Goal: Task Accomplishment & Management: Manage account settings

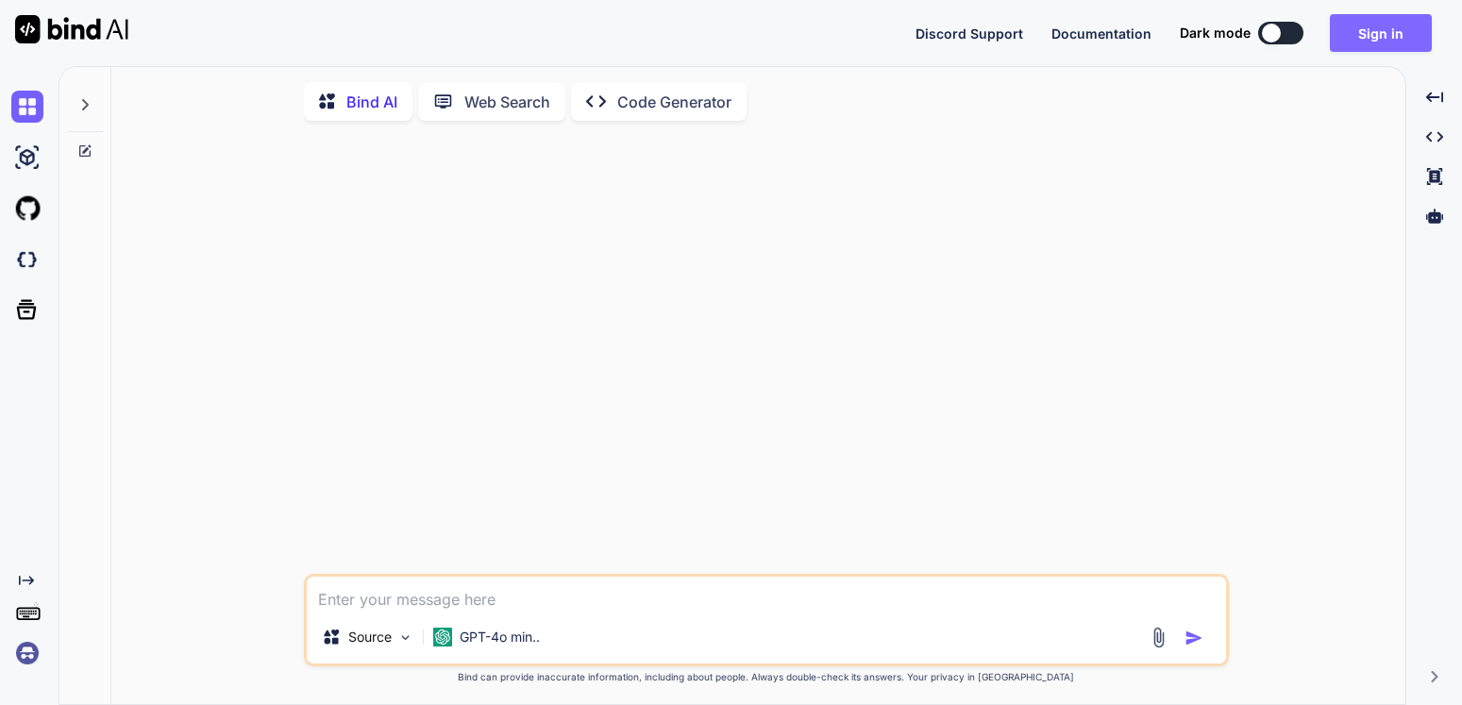
click at [1373, 24] on button "Sign in" at bounding box center [1381, 33] width 102 height 38
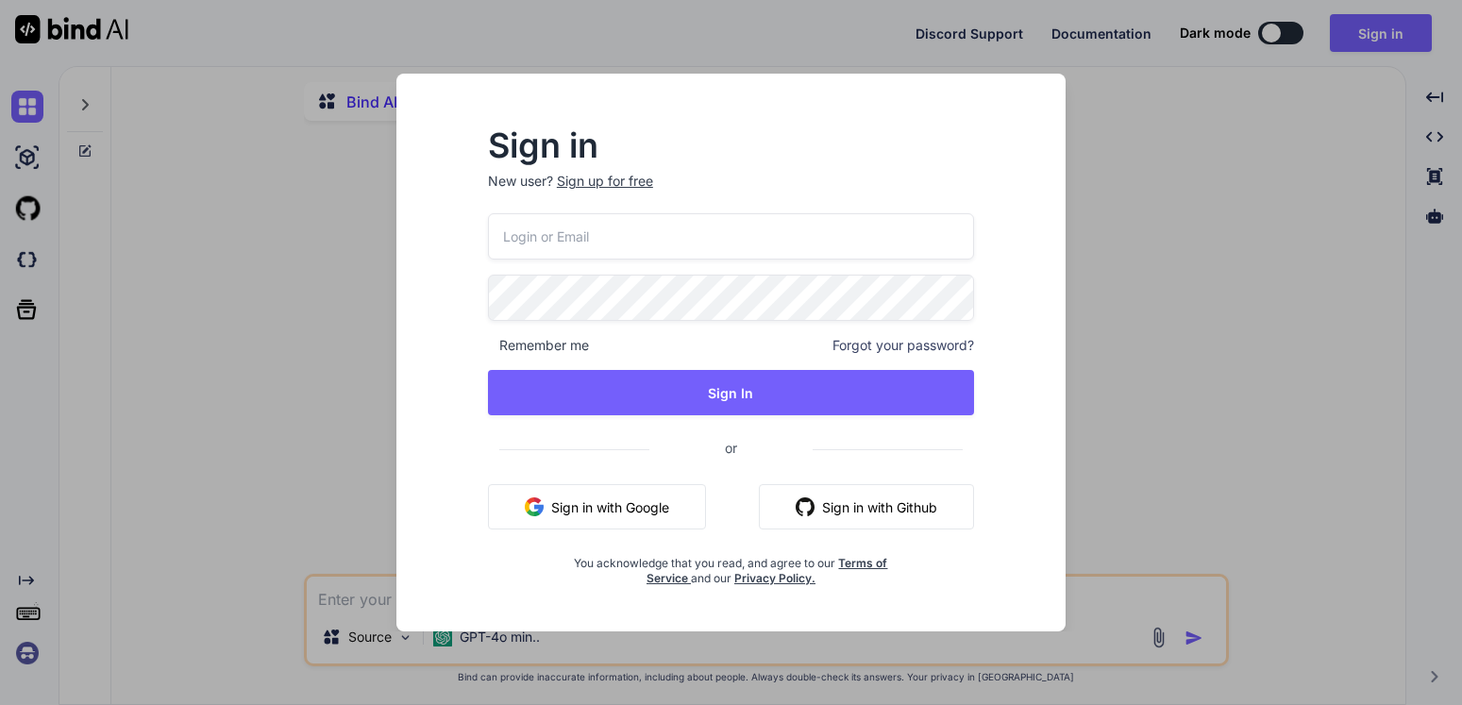
click at [598, 502] on button "Sign in with Google" at bounding box center [597, 506] width 218 height 45
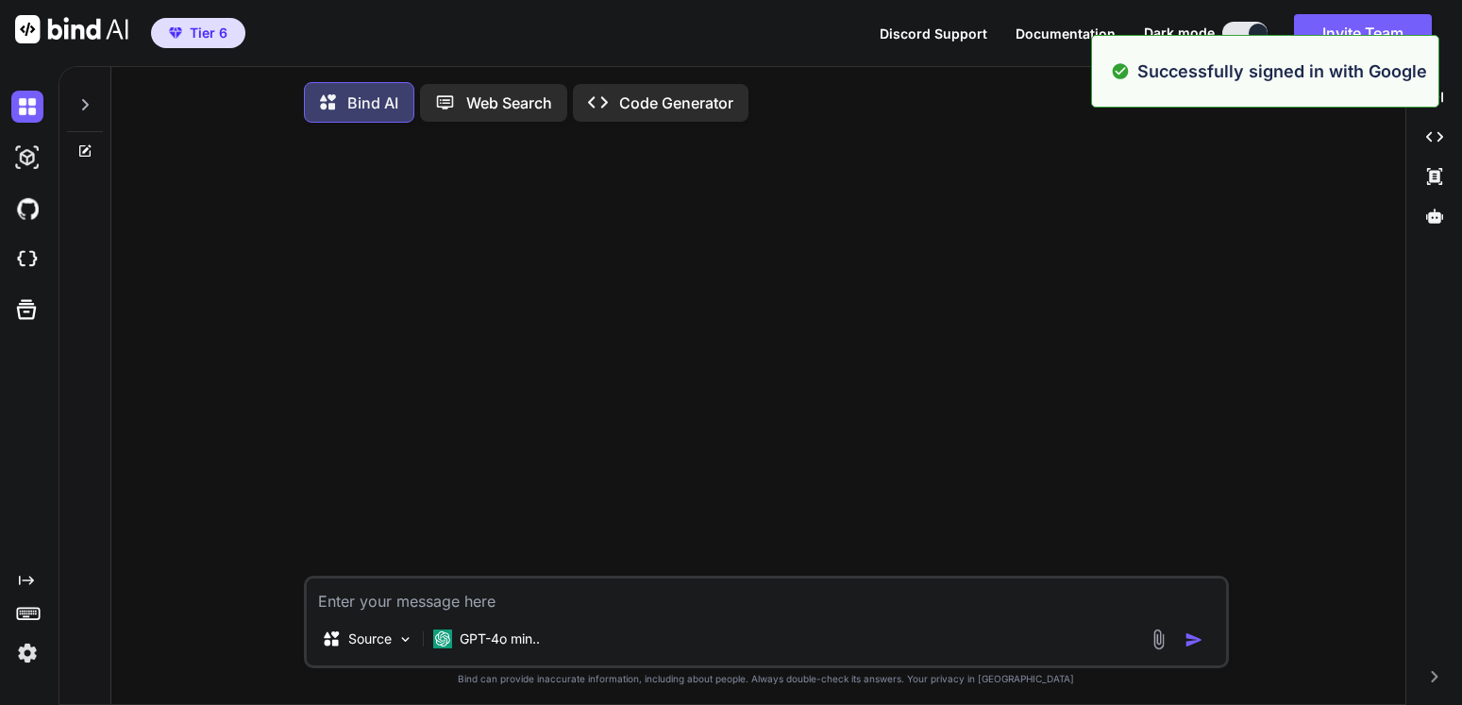
type textarea "x"
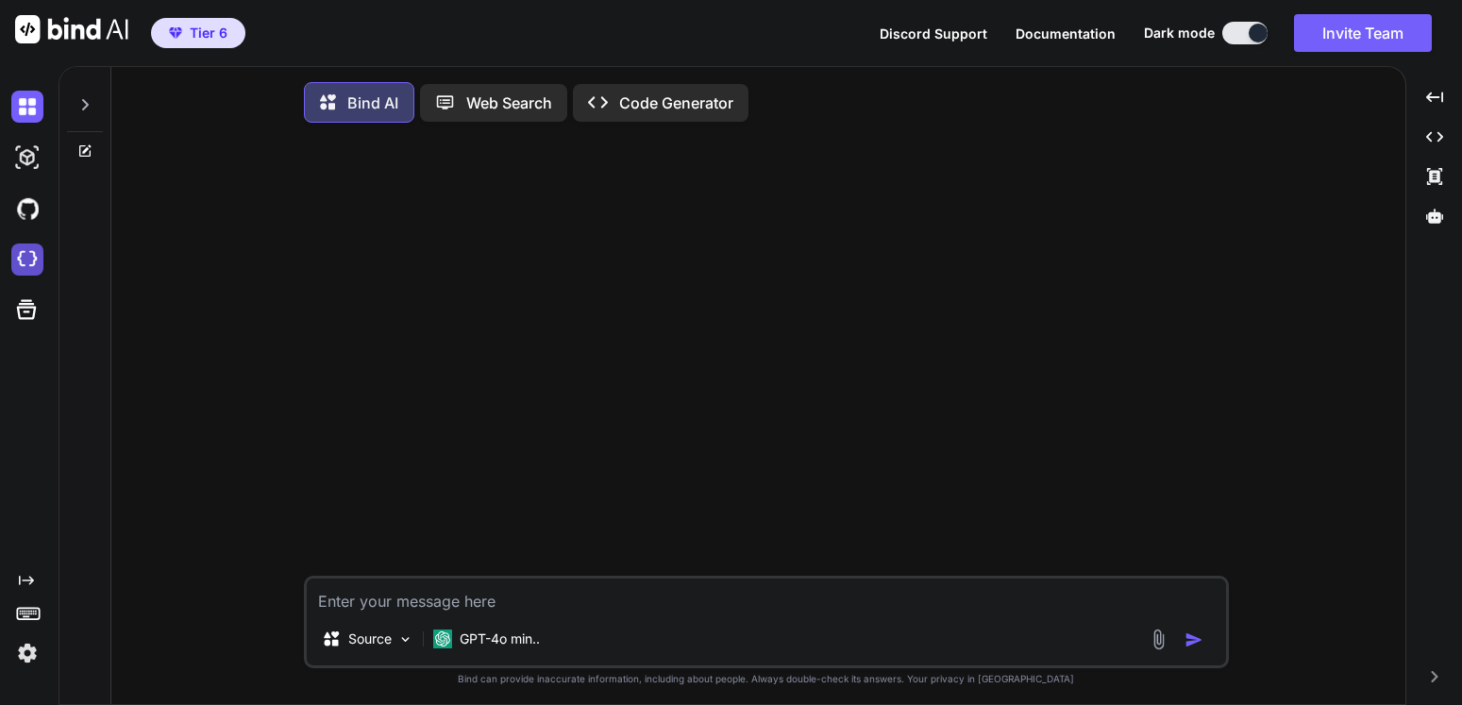
click at [25, 259] on img at bounding box center [27, 260] width 32 height 32
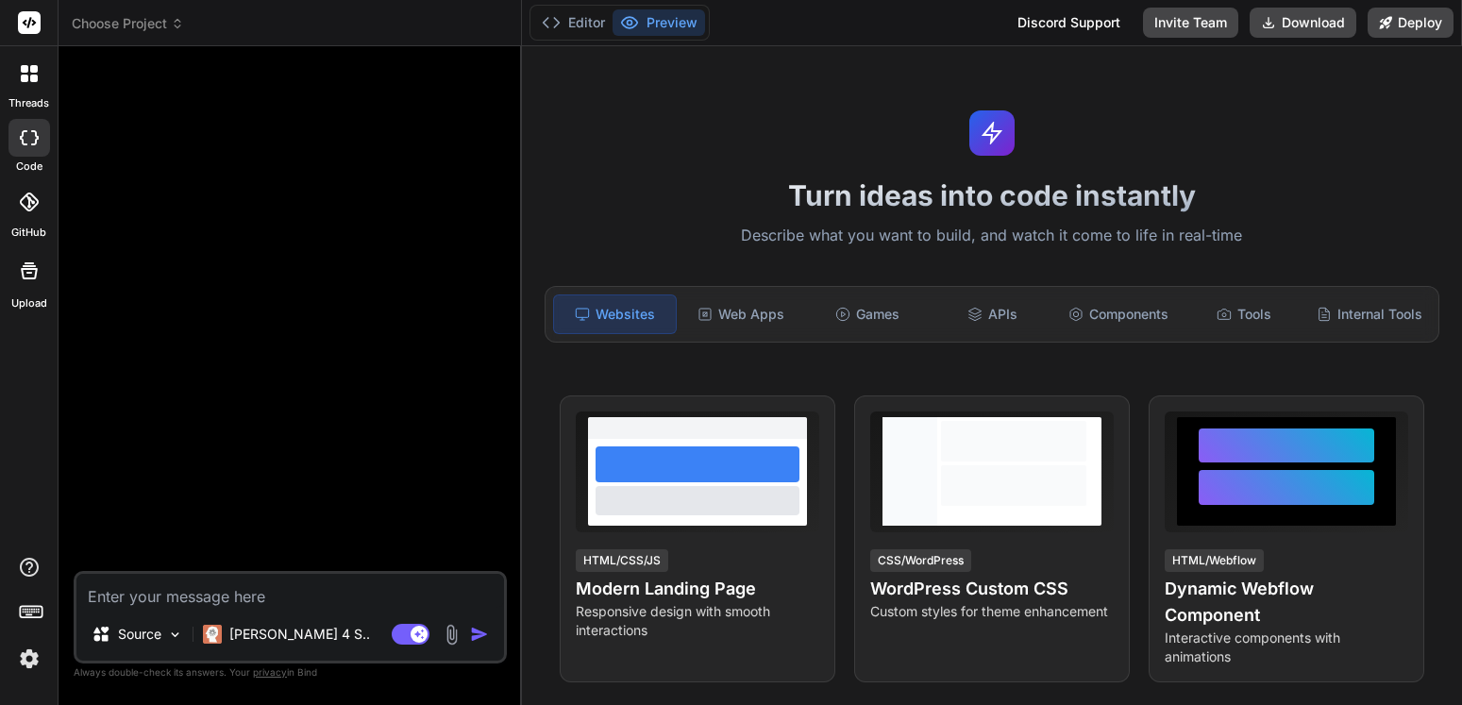
click at [175, 24] on icon at bounding box center [177, 23] width 13 height 13
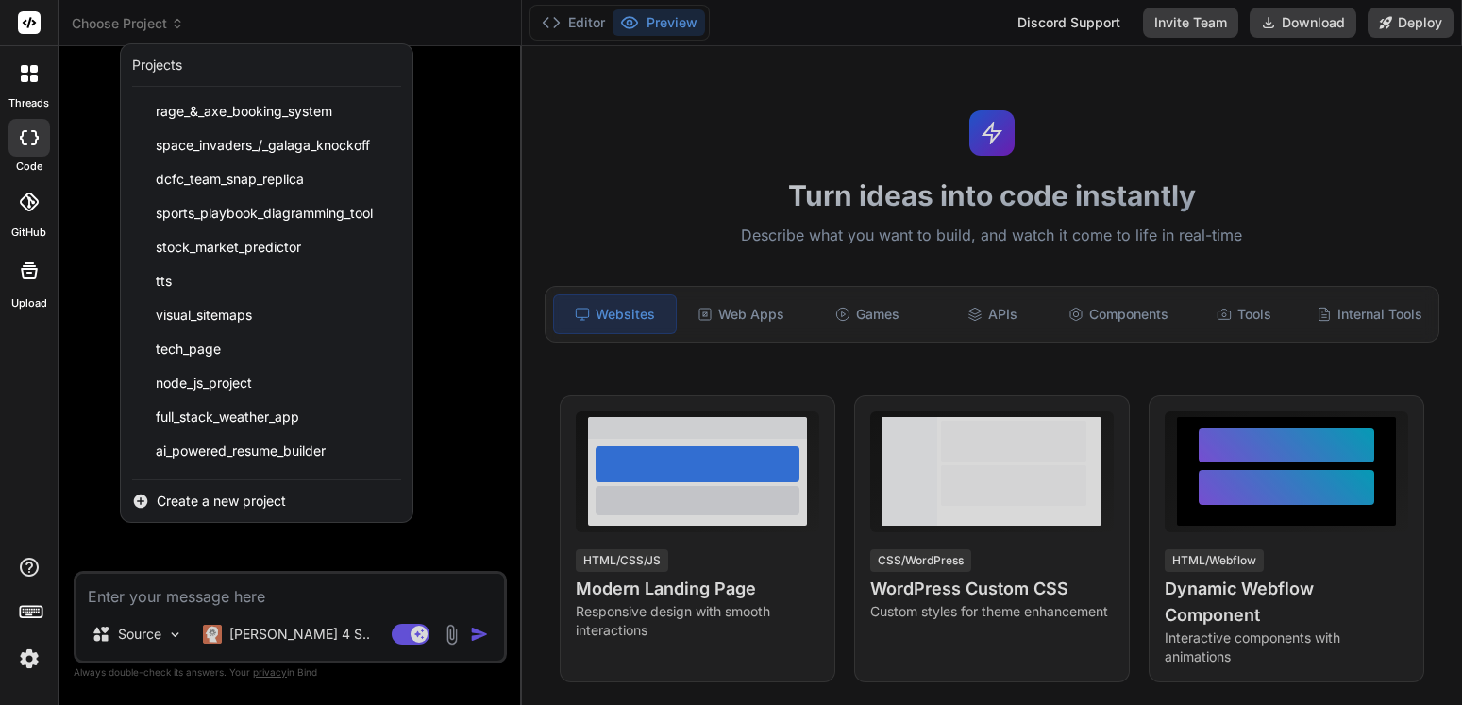
click at [175, 24] on div at bounding box center [731, 352] width 1462 height 705
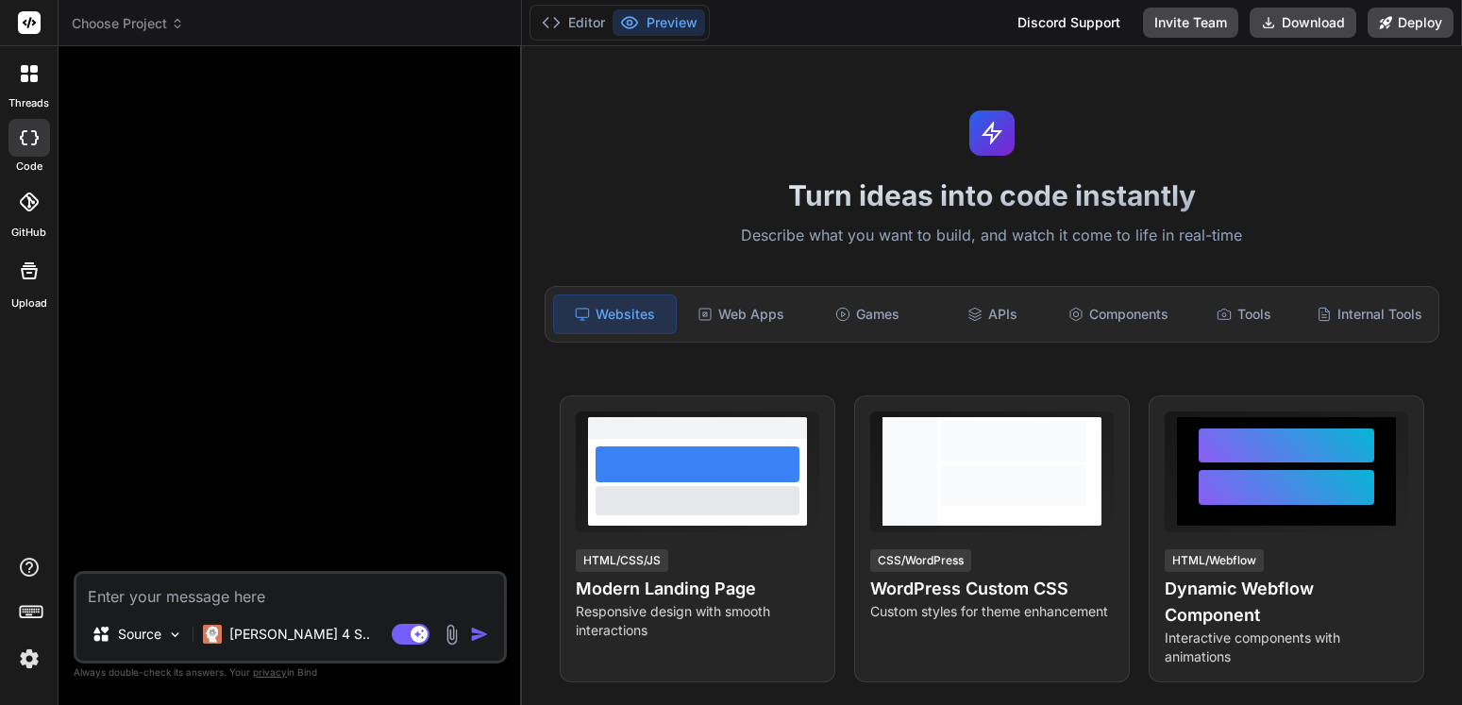
click at [177, 25] on icon at bounding box center [177, 23] width 13 height 13
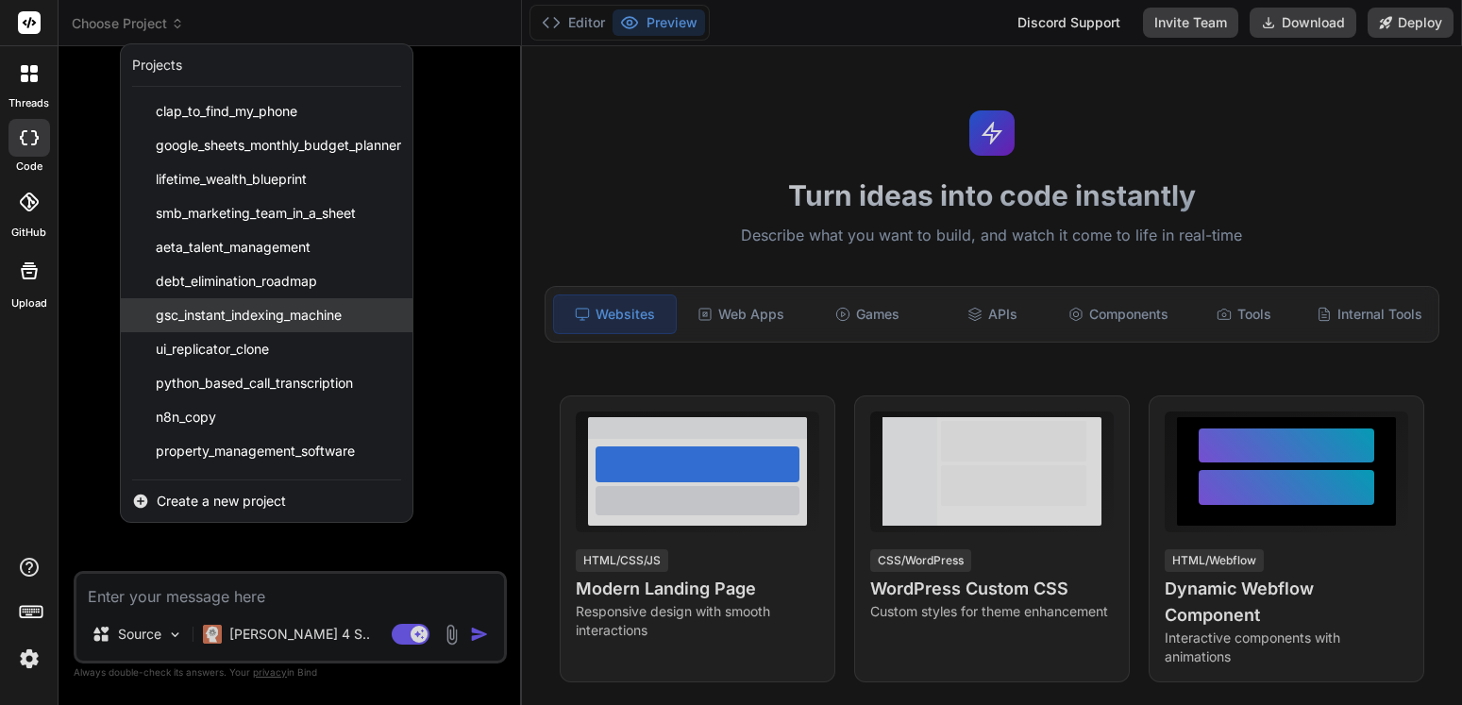
scroll to position [1186, 0]
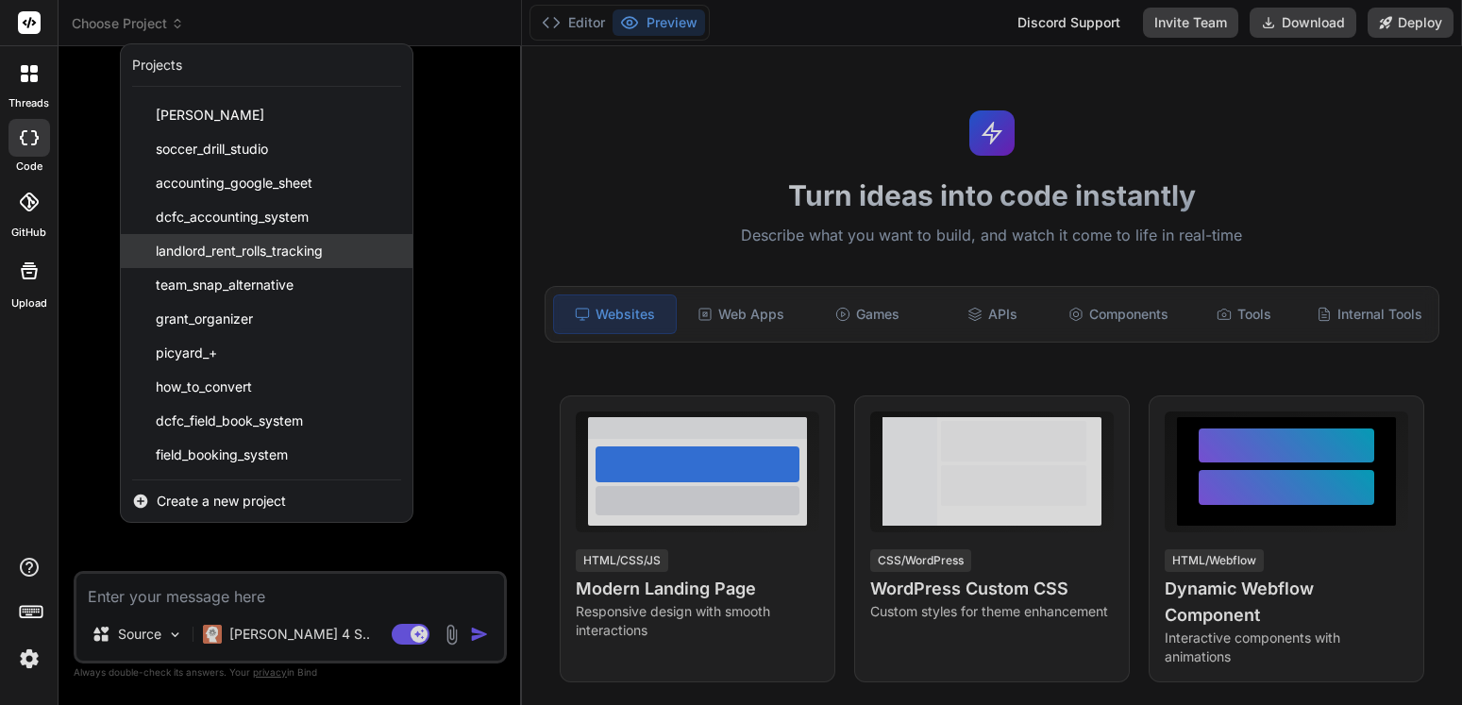
click at [245, 254] on span "landlord_rent_rolls_tracking" at bounding box center [239, 251] width 167 height 19
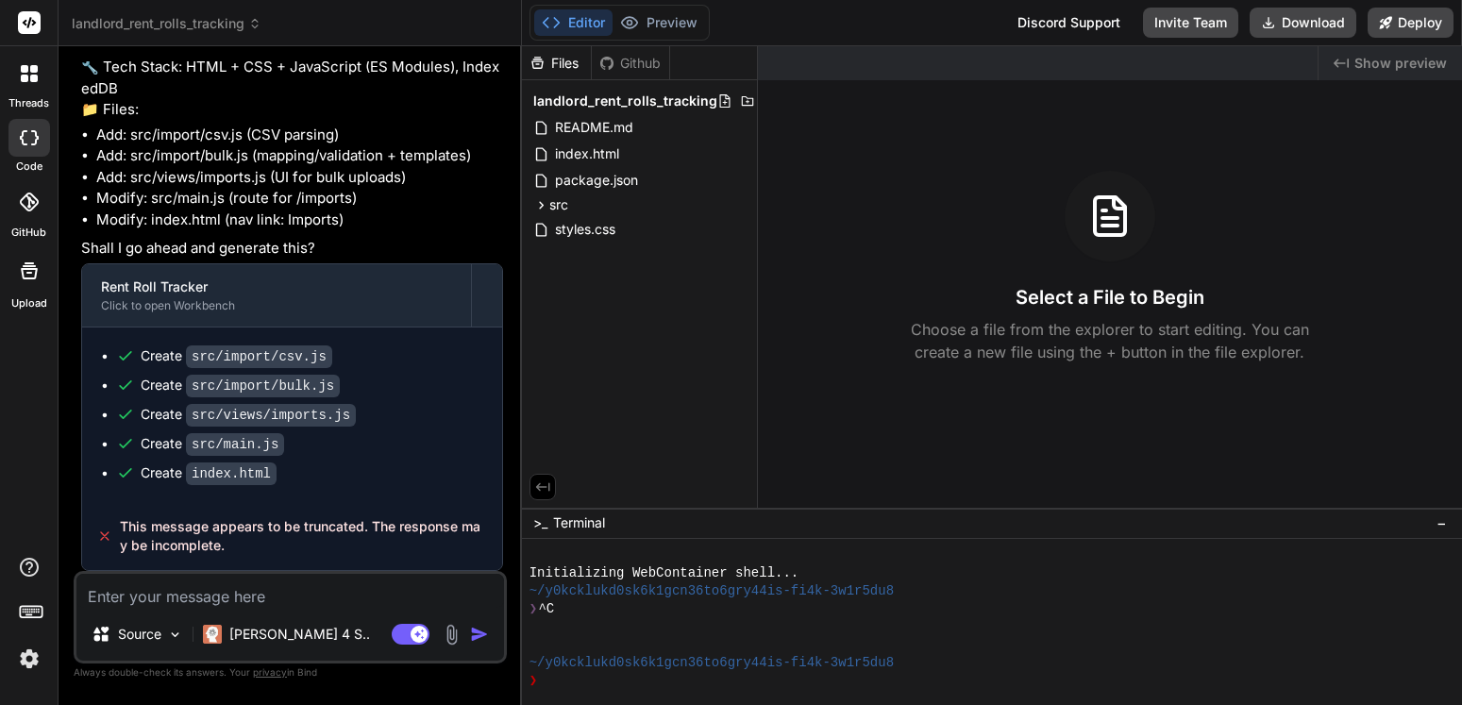
scroll to position [3295, 0]
click at [1408, 29] on button "Deploy" at bounding box center [1411, 23] width 86 height 30
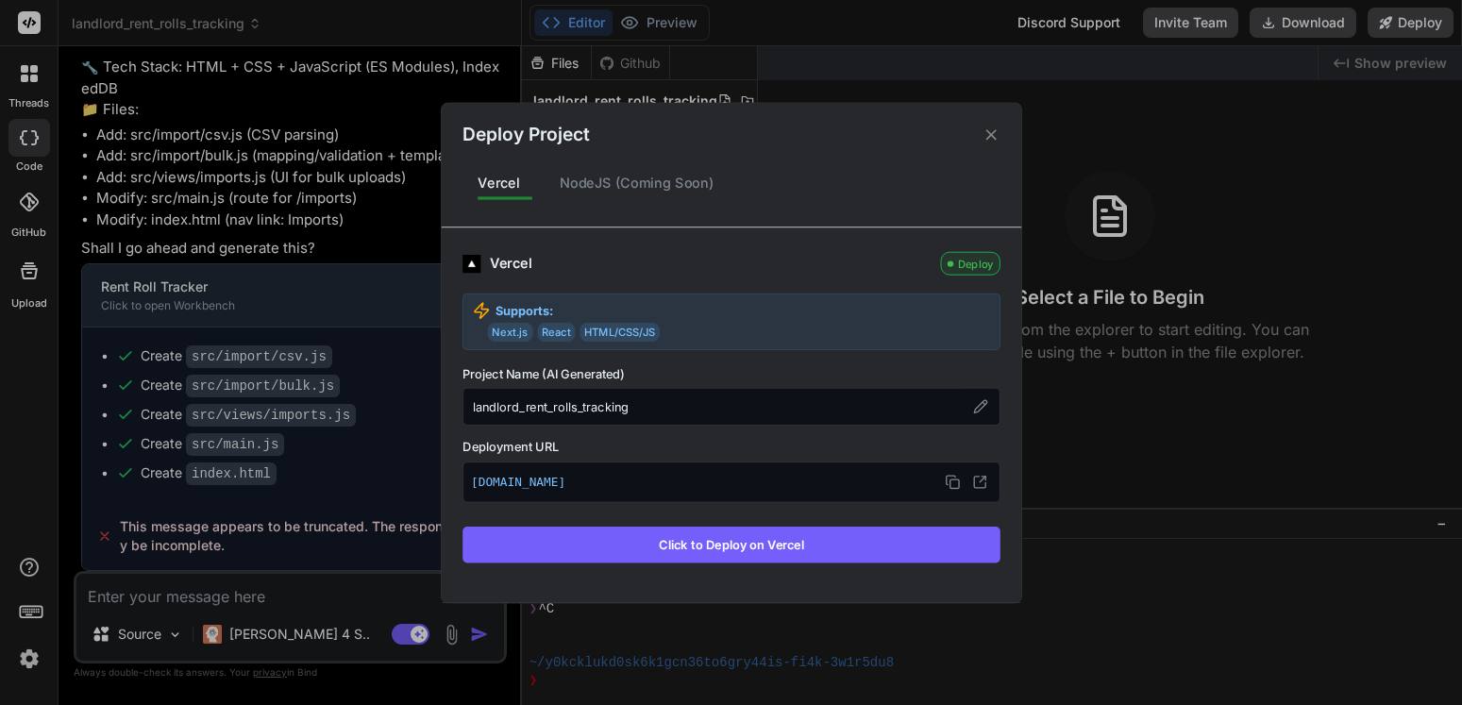
click at [613, 184] on div "NodeJS (Coming Soon)" at bounding box center [636, 183] width 185 height 40
click at [579, 191] on div "NodeJS (Coming Soon)" at bounding box center [636, 183] width 185 height 40
click at [952, 481] on icon at bounding box center [952, 481] width 15 height 15
click at [986, 132] on icon at bounding box center [991, 135] width 18 height 18
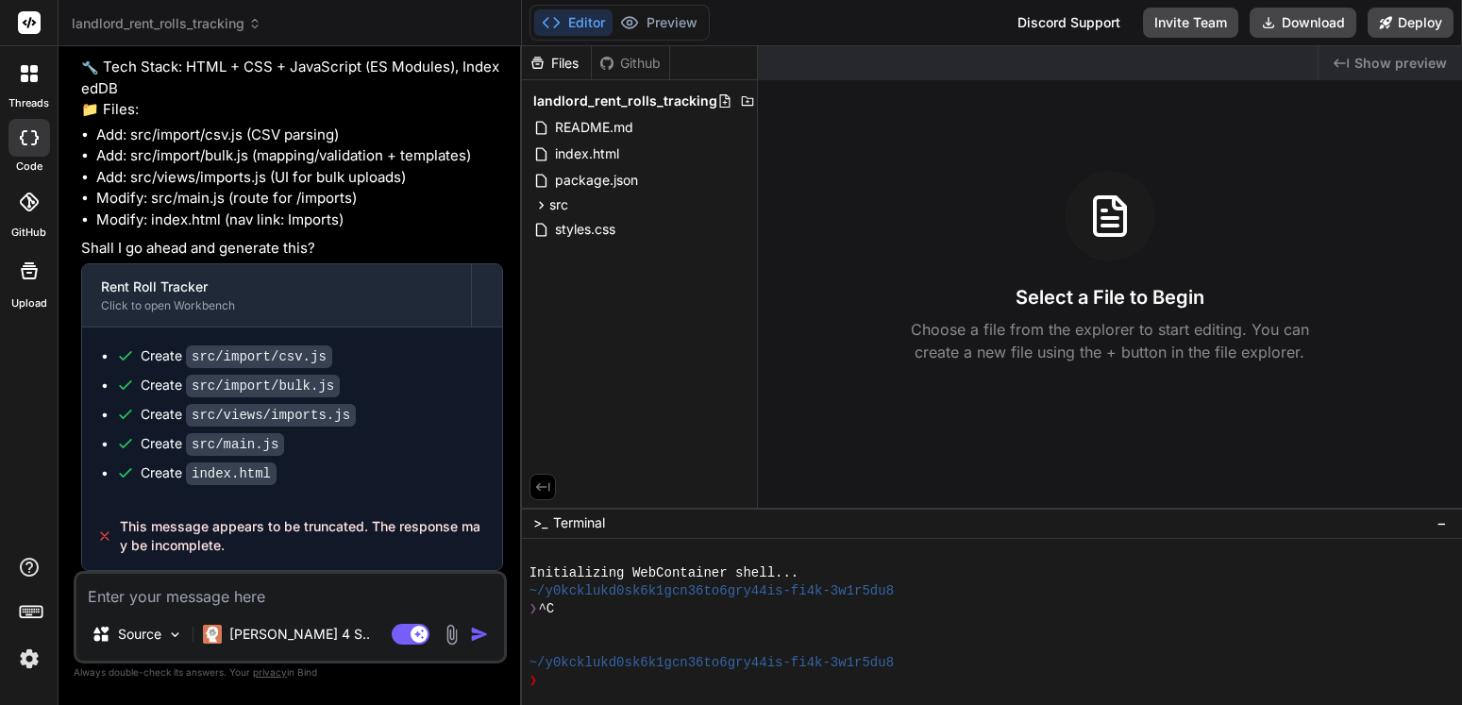
click at [259, 26] on icon at bounding box center [254, 23] width 13 height 13
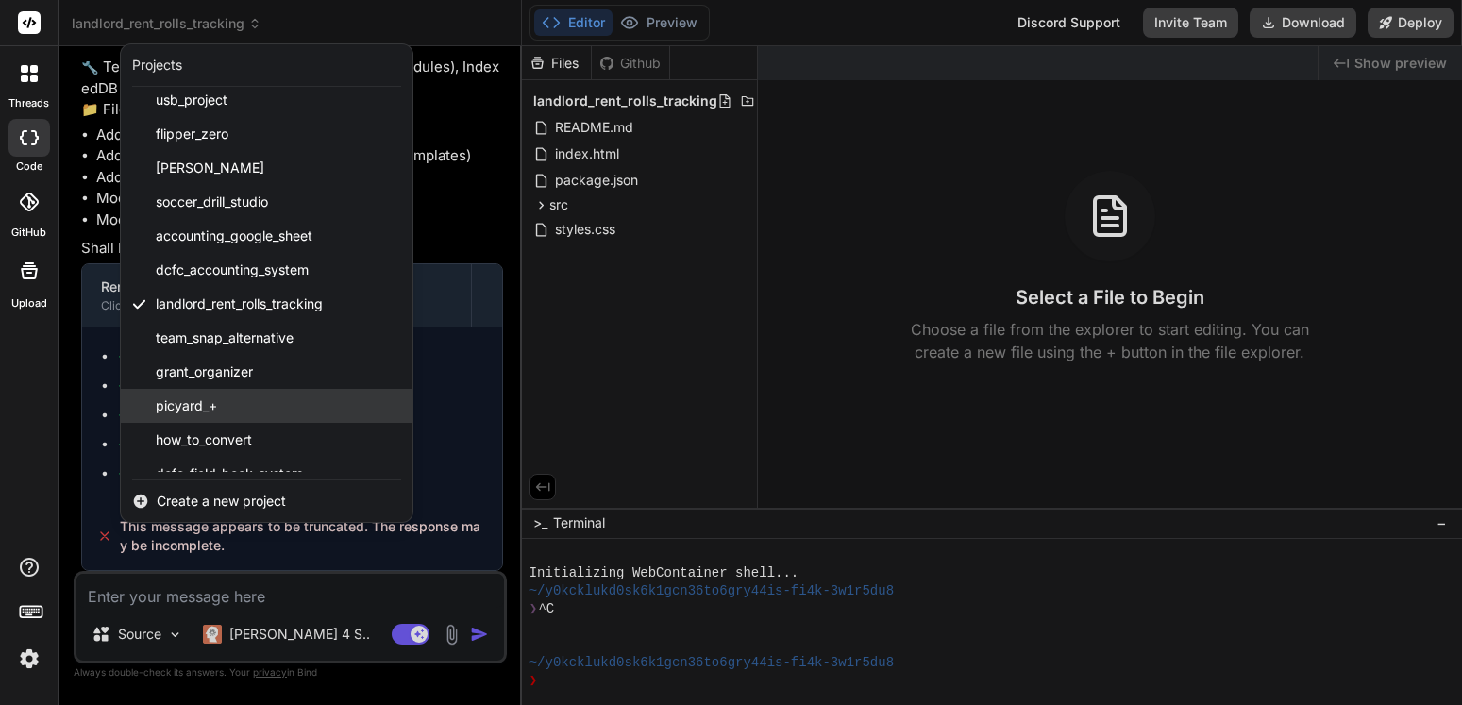
scroll to position [1186, 0]
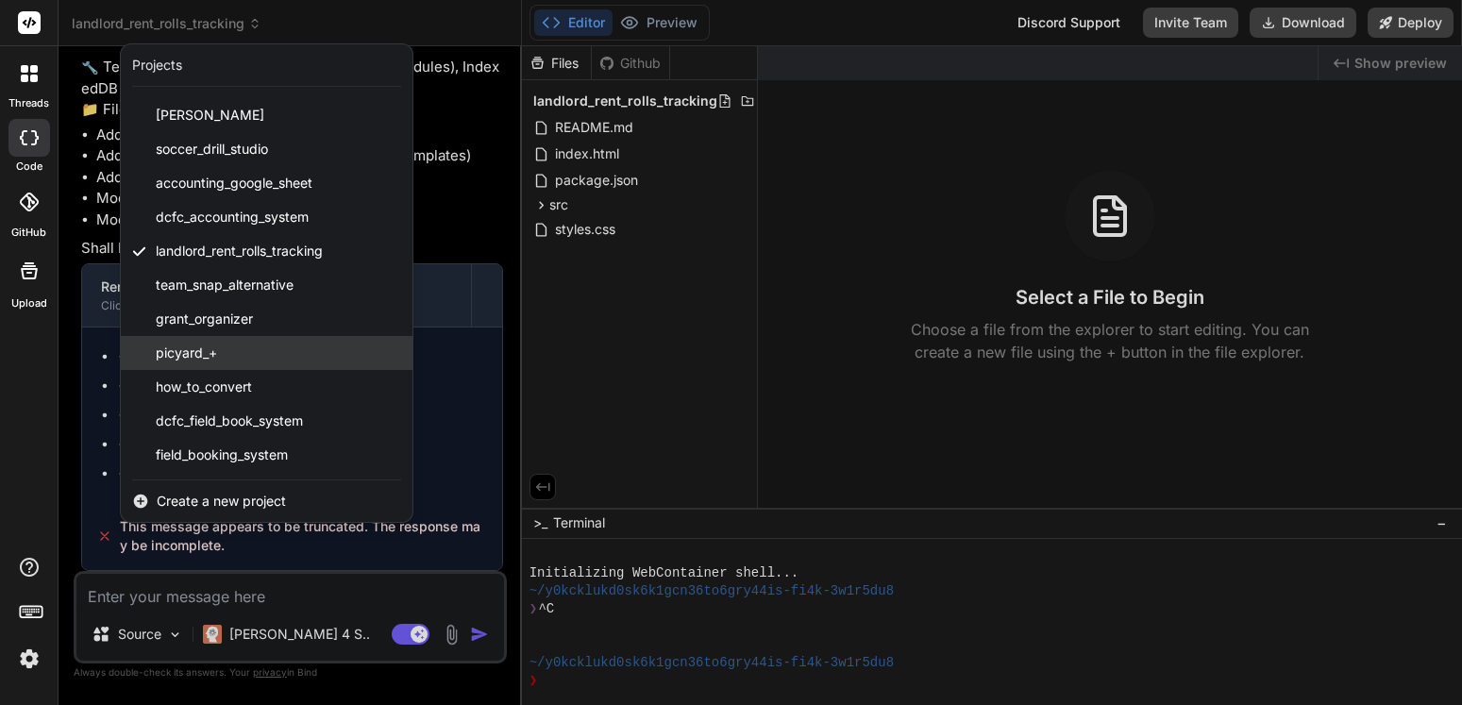
click at [190, 352] on span "picyard_+" at bounding box center [186, 353] width 61 height 19
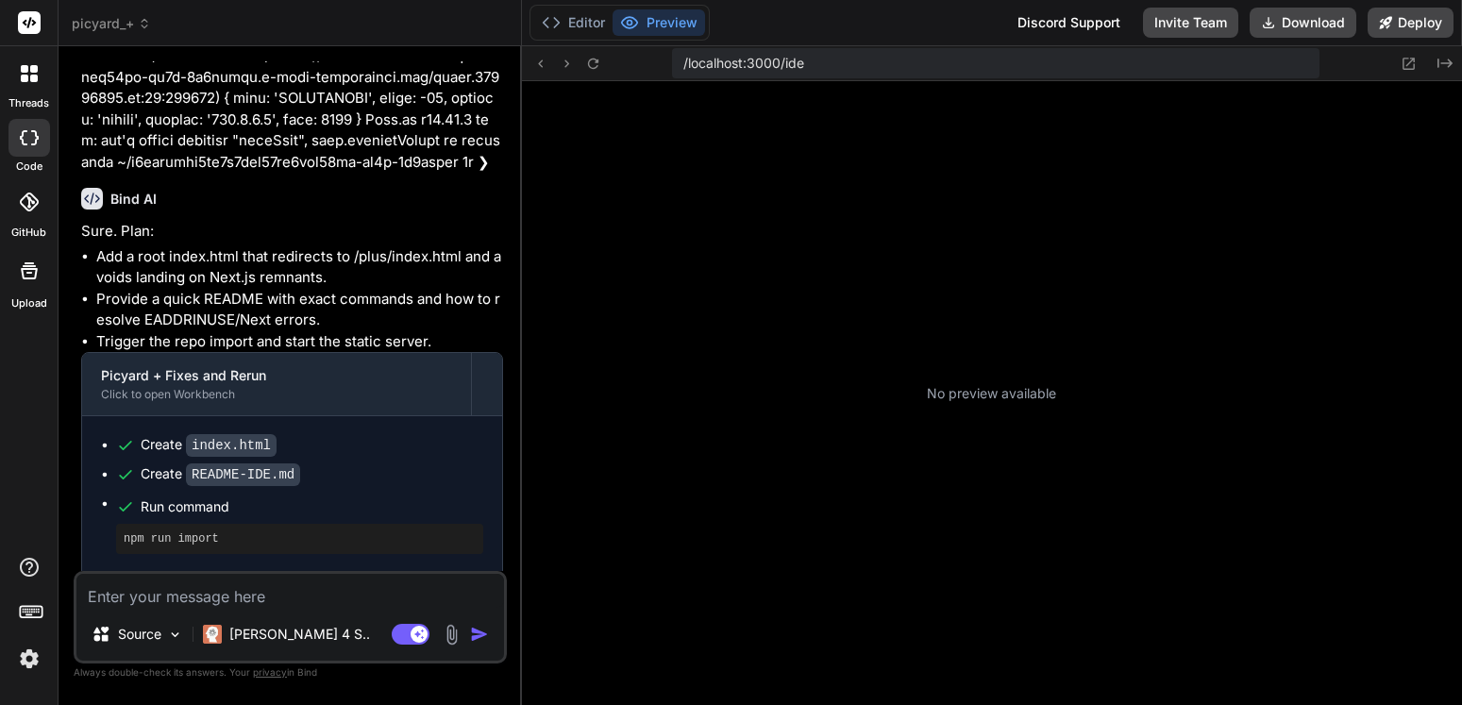
scroll to position [1130, 0]
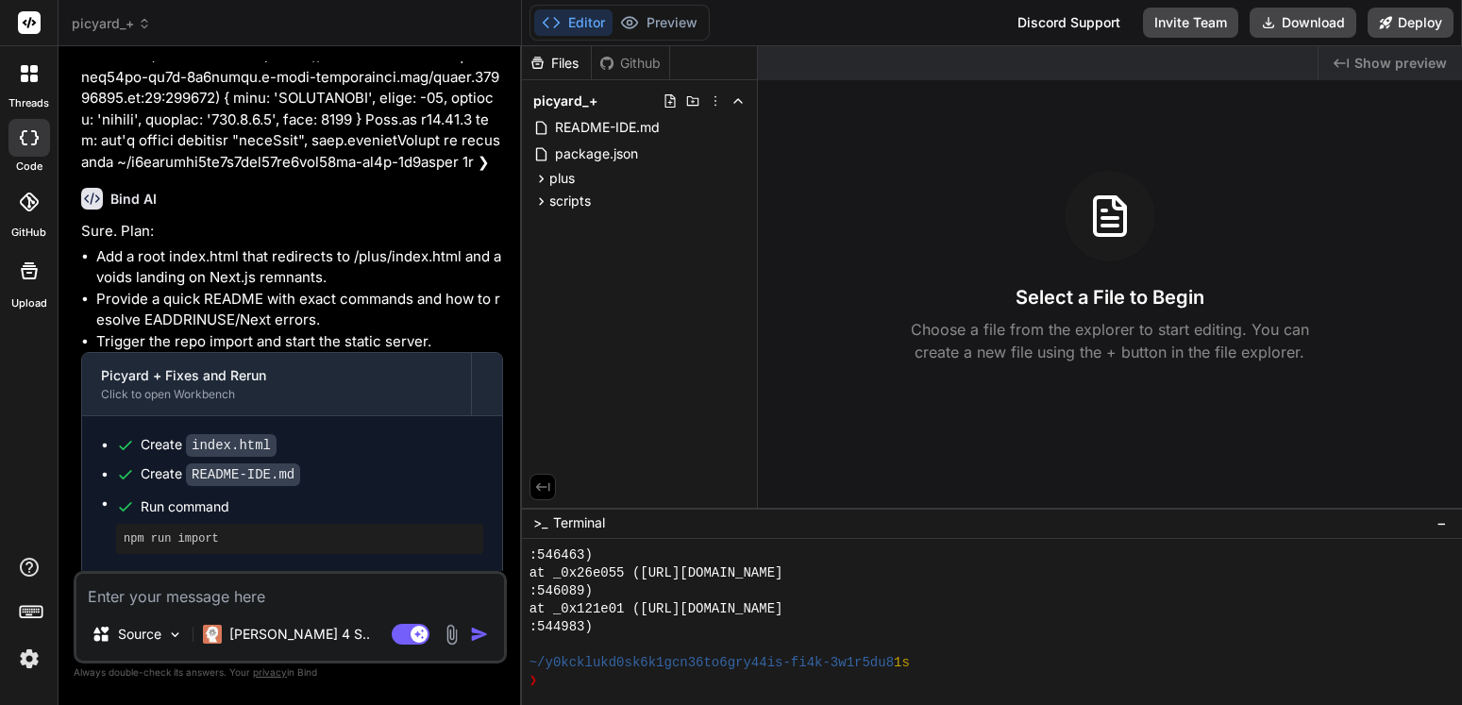
click at [143, 15] on span "picyard_+" at bounding box center [111, 23] width 79 height 19
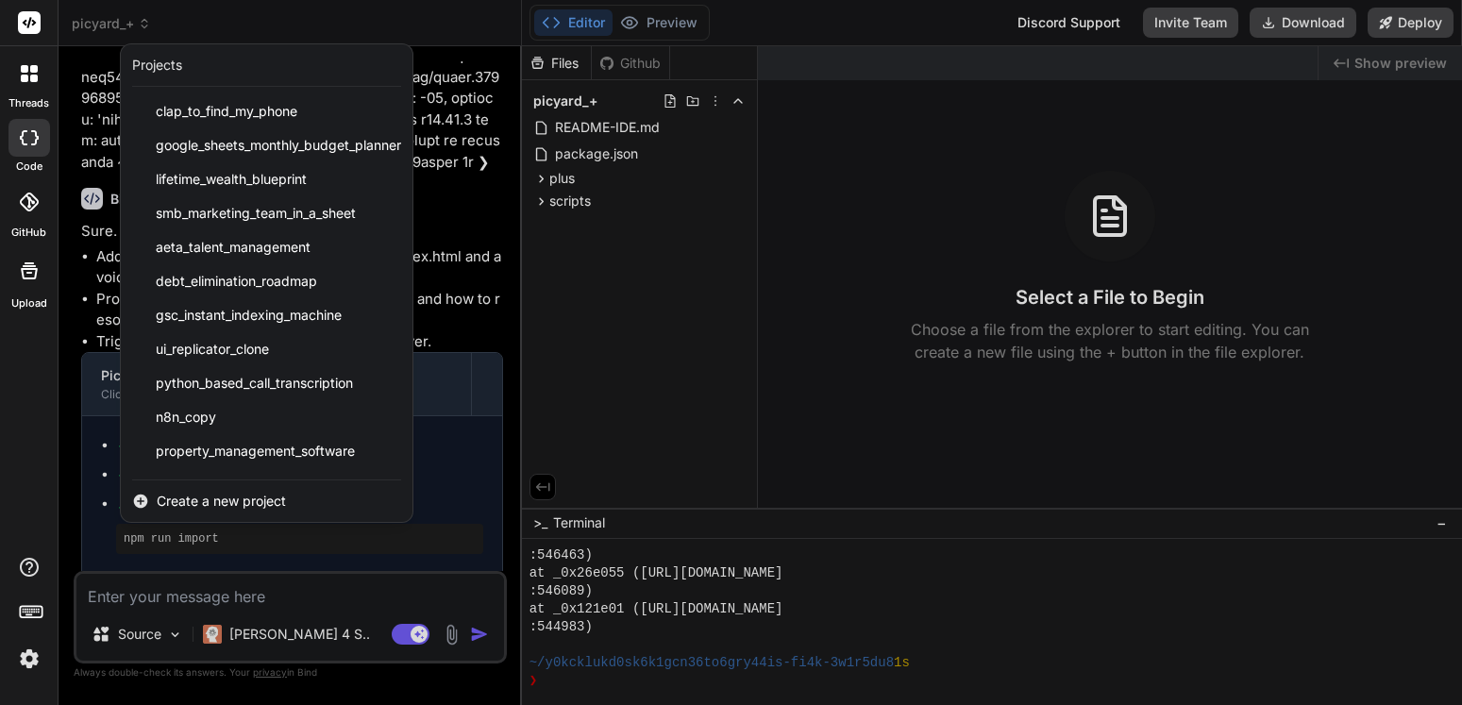
scroll to position [1186, 0]
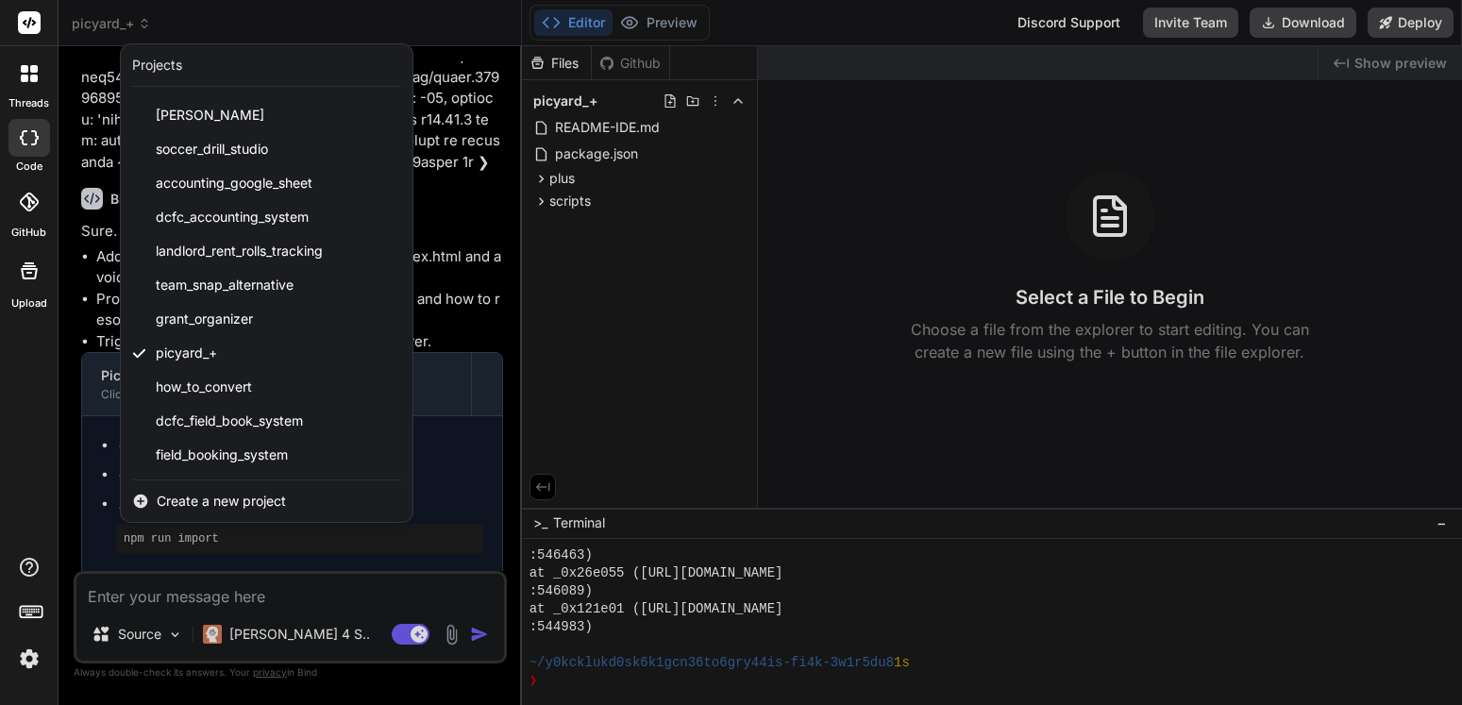
click at [647, 65] on div at bounding box center [731, 352] width 1462 height 705
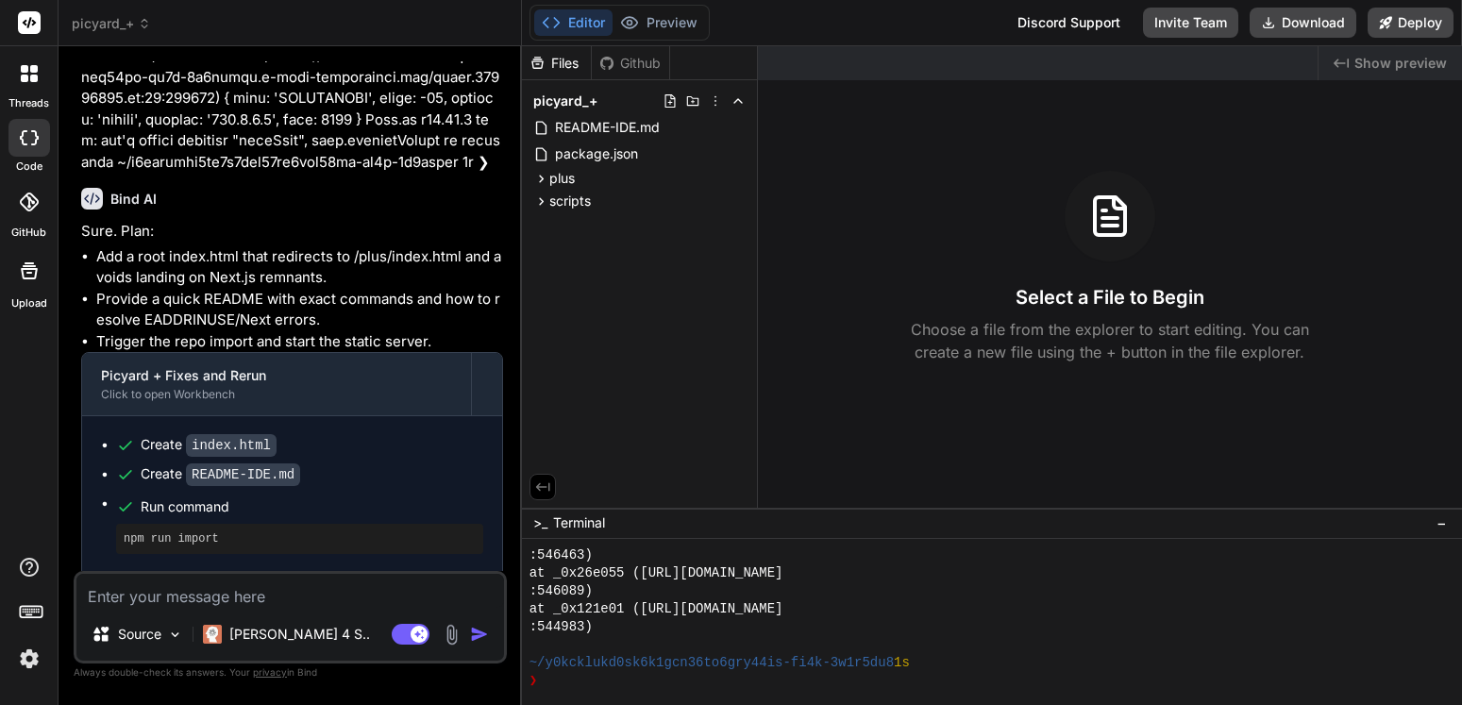
click at [639, 65] on div "Github" at bounding box center [630, 63] width 77 height 19
click at [637, 65] on div "Github" at bounding box center [630, 63] width 77 height 19
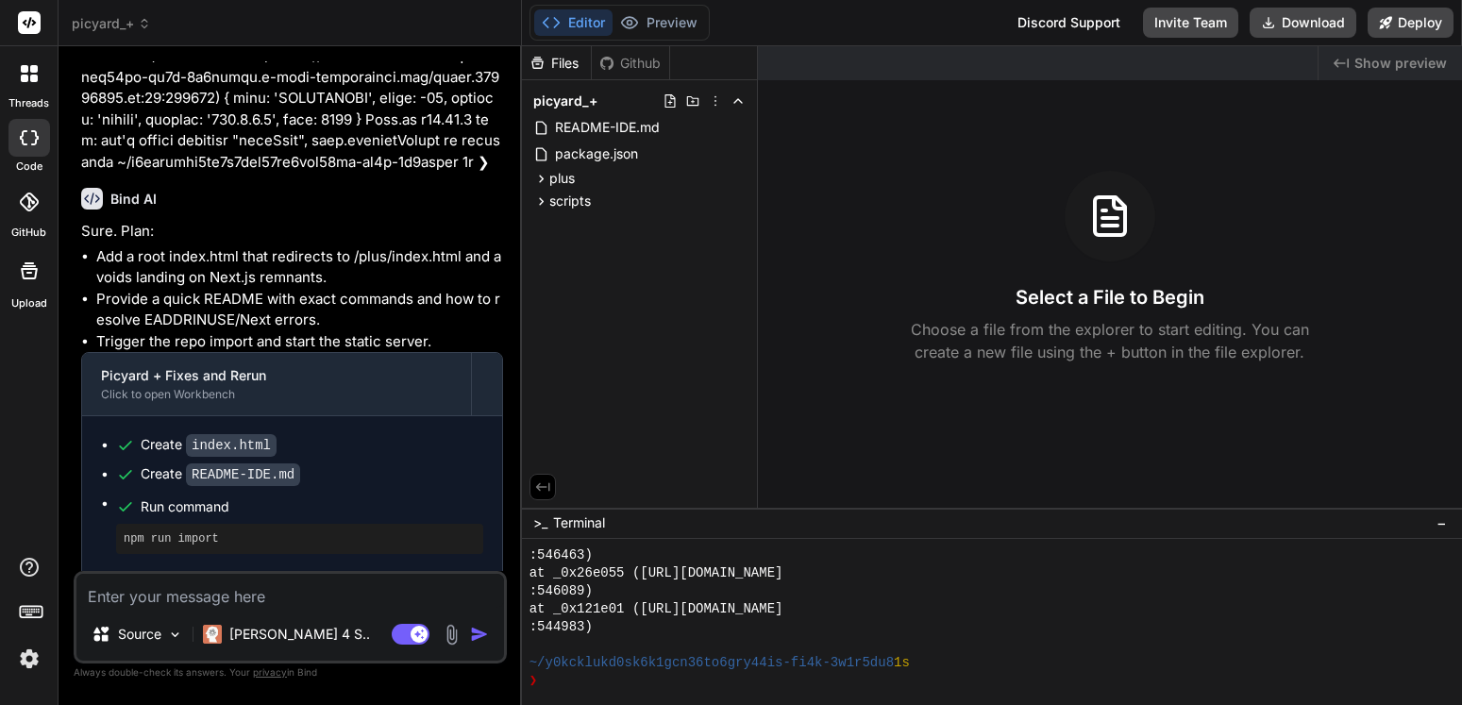
click at [601, 57] on icon at bounding box center [606, 63] width 15 height 15
click at [609, 59] on icon at bounding box center [606, 62] width 13 height 13
click at [742, 95] on icon at bounding box center [738, 100] width 15 height 15
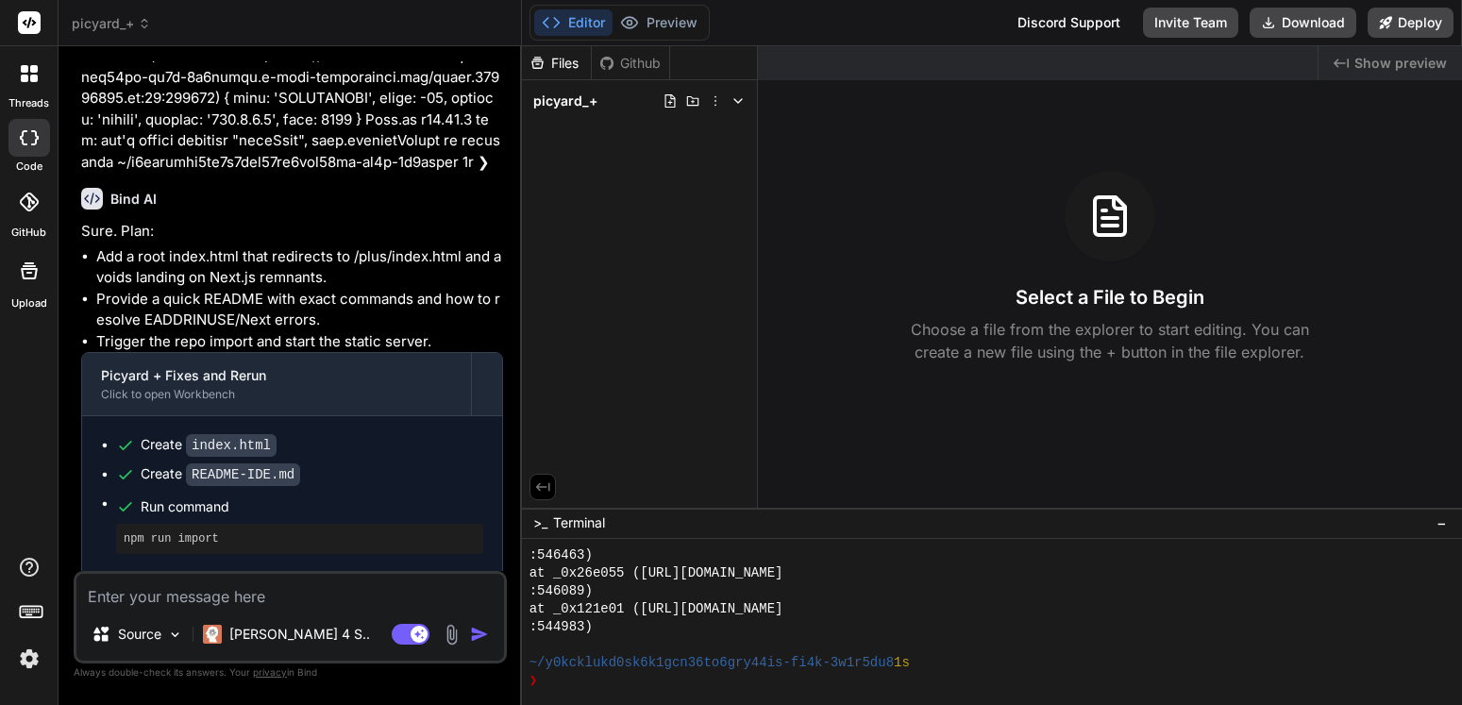
click at [742, 95] on icon at bounding box center [738, 100] width 15 height 15
click at [569, 65] on div "Files" at bounding box center [556, 63] width 69 height 19
click at [593, 119] on span "README-IDE.md" at bounding box center [607, 127] width 109 height 23
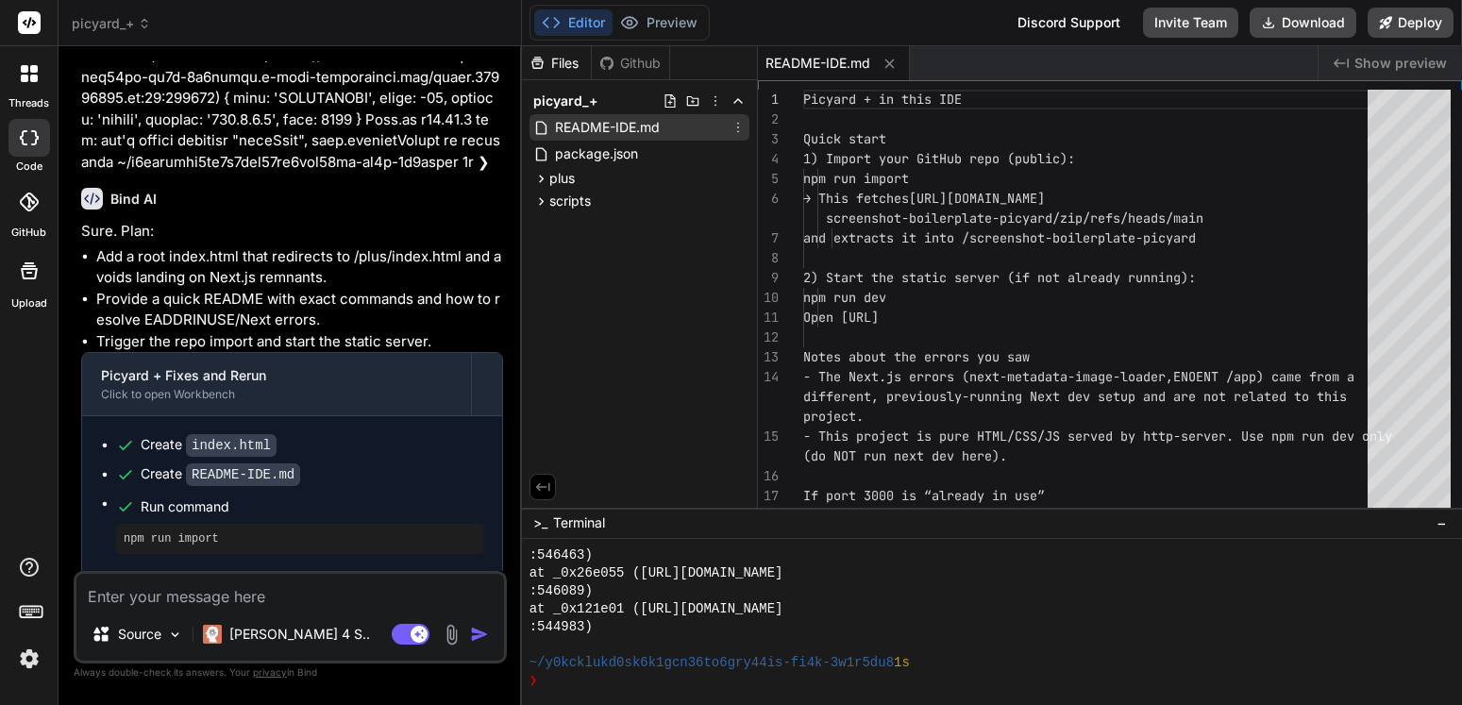
scroll to position [12299, 0]
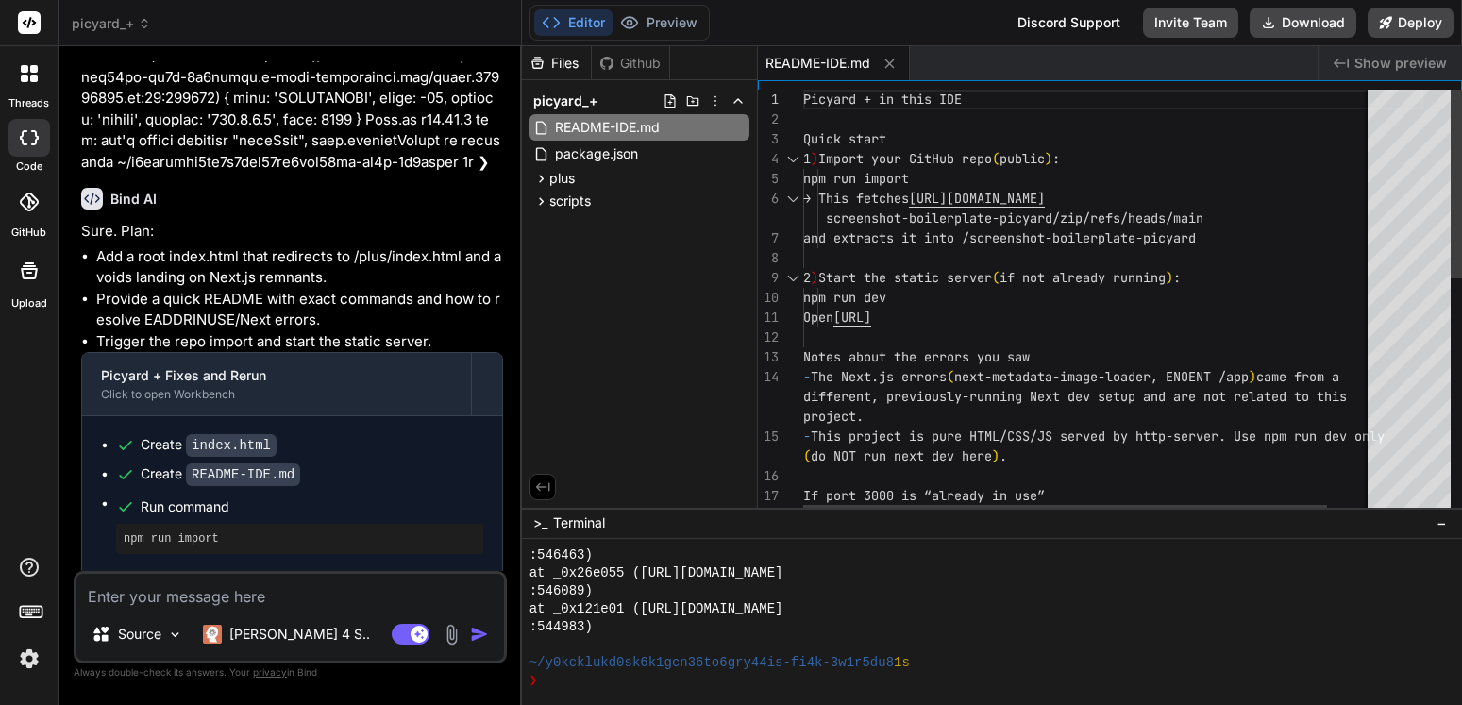
click at [974, 200] on div "Picyard + in this IDE Quick start 1 ) Import your GitHub repo ( public ) : npm …" at bounding box center [1113, 571] width 620 height 963
click at [908, 198] on div "Picyard + in this IDE Quick start 1 ) Import your GitHub repo ( public ) : npm …" at bounding box center [1113, 571] width 620 height 963
click at [614, 262] on div "Files Github picyard_+ README-IDE.md package.json plus index.html modules ai.js…" at bounding box center [640, 277] width 236 height 462
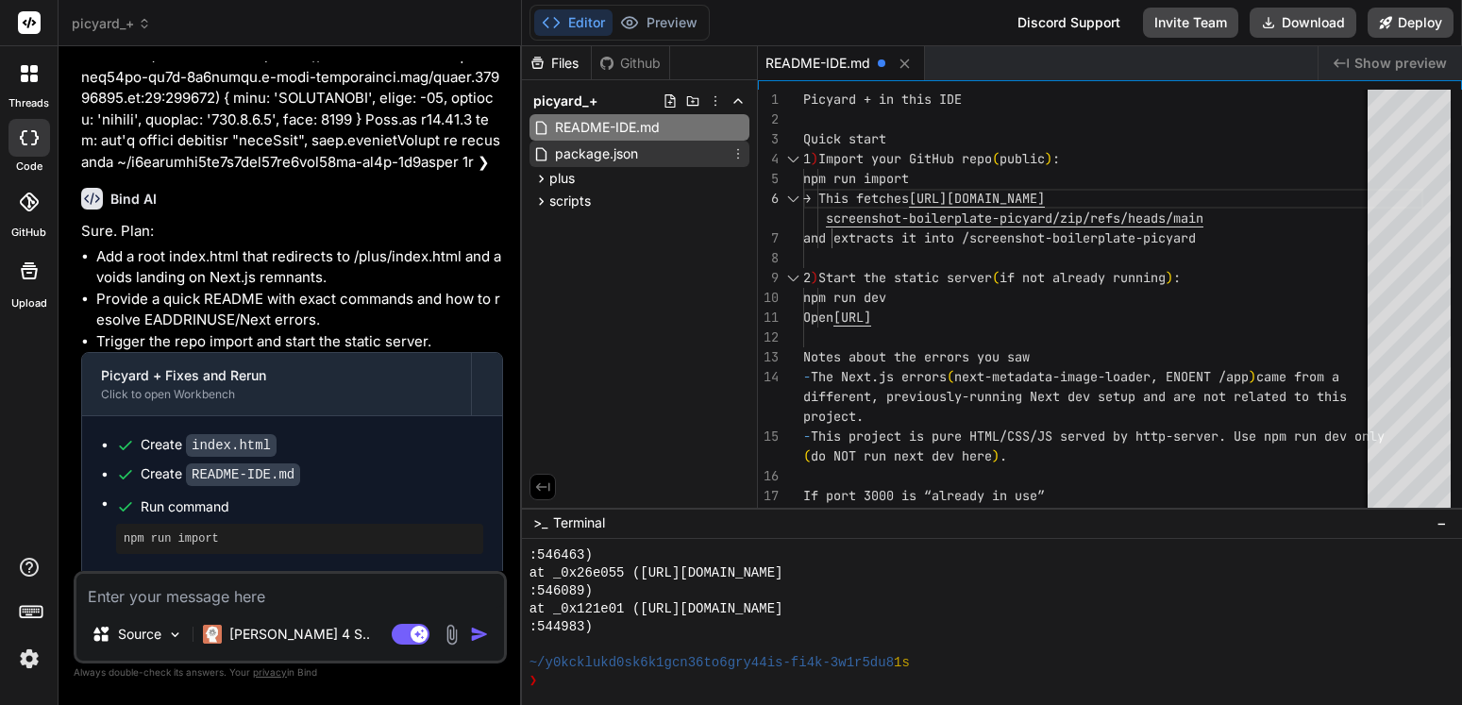
click at [618, 151] on span "package.json" at bounding box center [596, 154] width 87 height 23
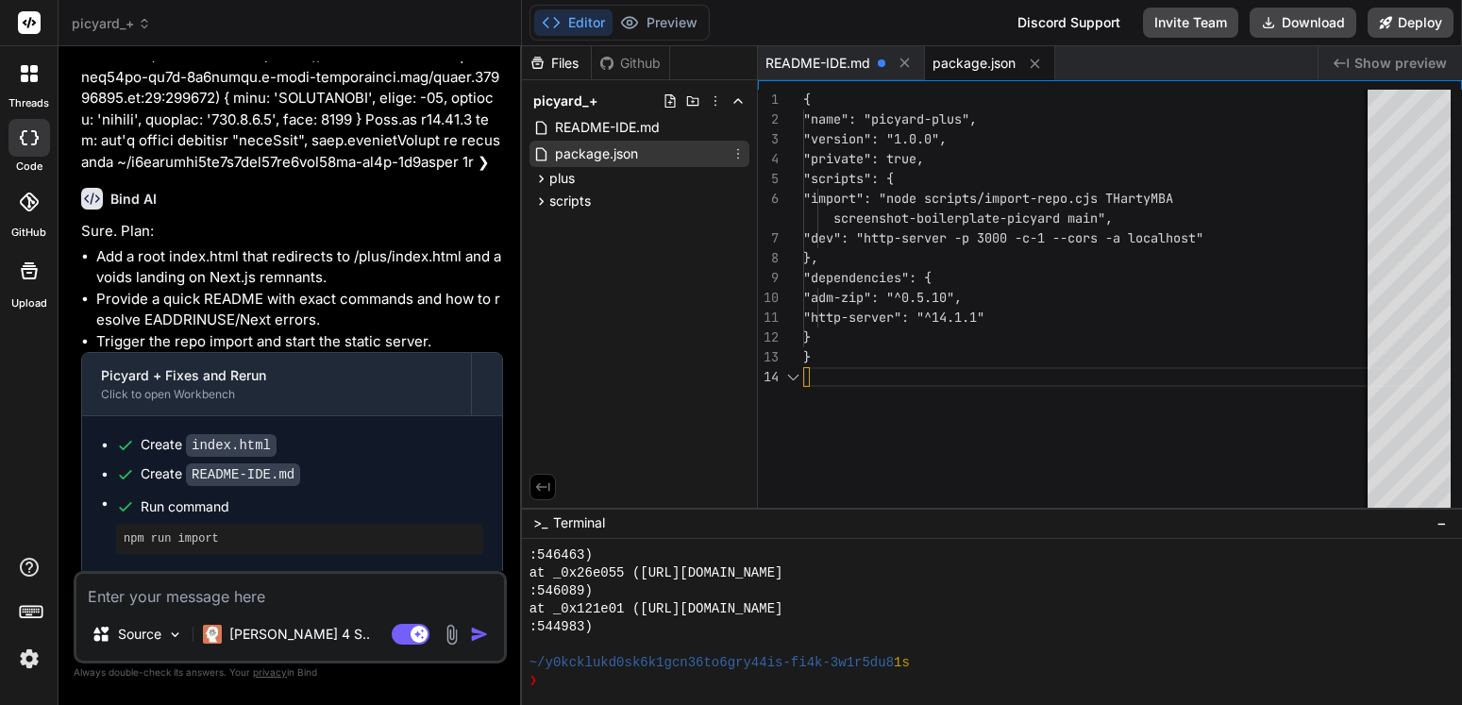
scroll to position [99, 0]
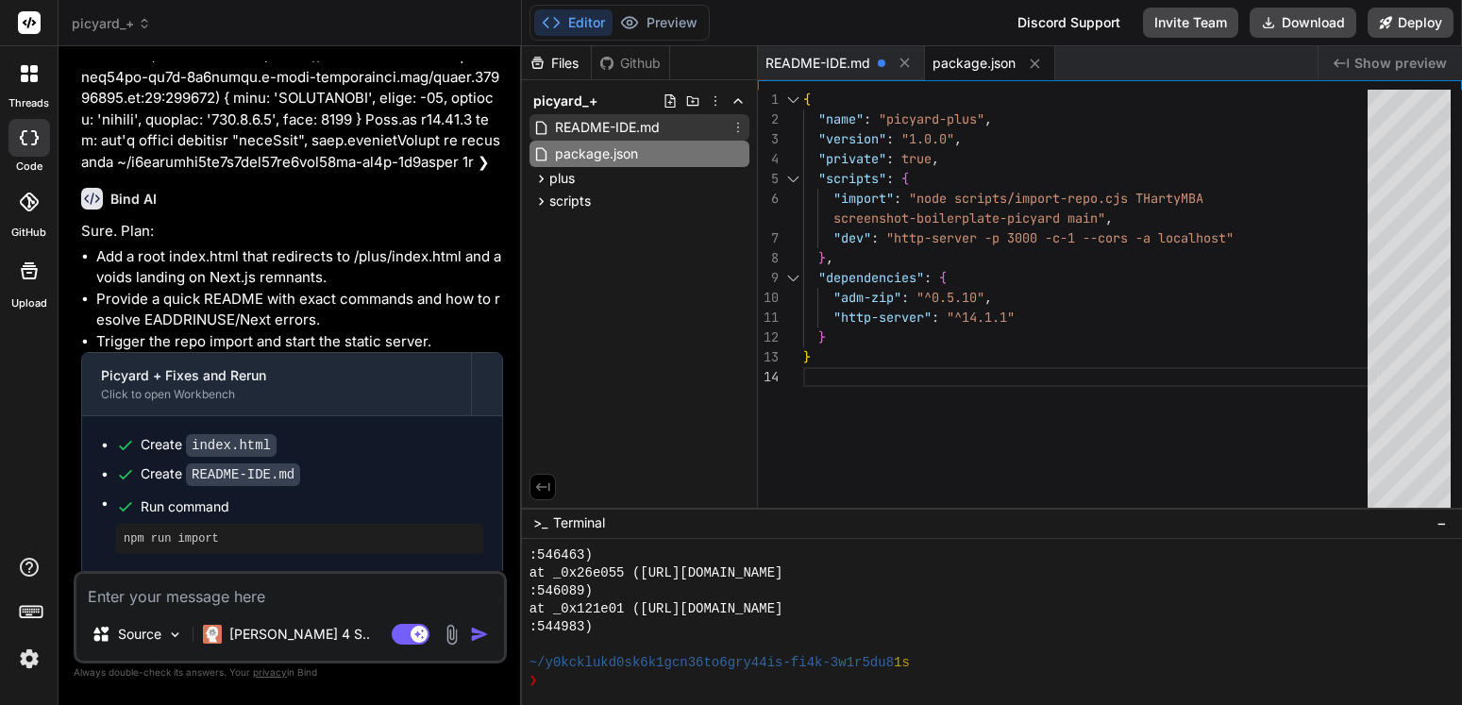
click at [628, 129] on span "README-IDE.md" at bounding box center [607, 127] width 109 height 23
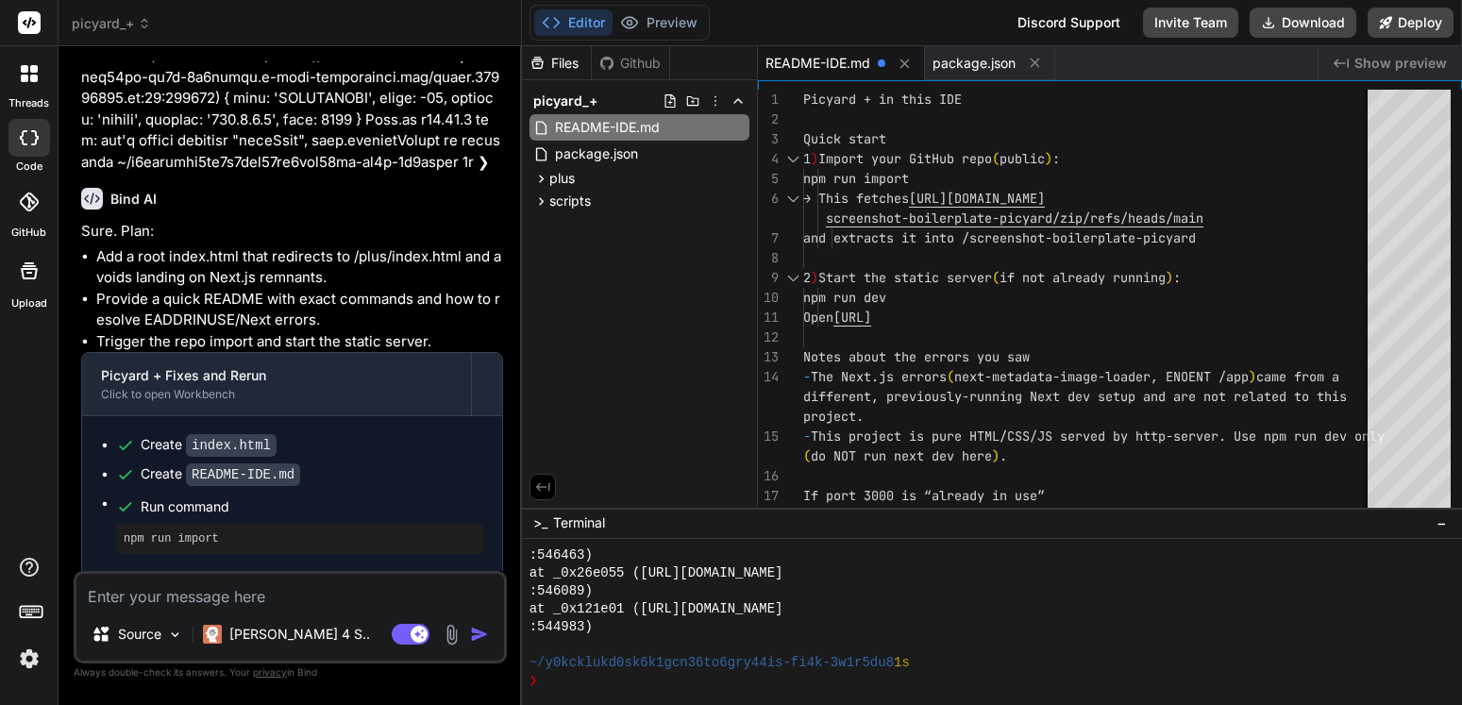
click at [638, 64] on div "Github" at bounding box center [630, 63] width 77 height 19
click at [909, 67] on icon at bounding box center [904, 63] width 9 height 9
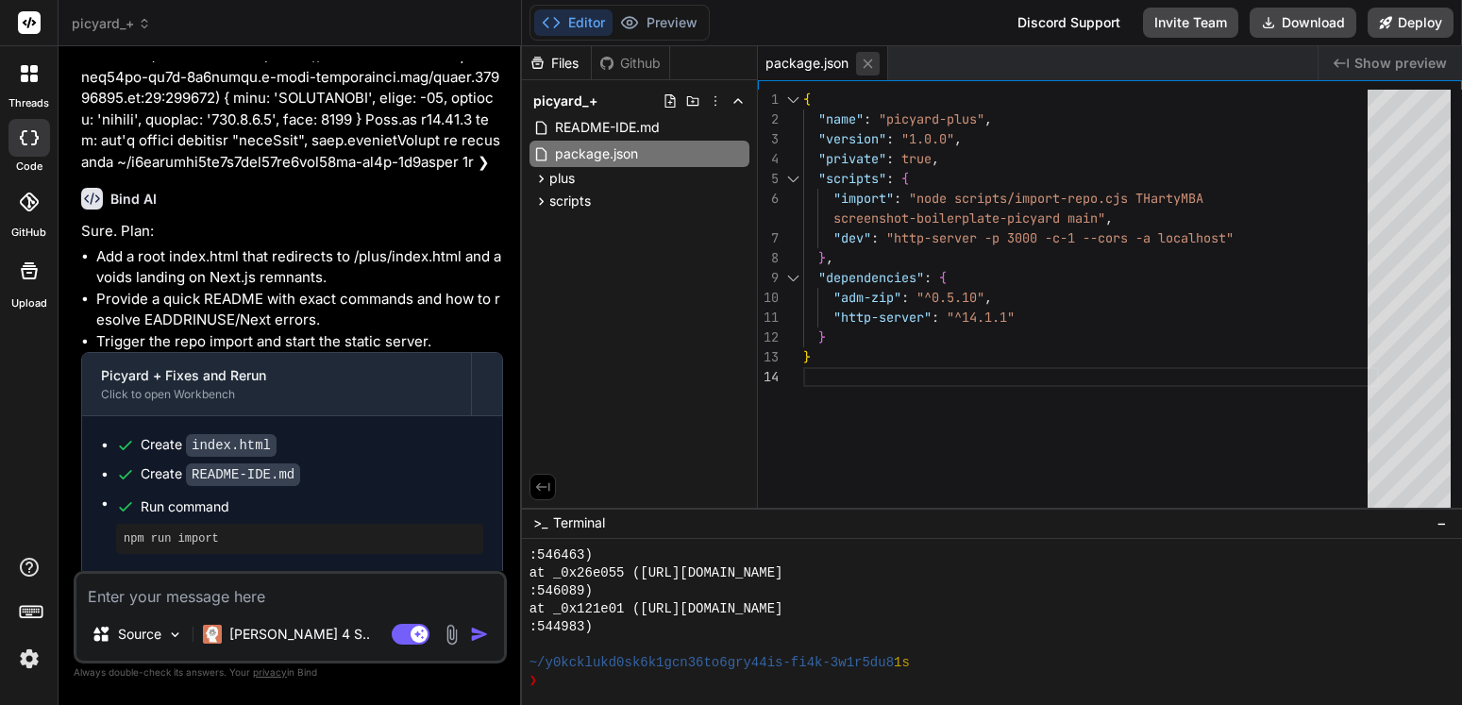
click at [873, 64] on icon at bounding box center [868, 64] width 16 height 16
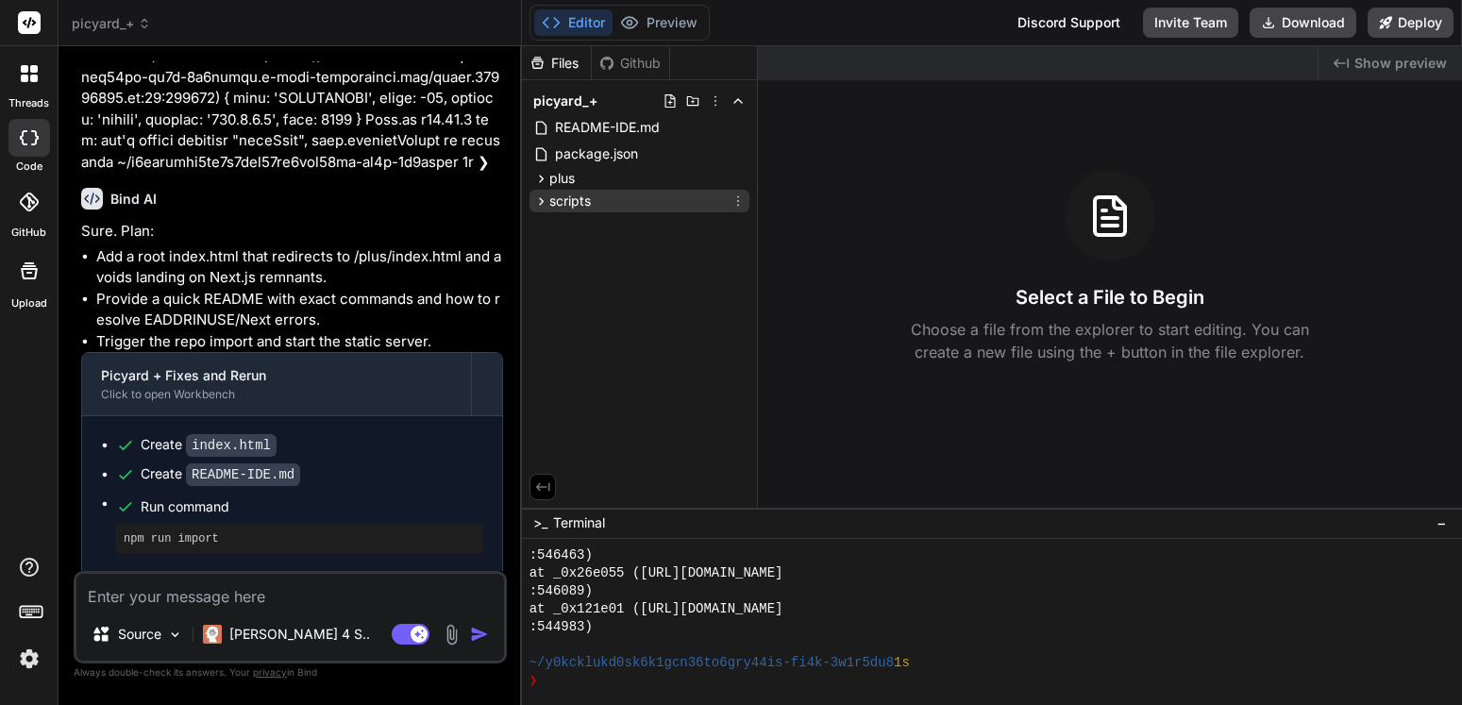
click at [563, 194] on span "scripts" at bounding box center [570, 201] width 42 height 19
click at [565, 178] on span "plus" at bounding box center [561, 178] width 25 height 19
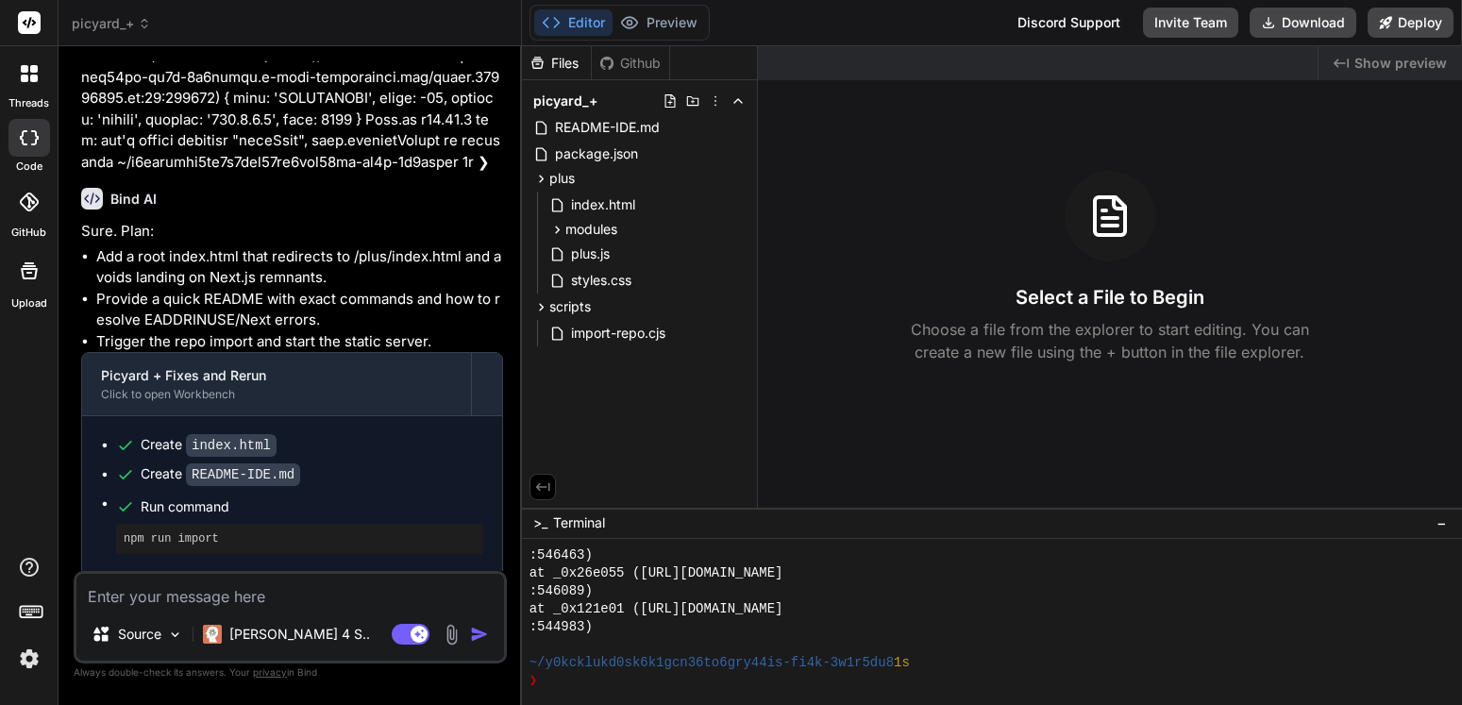
click at [453, 630] on img at bounding box center [452, 635] width 22 height 22
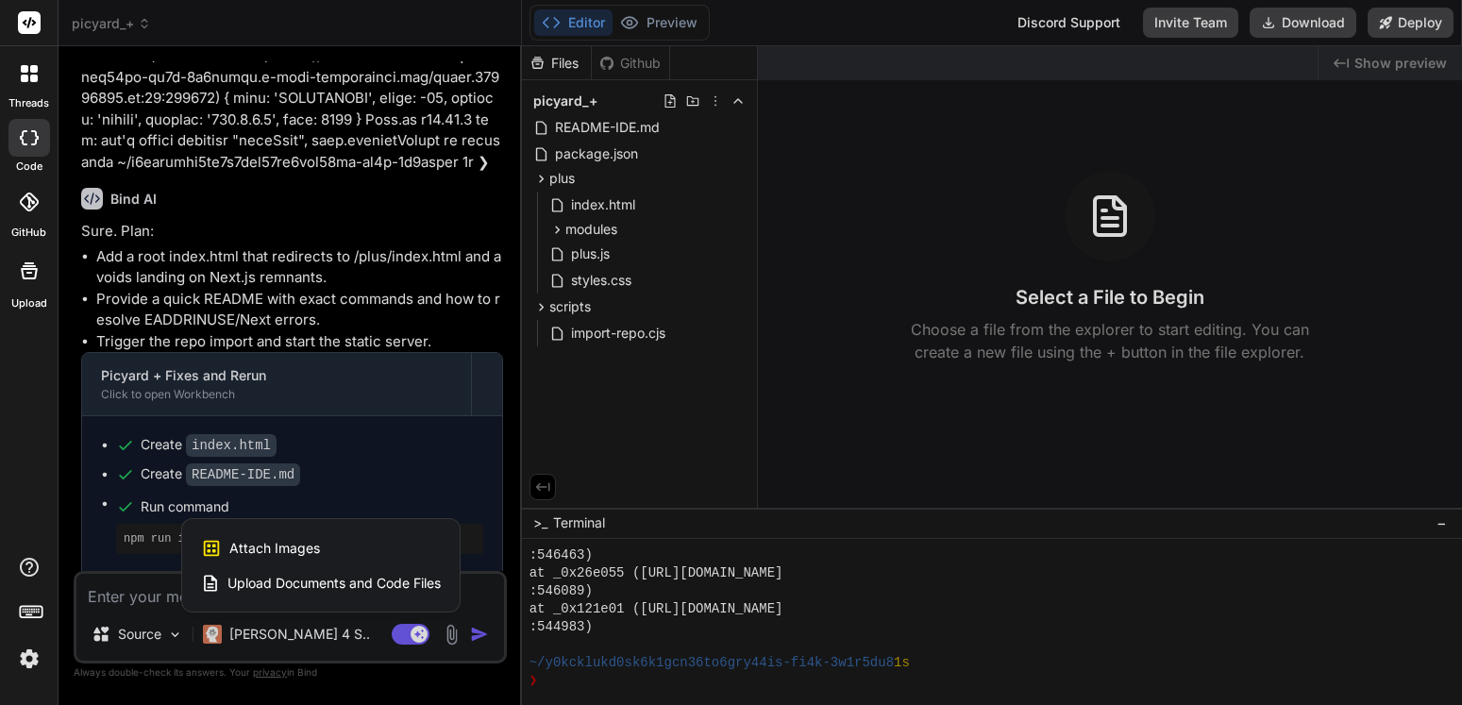
click at [292, 582] on span "Upload Documents and Code Files" at bounding box center [334, 583] width 213 height 19
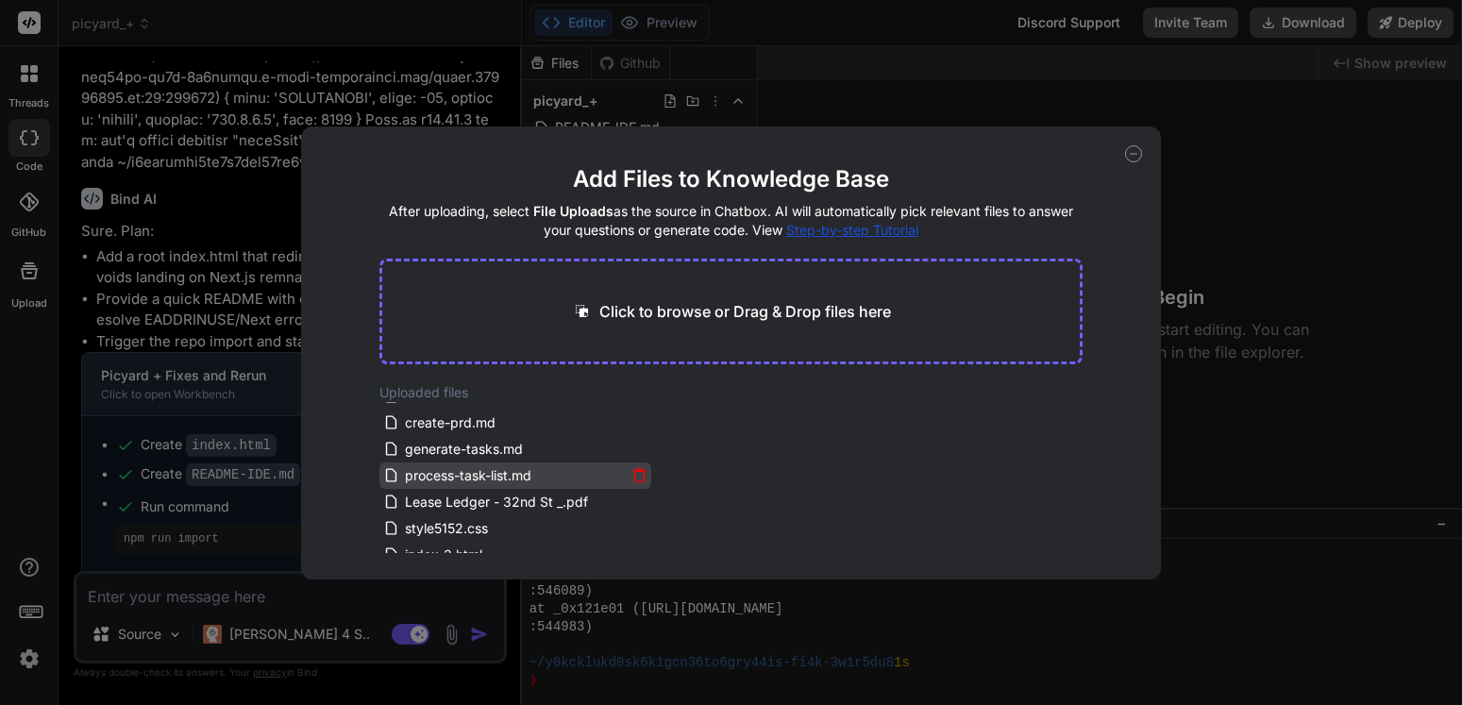
scroll to position [0, 0]
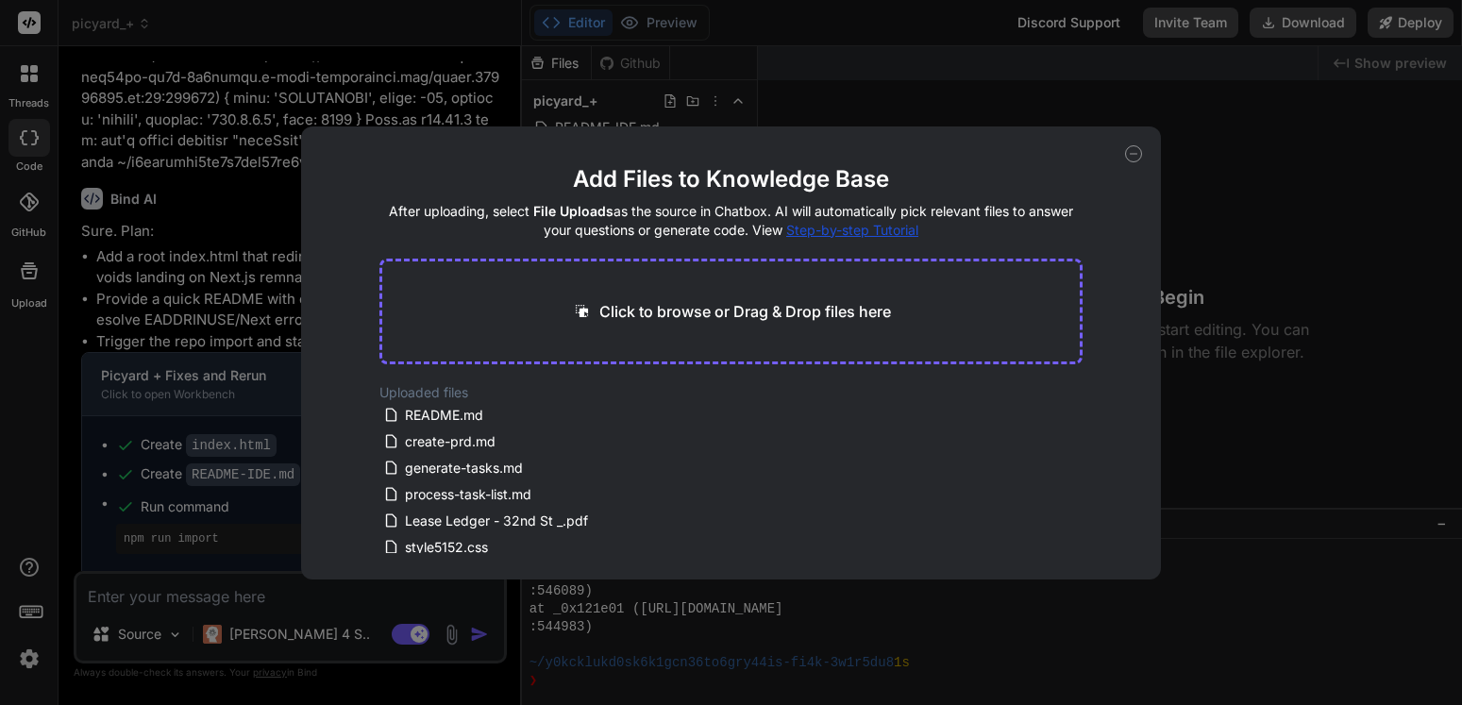
click at [203, 587] on div "Add Files to Knowledge Base After uploading, select File Uploads as the source …" at bounding box center [731, 352] width 1462 height 705
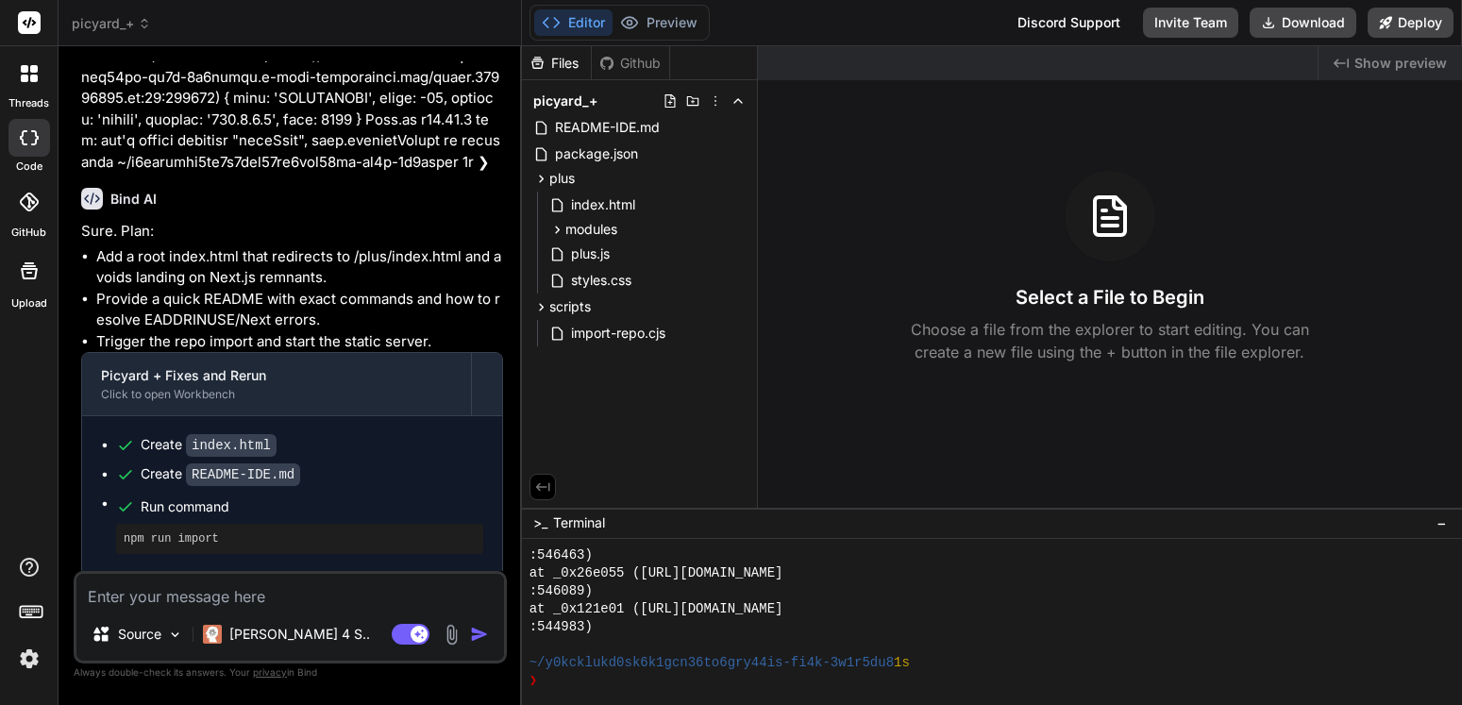
click at [448, 628] on img at bounding box center [452, 635] width 22 height 22
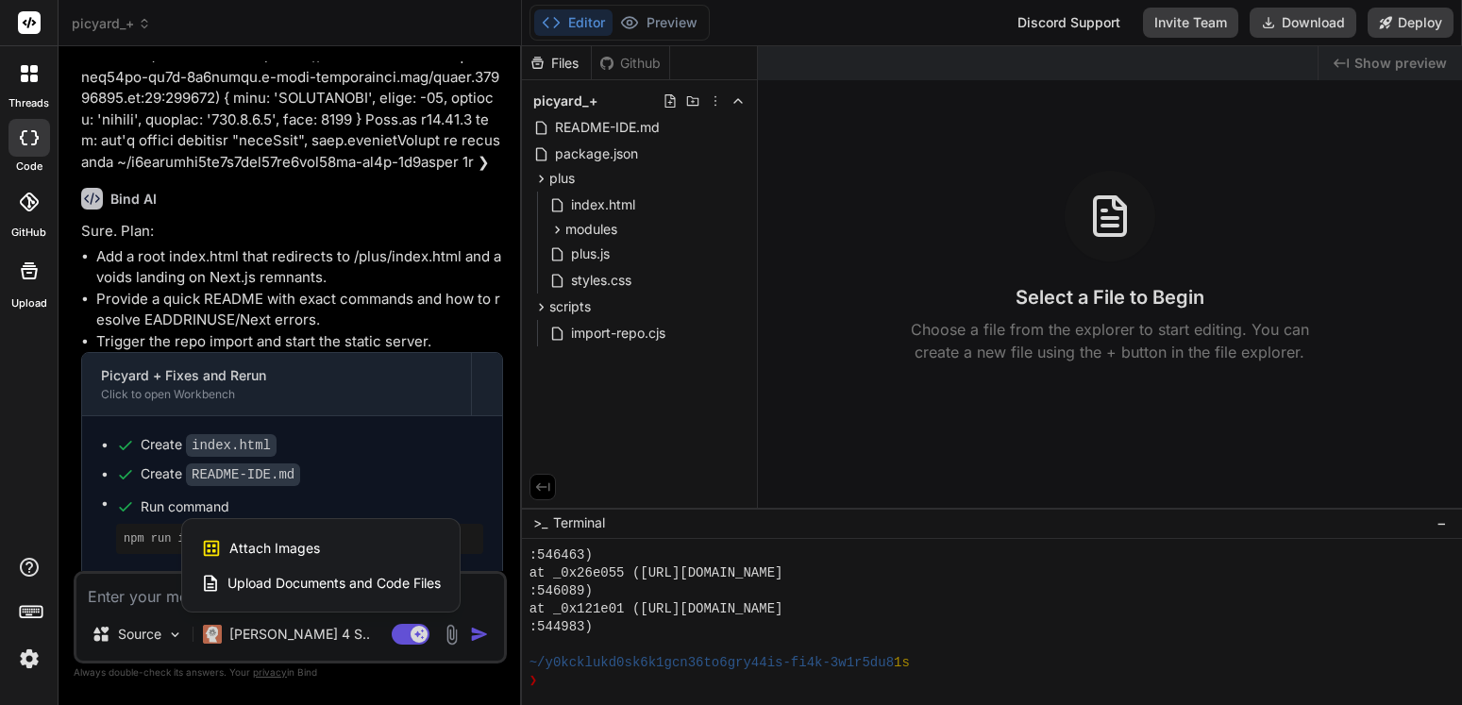
click at [346, 589] on span "Upload Documents and Code Files" at bounding box center [334, 583] width 213 height 19
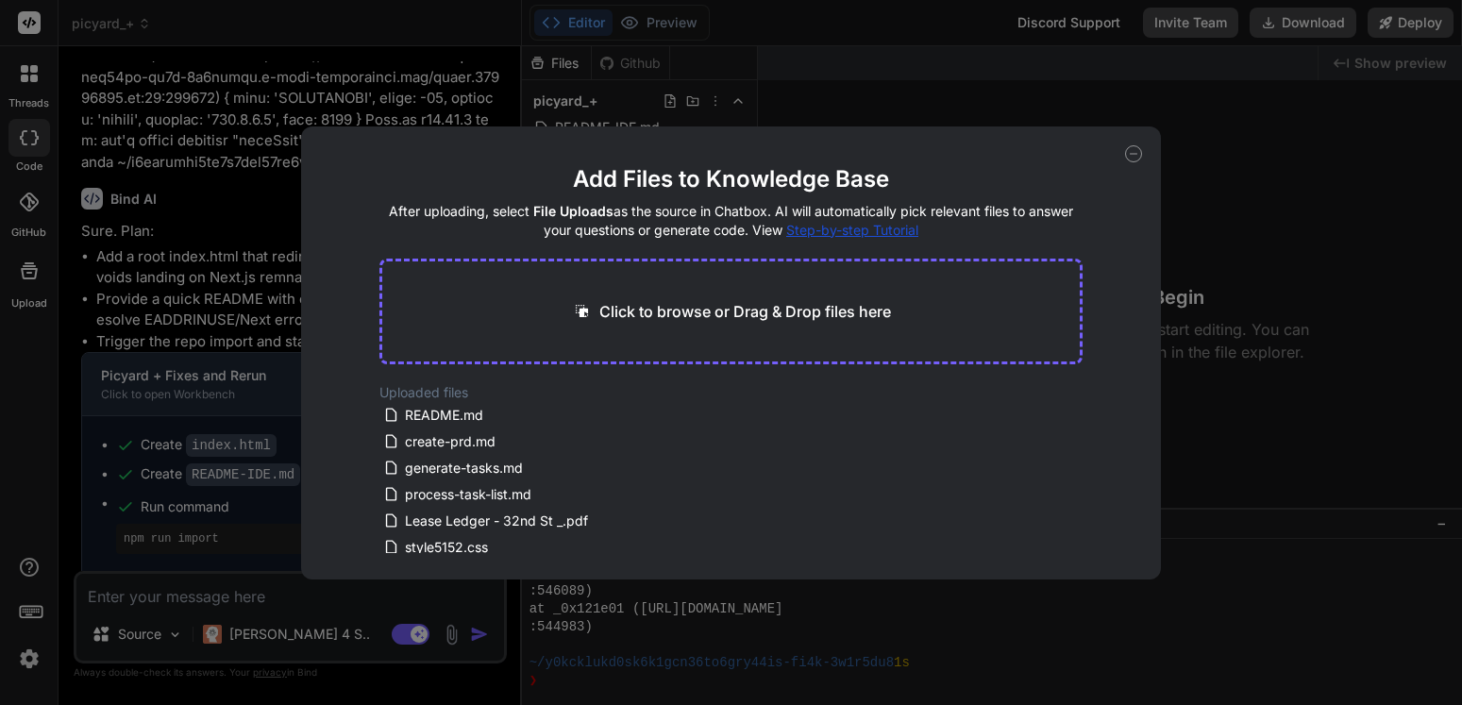
click at [756, 301] on p "Click to browse or Drag & Drop files here" at bounding box center [745, 311] width 292 height 23
click at [1137, 150] on icon at bounding box center [1133, 153] width 17 height 17
type textarea "x"
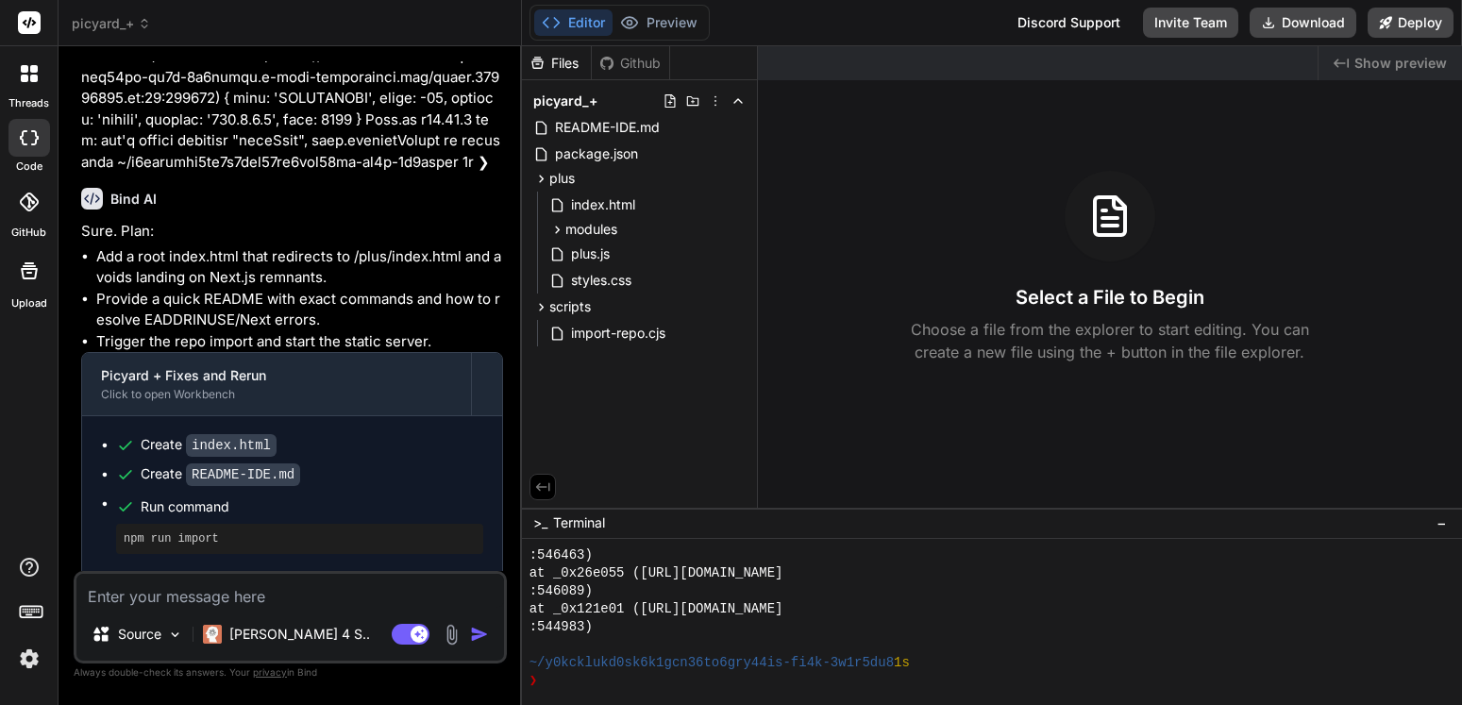
click at [33, 20] on icon at bounding box center [30, 22] width 14 height 11
click at [608, 128] on span "README-IDE.md" at bounding box center [607, 127] width 109 height 23
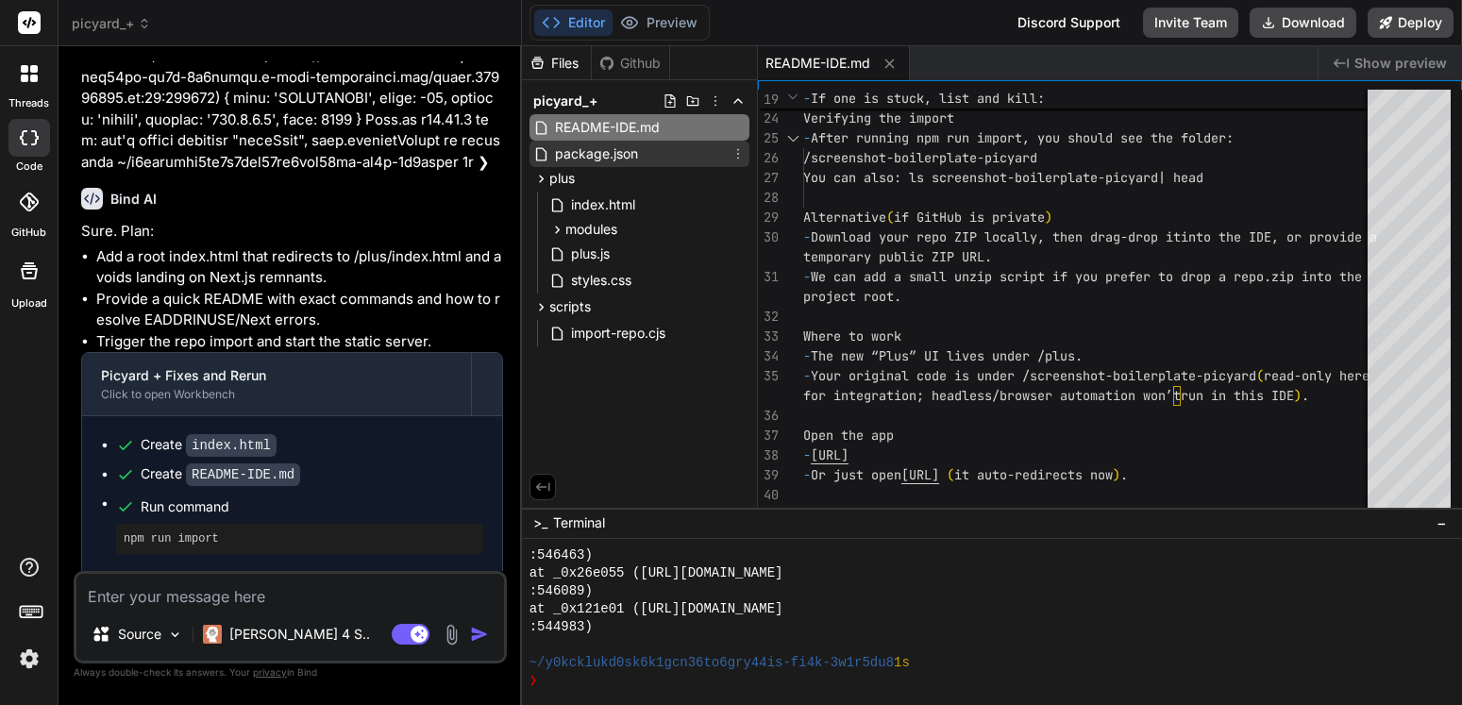
click at [603, 152] on span "package.json" at bounding box center [596, 154] width 87 height 23
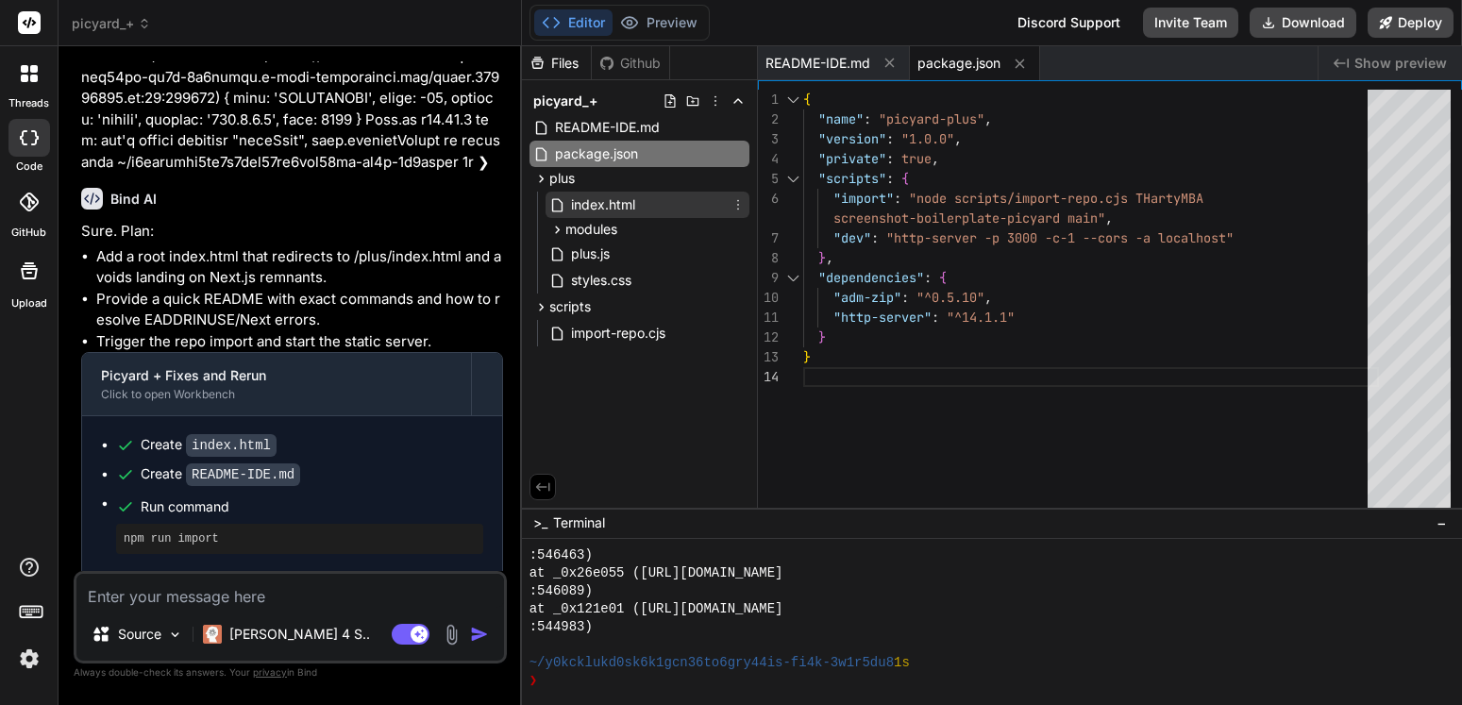
click at [590, 197] on span "index.html" at bounding box center [603, 205] width 68 height 23
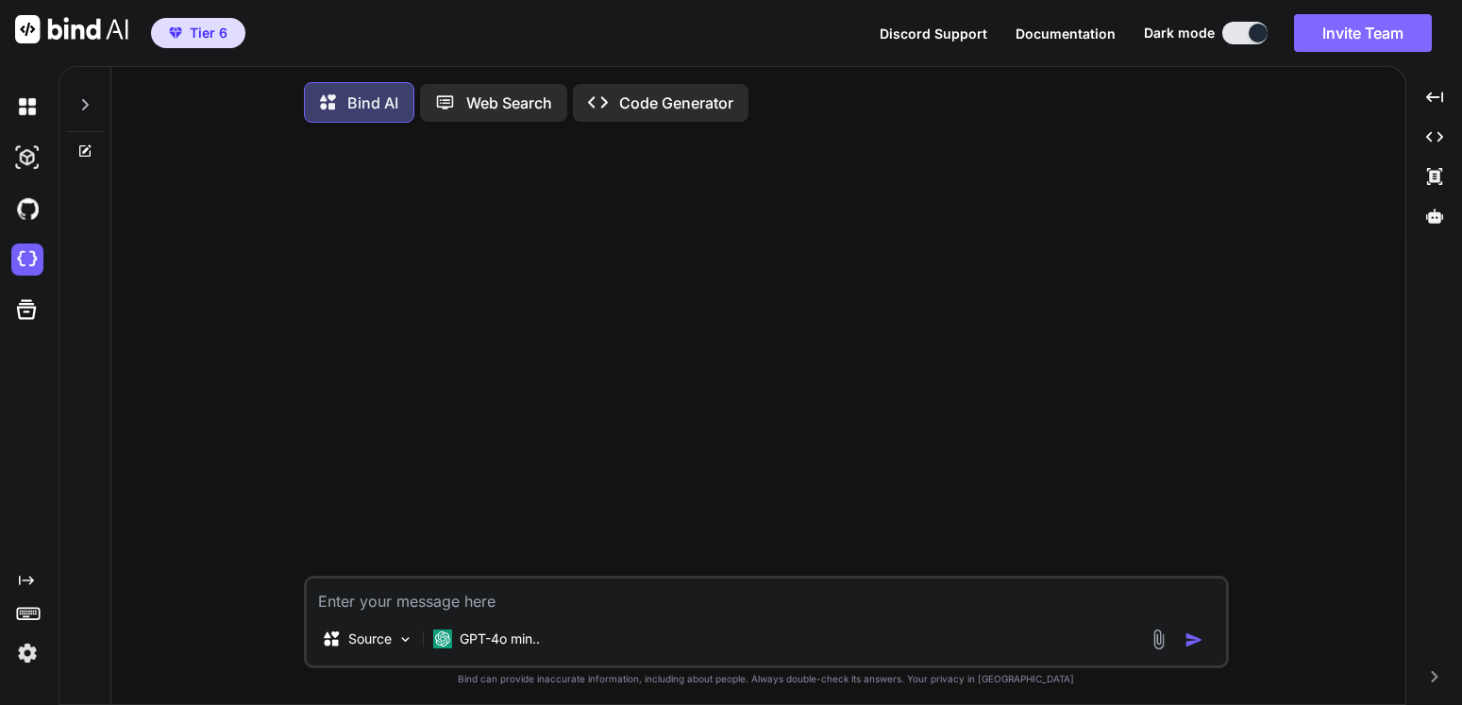
click at [1344, 17] on button "Invite Team" at bounding box center [1363, 33] width 138 height 38
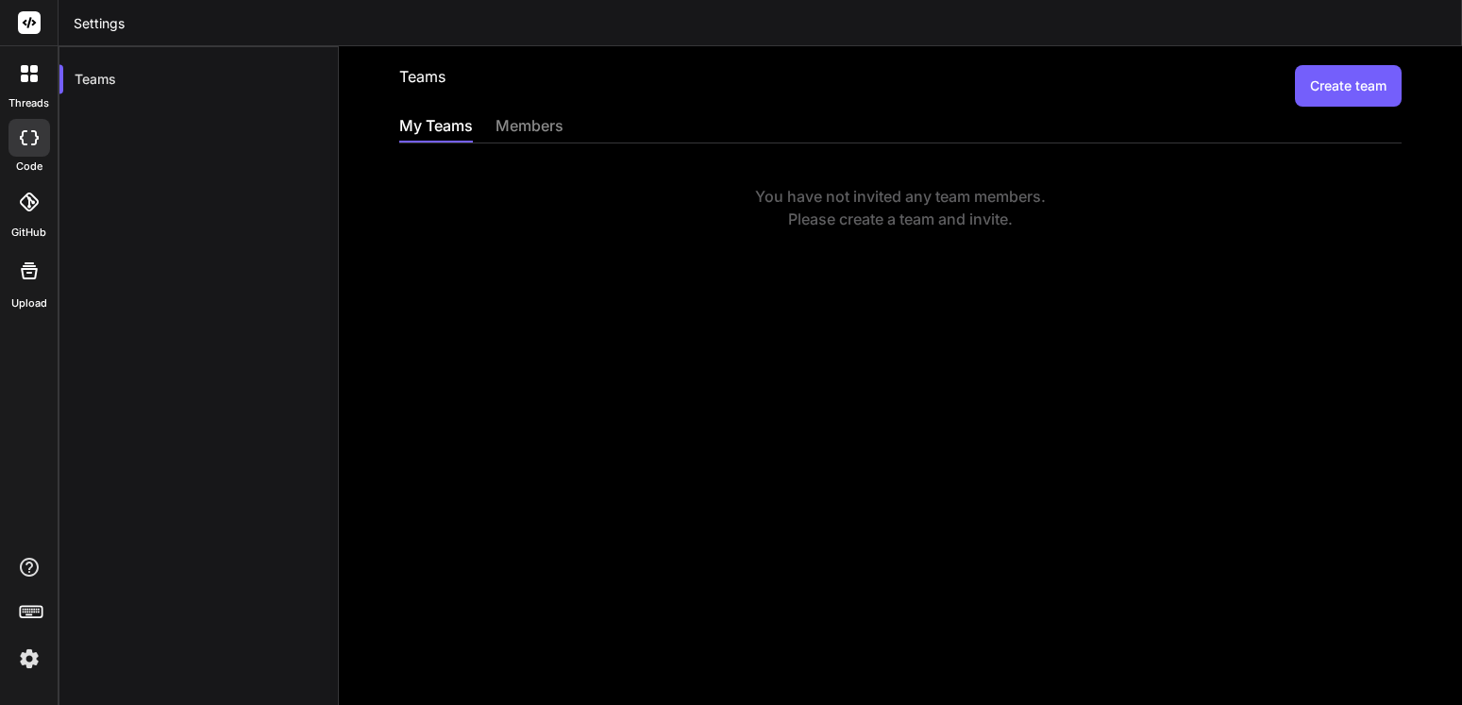
click at [518, 126] on div "members" at bounding box center [530, 127] width 68 height 26
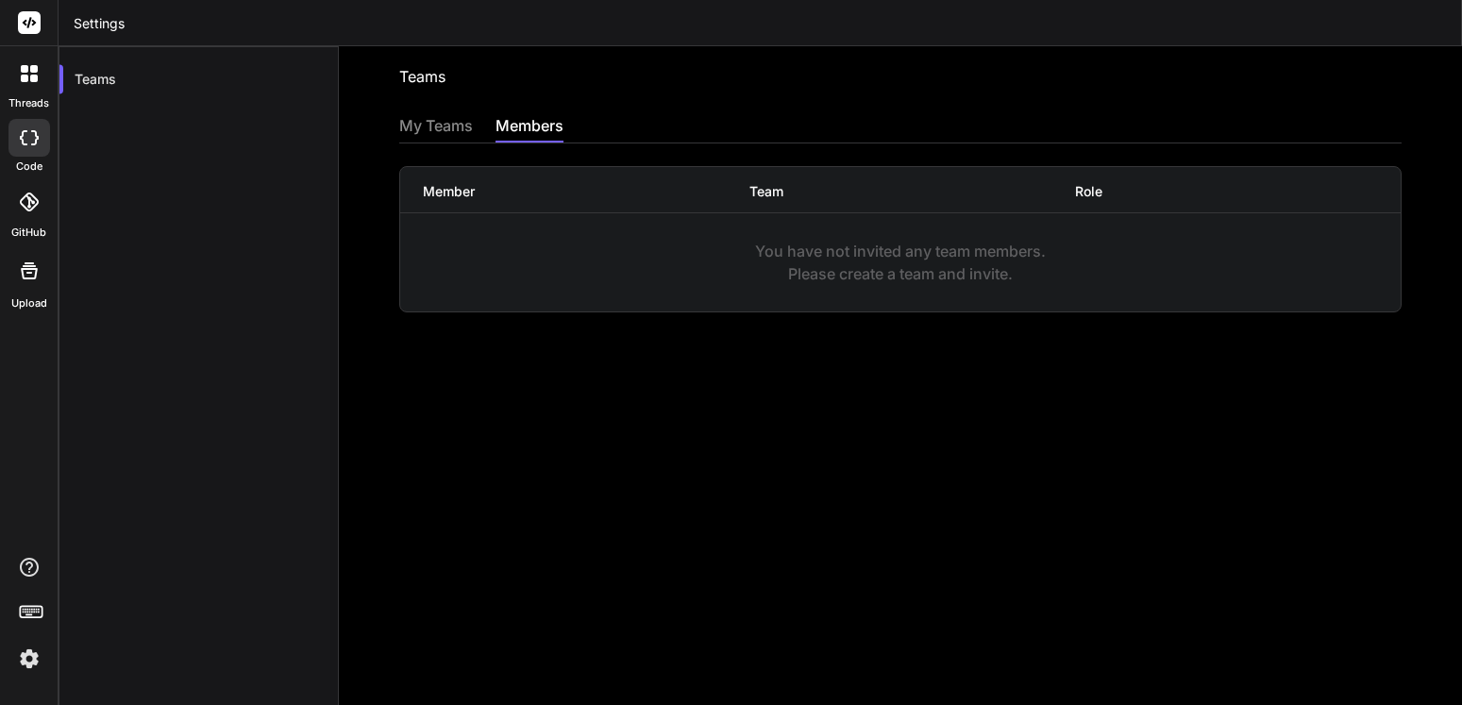
click at [483, 139] on div "My Teams members" at bounding box center [900, 128] width 1003 height 28
click at [433, 134] on div "My Teams" at bounding box center [436, 127] width 74 height 26
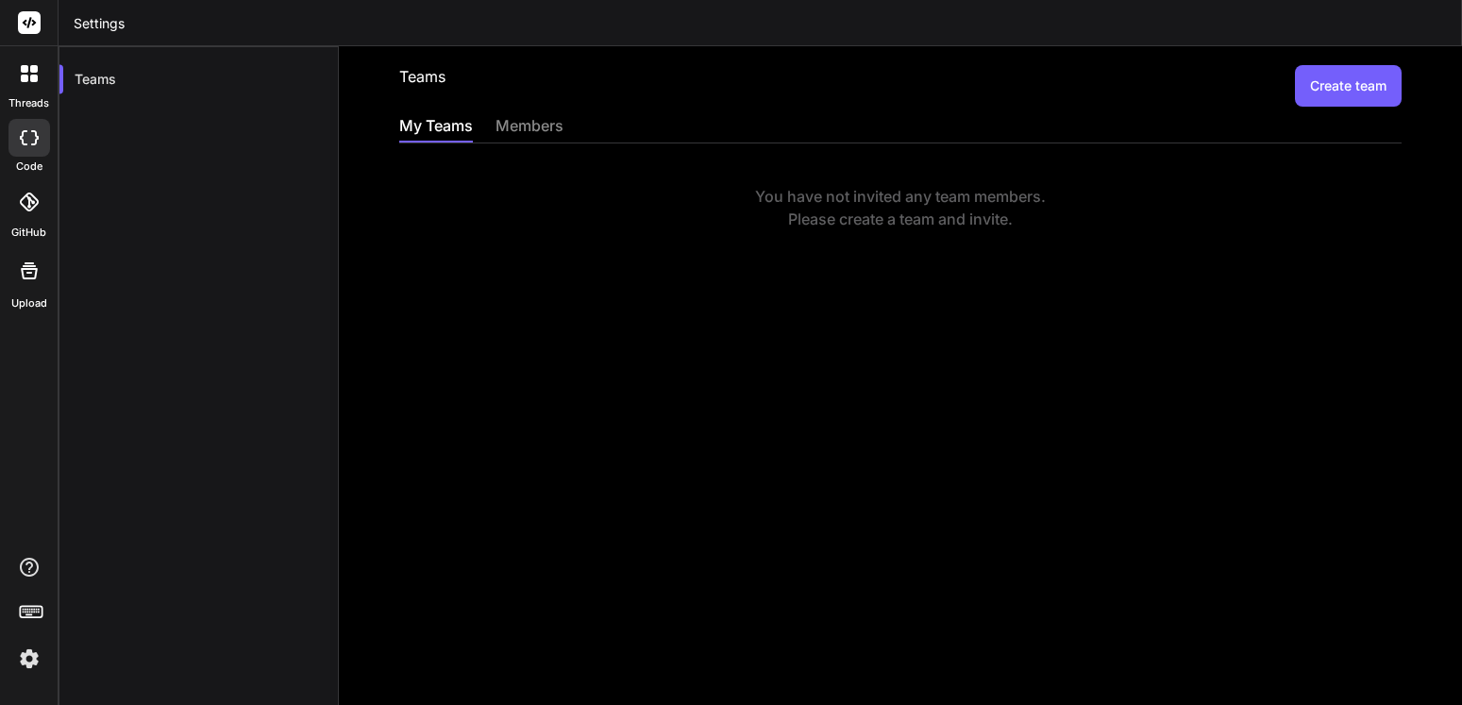
click at [29, 69] on icon at bounding box center [29, 73] width 17 height 17
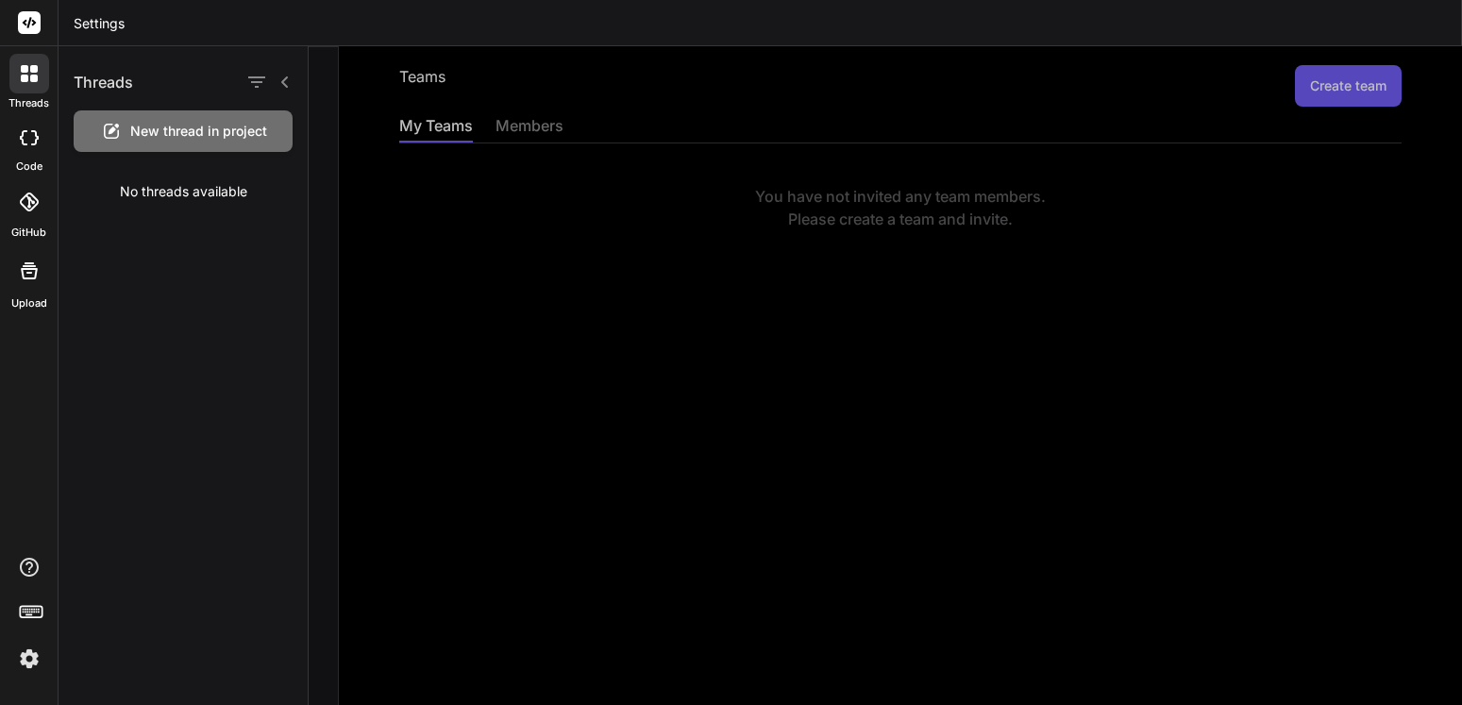
click at [43, 143] on div at bounding box center [29, 138] width 42 height 38
click at [43, 142] on div at bounding box center [29, 138] width 42 height 38
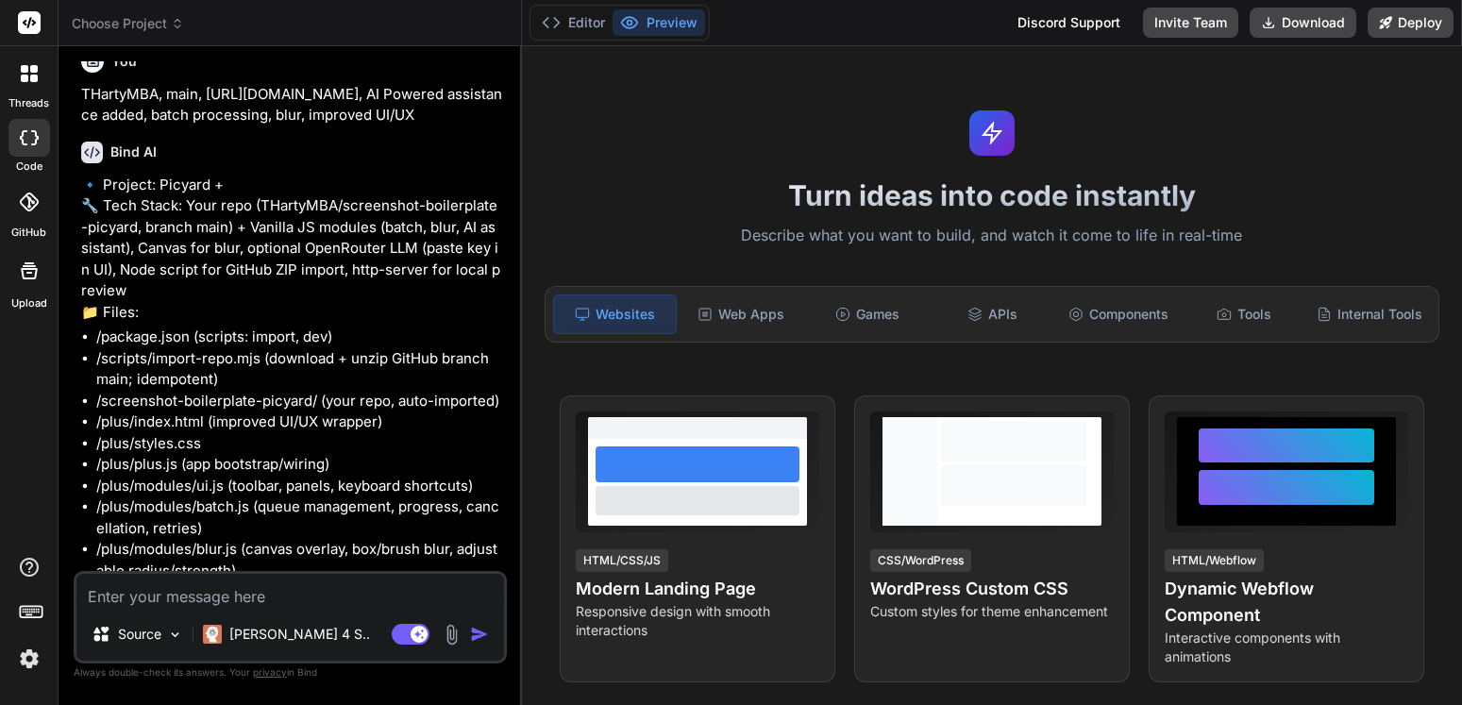
scroll to position [906, 0]
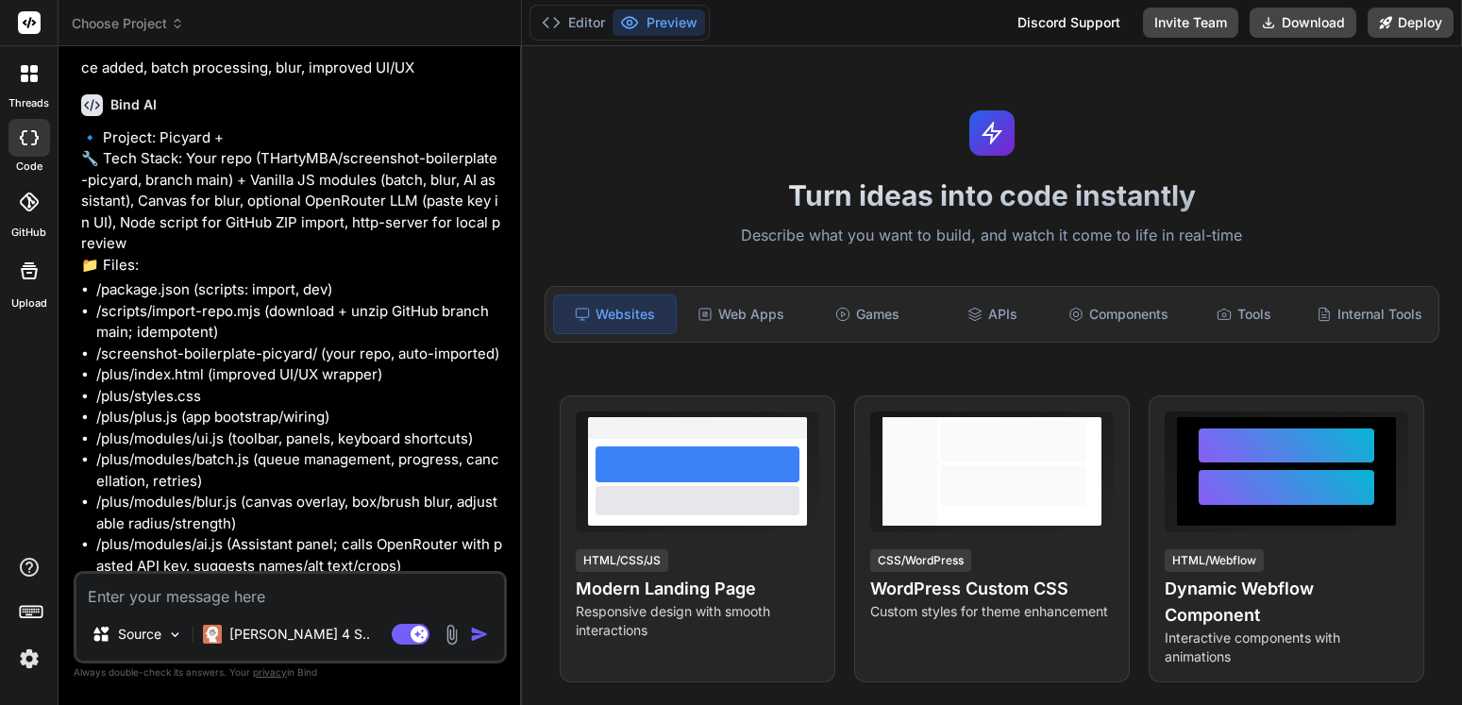
click at [29, 29] on rect at bounding box center [29, 22] width 23 height 23
click at [1212, 21] on button "Invite Team" at bounding box center [1190, 23] width 95 height 30
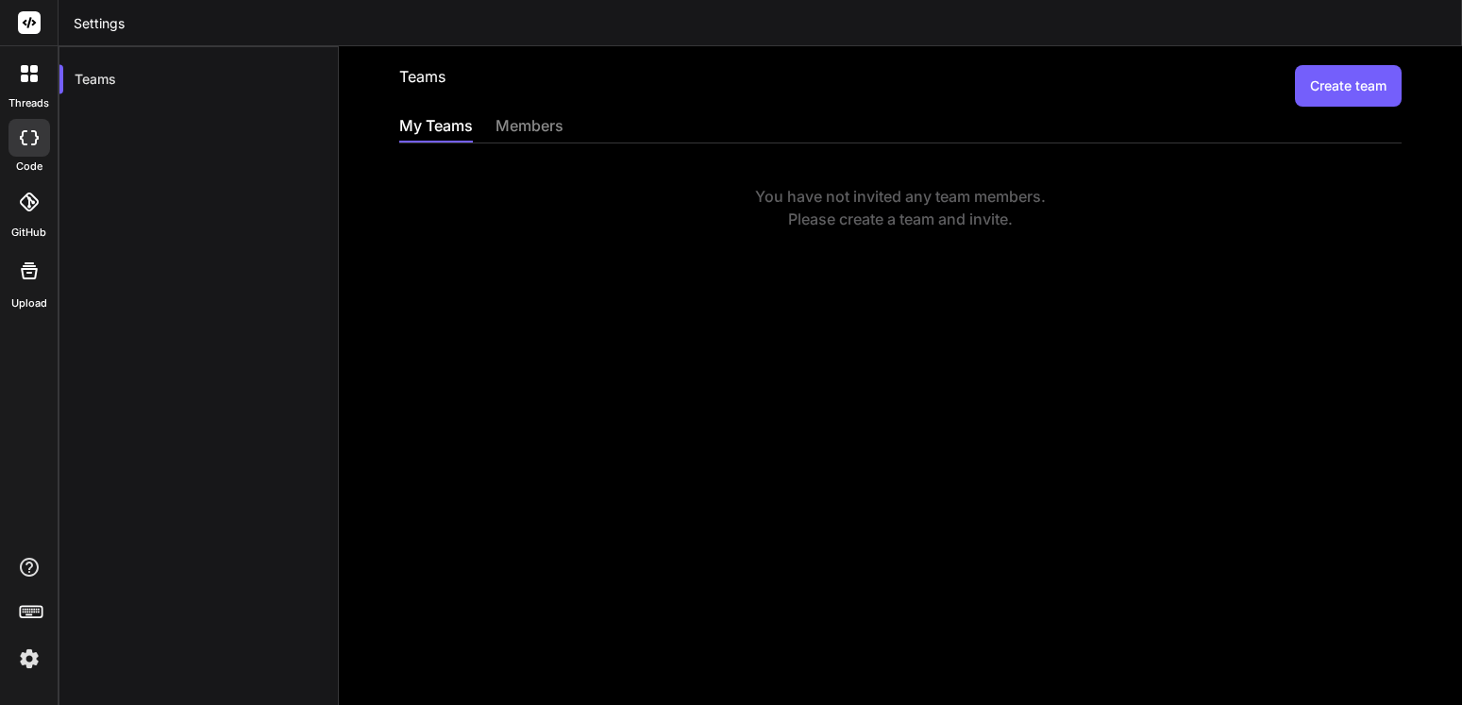
click at [30, 73] on icon at bounding box center [29, 73] width 17 height 17
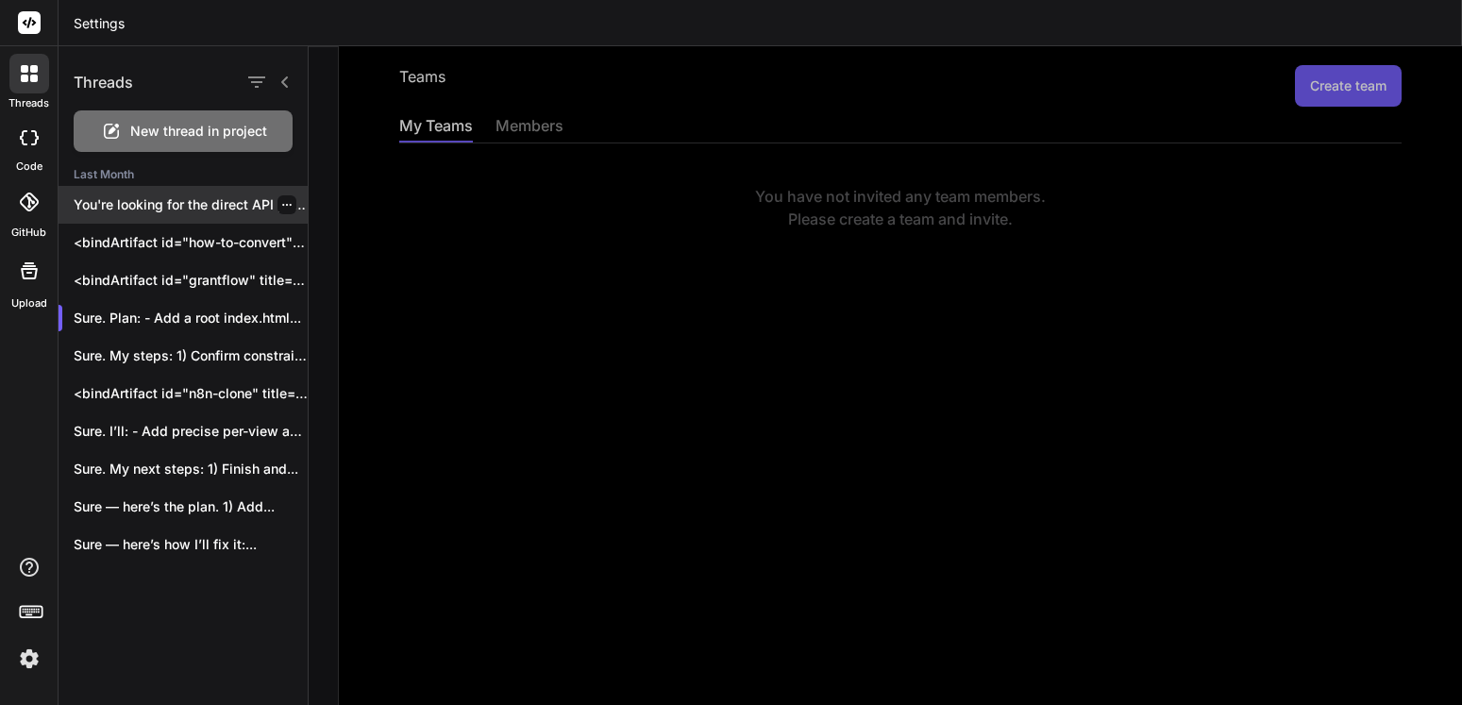
click at [193, 197] on p "You're looking for the direct API payload..." at bounding box center [191, 204] width 234 height 19
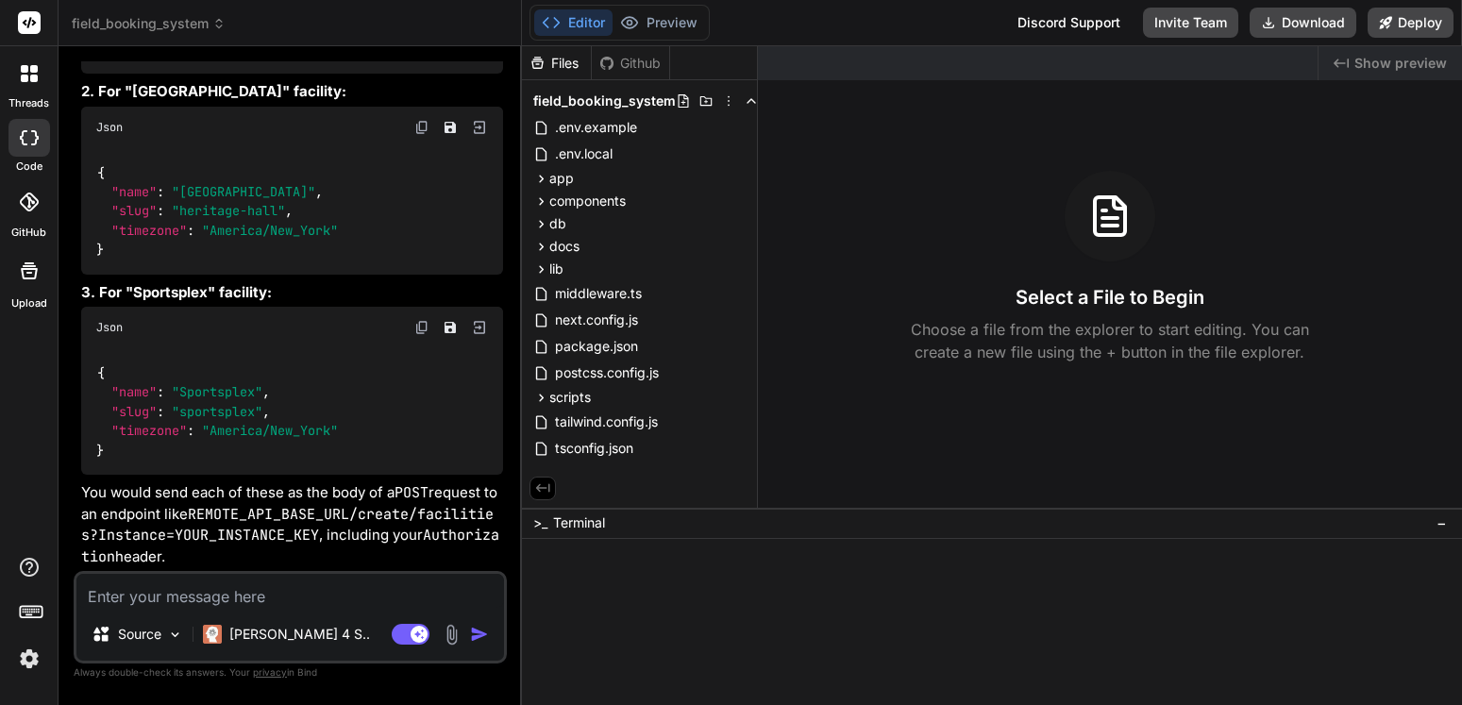
scroll to position [5593, 0]
click at [28, 662] on img at bounding box center [29, 659] width 32 height 32
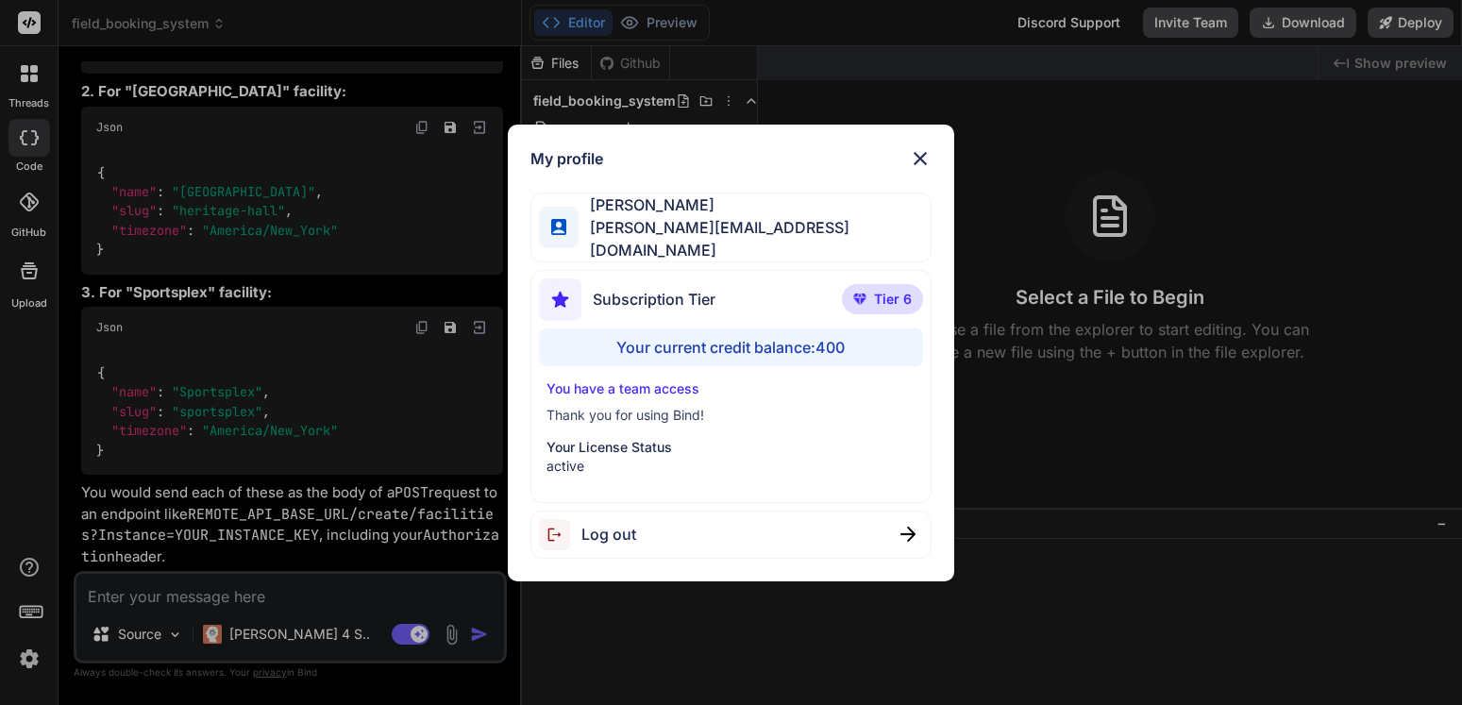
click at [925, 164] on img at bounding box center [920, 158] width 23 height 23
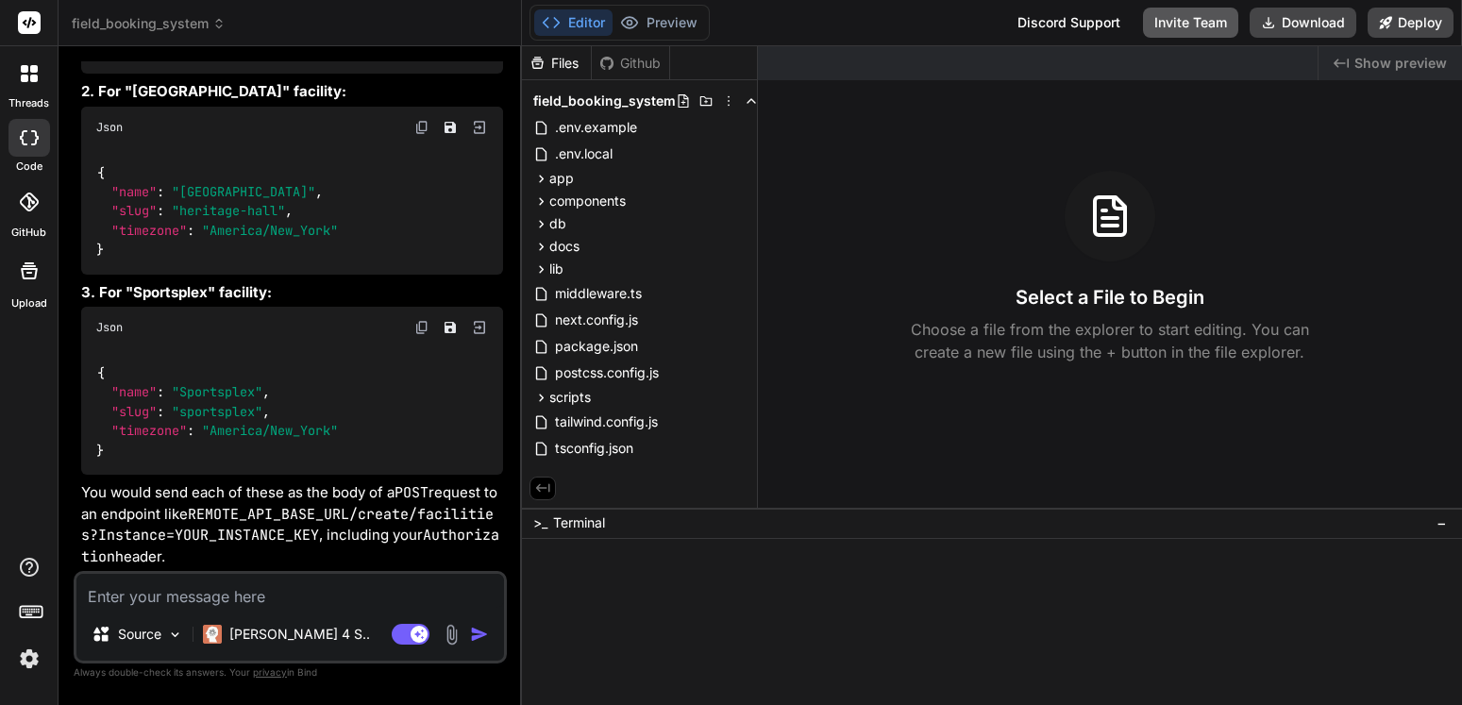
click at [1202, 21] on button "Invite Team" at bounding box center [1190, 23] width 95 height 30
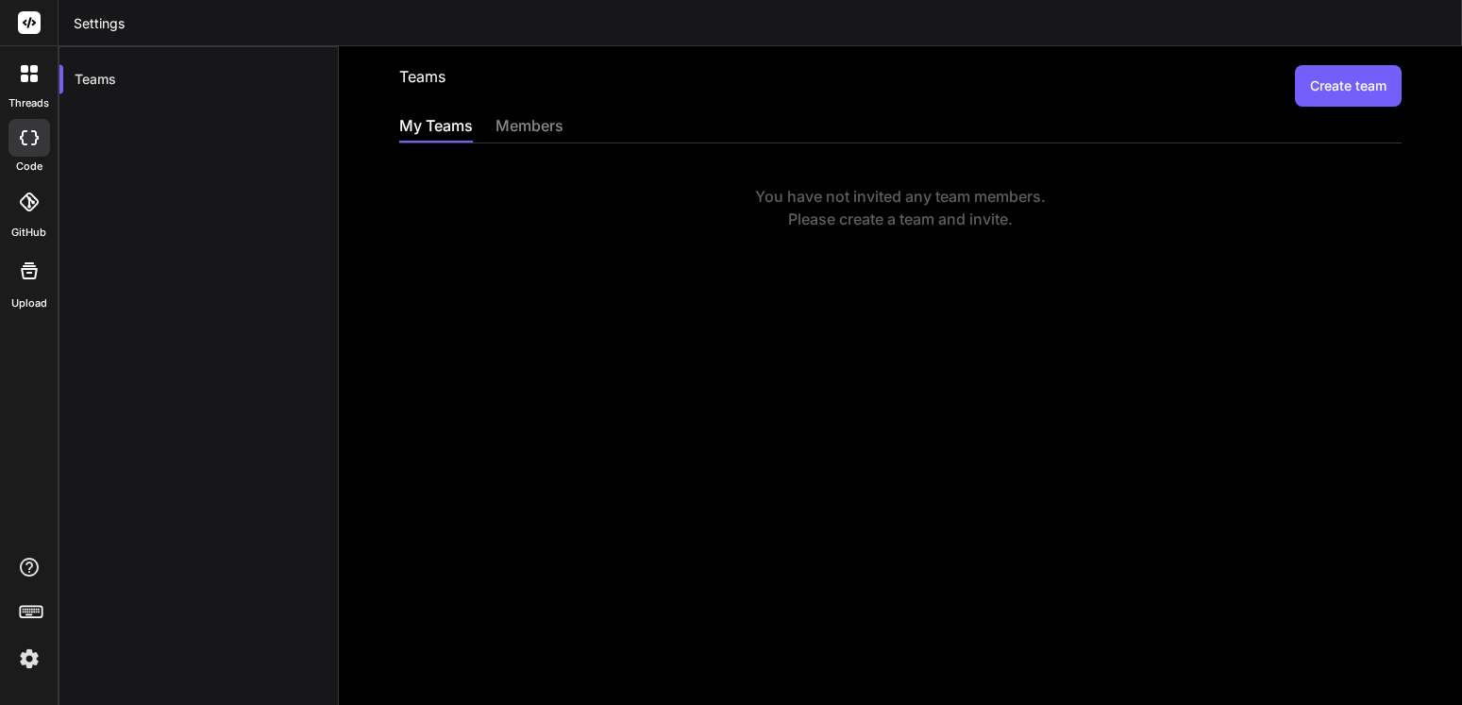
click at [1324, 82] on button "Create team" at bounding box center [1348, 86] width 107 height 42
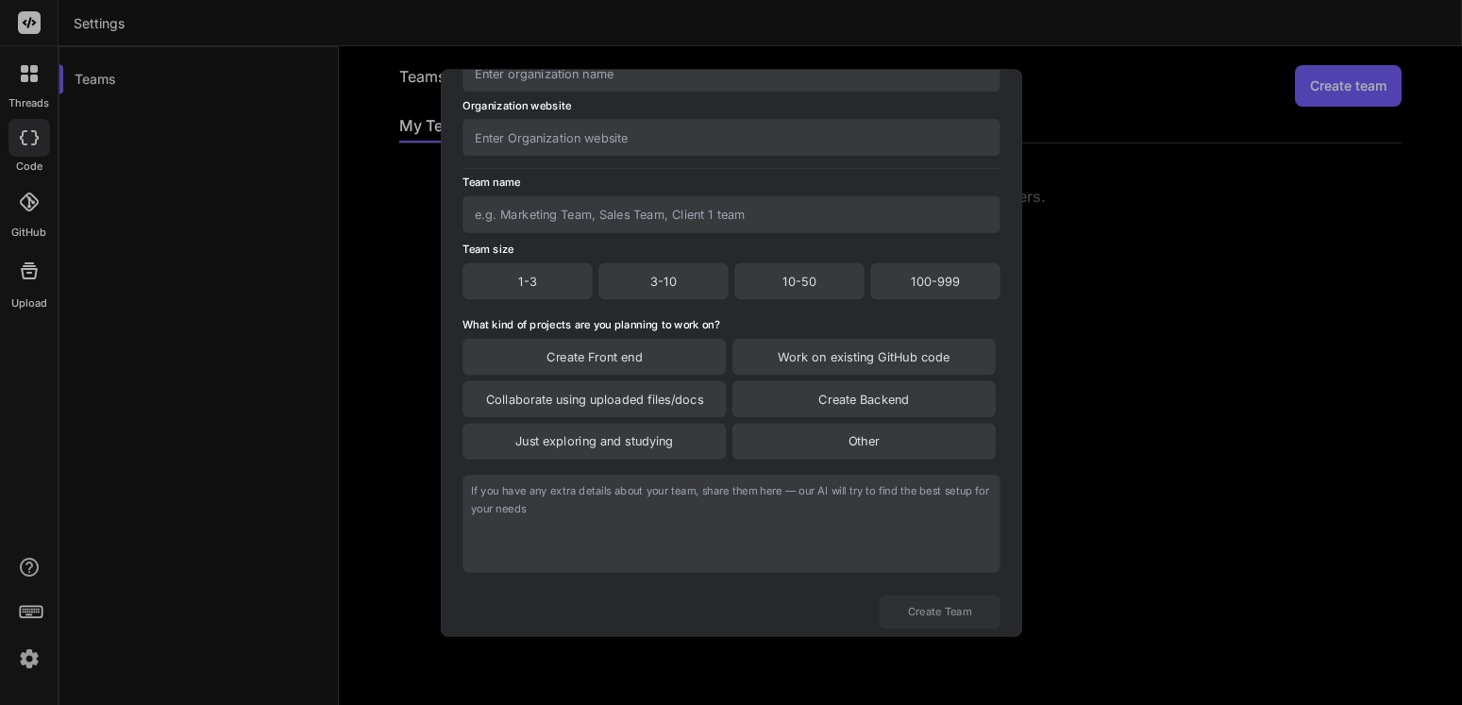
scroll to position [153, 0]
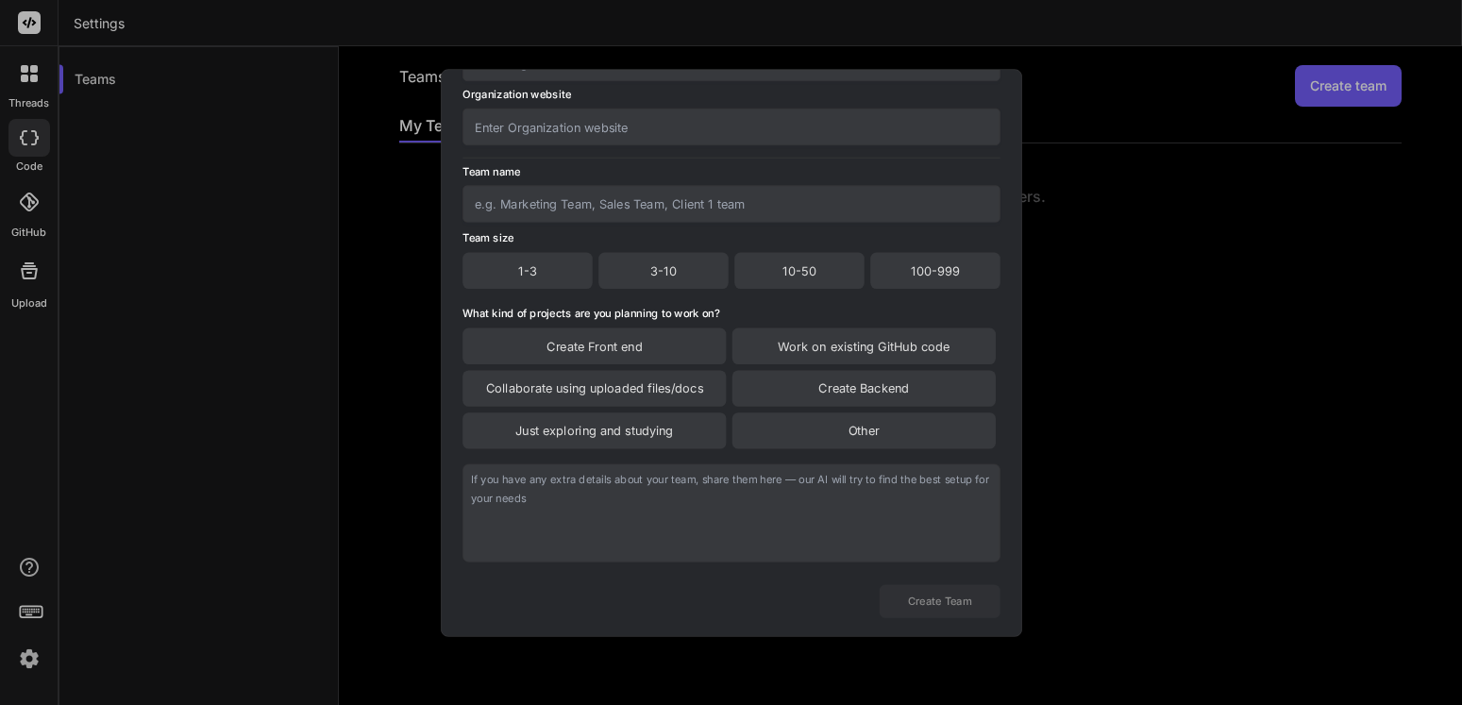
click at [706, 339] on div "Create Front end" at bounding box center [594, 346] width 263 height 36
click at [706, 339] on div "Create Front end" at bounding box center [594, 347] width 263 height 38
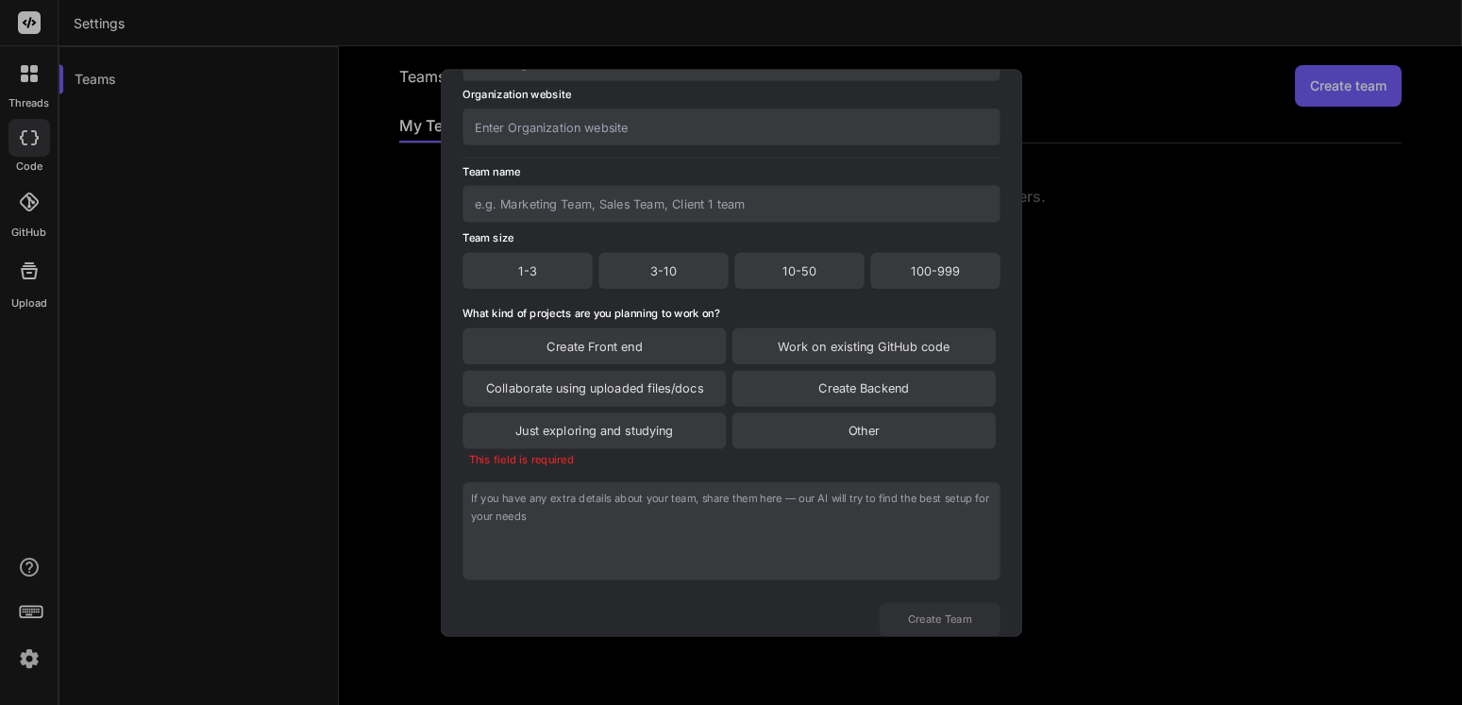
click at [798, 360] on div "Work on existing GitHub code" at bounding box center [863, 346] width 263 height 36
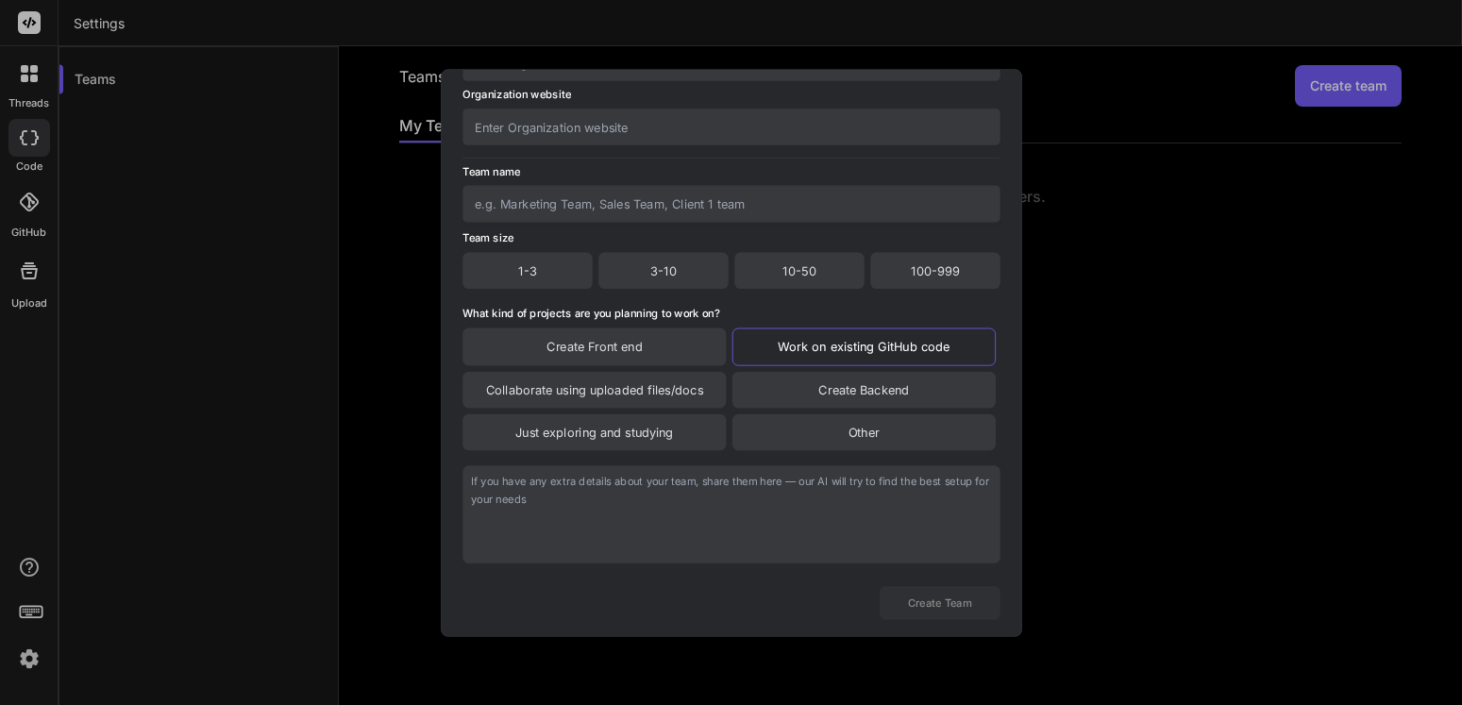
click at [704, 345] on div "Create Front end" at bounding box center [594, 347] width 263 height 38
click at [674, 345] on div "Create Front end" at bounding box center [594, 347] width 263 height 38
click at [789, 353] on div "Work on existing GitHub code" at bounding box center [863, 347] width 263 height 38
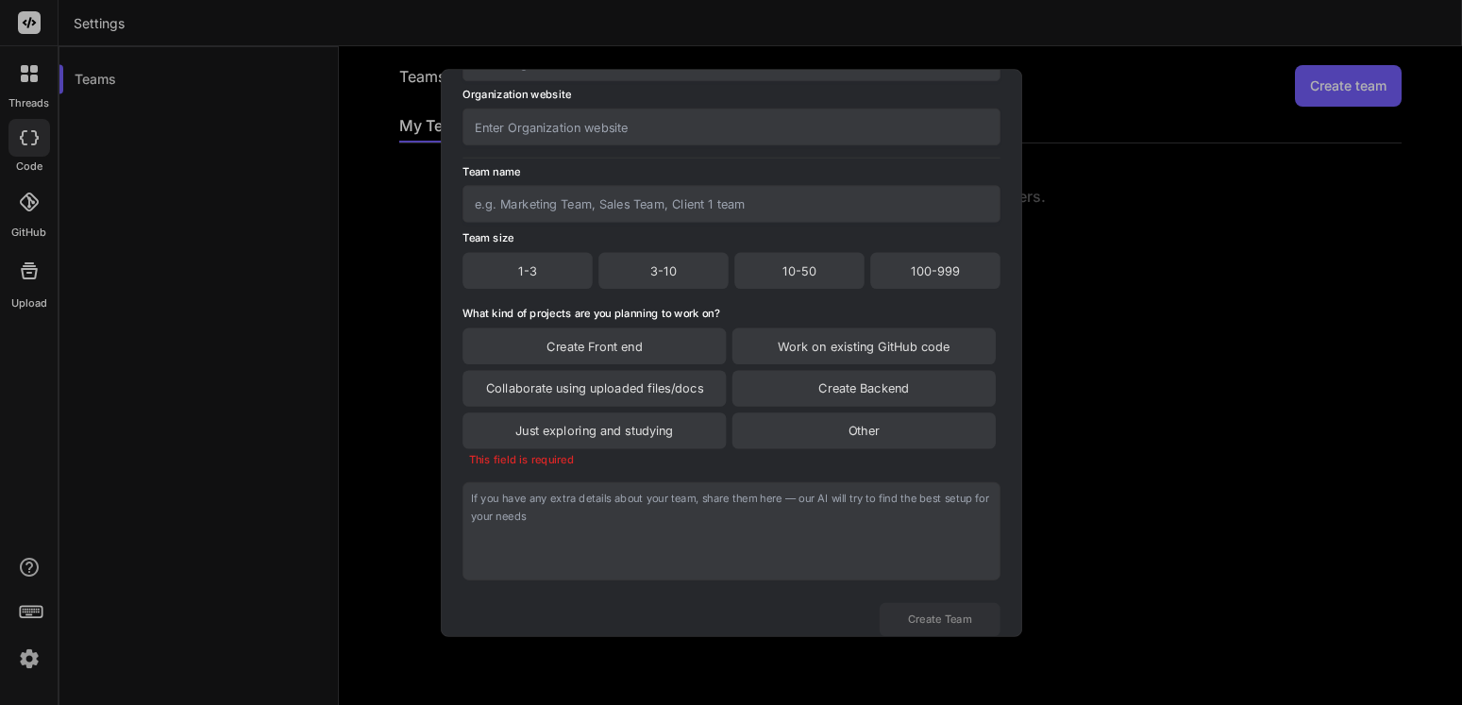
click at [695, 344] on div "Create Front end" at bounding box center [594, 346] width 263 height 36
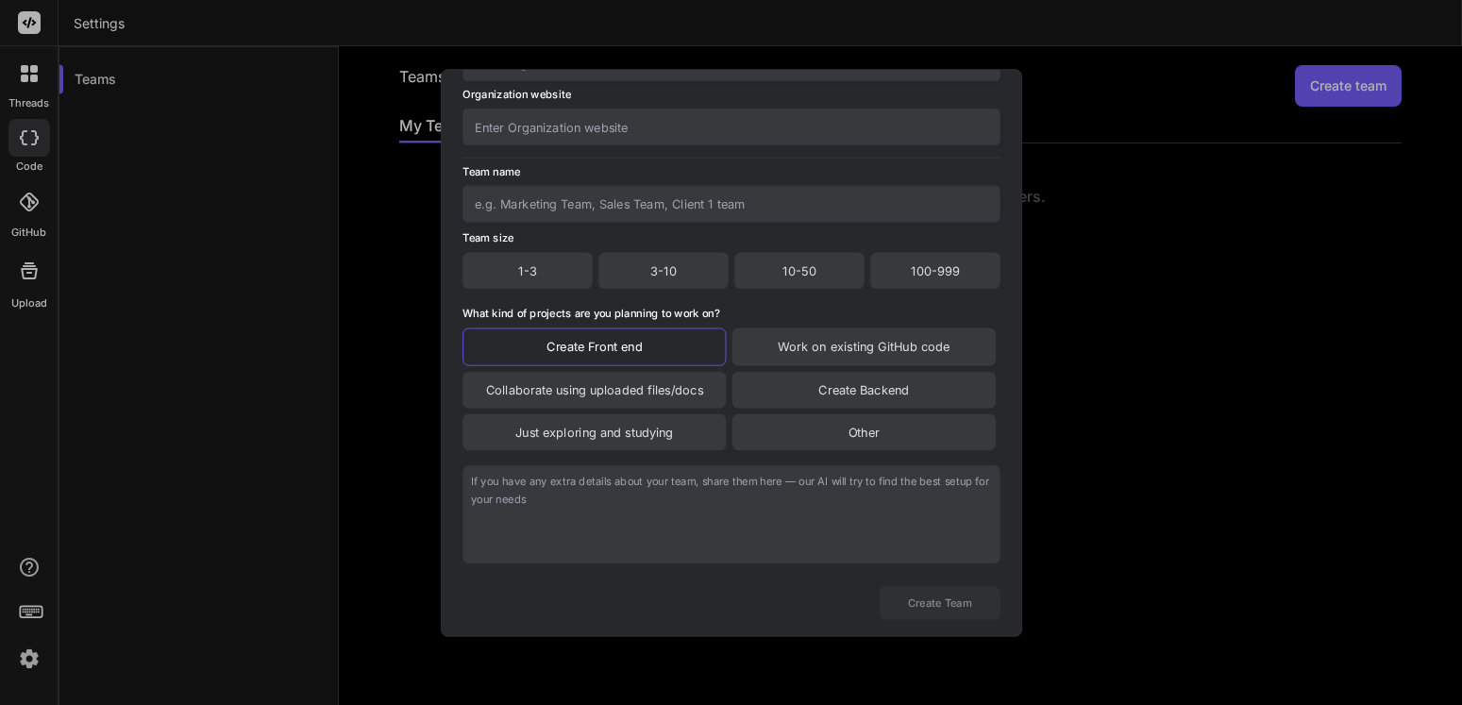
click at [790, 345] on div "Work on existing GitHub code" at bounding box center [863, 347] width 263 height 38
click at [681, 397] on div "Collaborate using uploaded files/docs" at bounding box center [594, 390] width 263 height 36
click at [761, 347] on div "Work on existing GitHub code" at bounding box center [863, 347] width 263 height 38
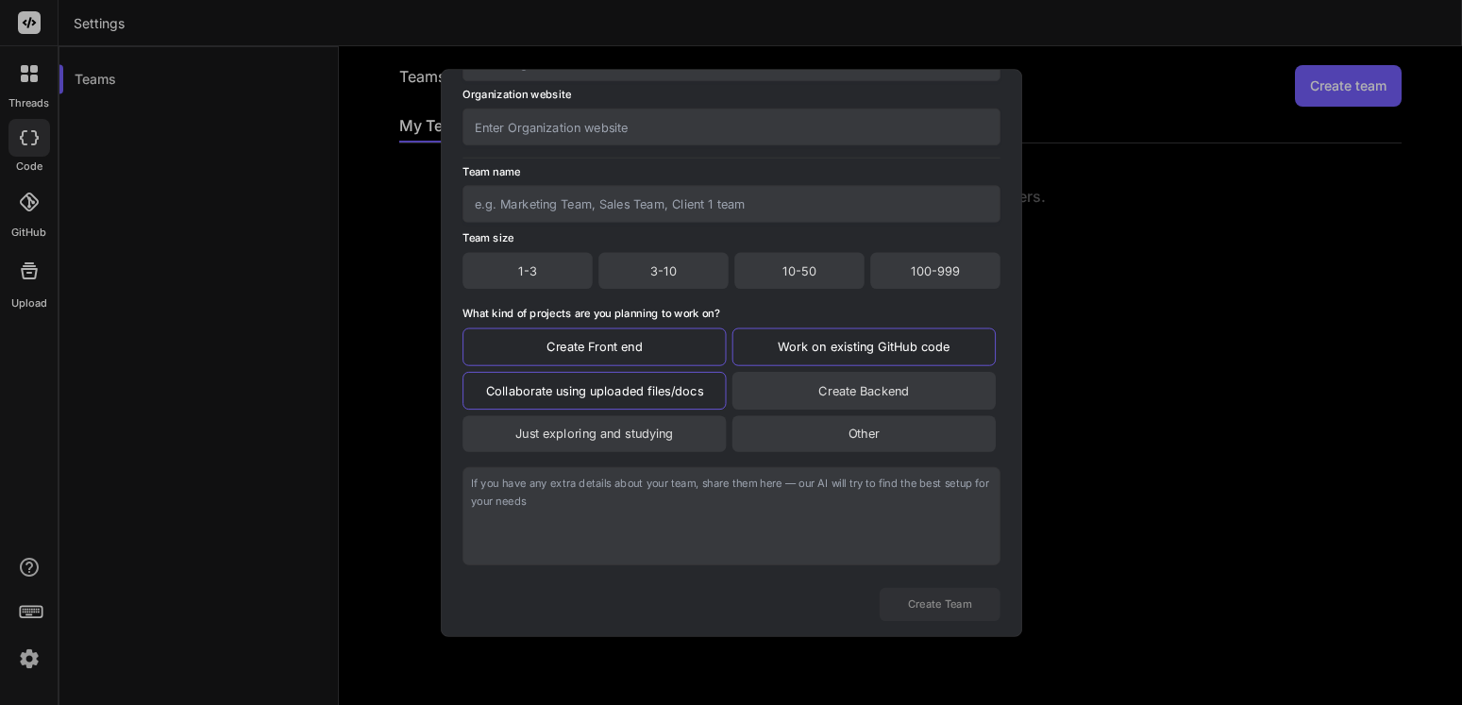
click at [756, 377] on div "Create Backend" at bounding box center [863, 391] width 263 height 38
click at [928, 388] on div "Create Backend" at bounding box center [863, 391] width 263 height 38
click at [909, 400] on div "Create Backend" at bounding box center [863, 391] width 263 height 38
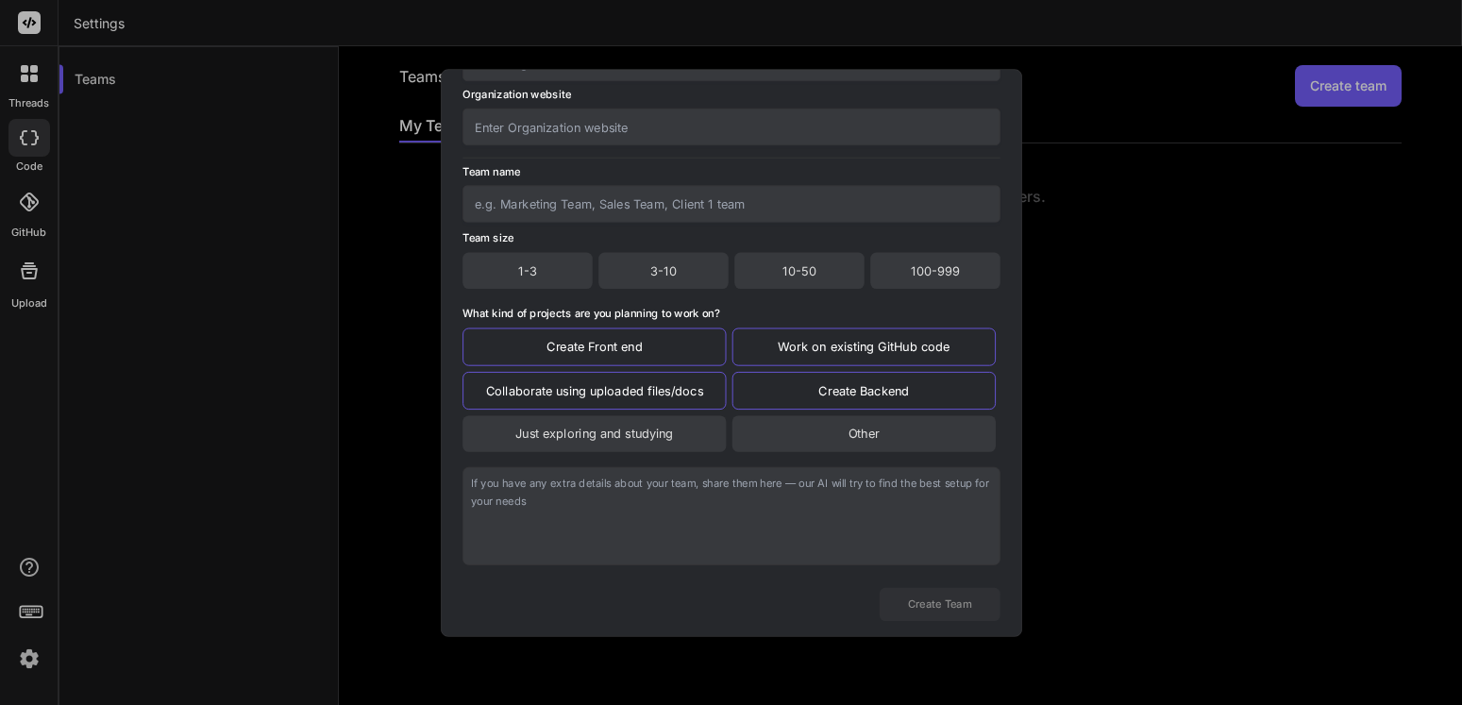
click at [829, 424] on div "Other" at bounding box center [863, 433] width 263 height 36
click at [620, 431] on div "Just exploring and studying" at bounding box center [594, 434] width 263 height 38
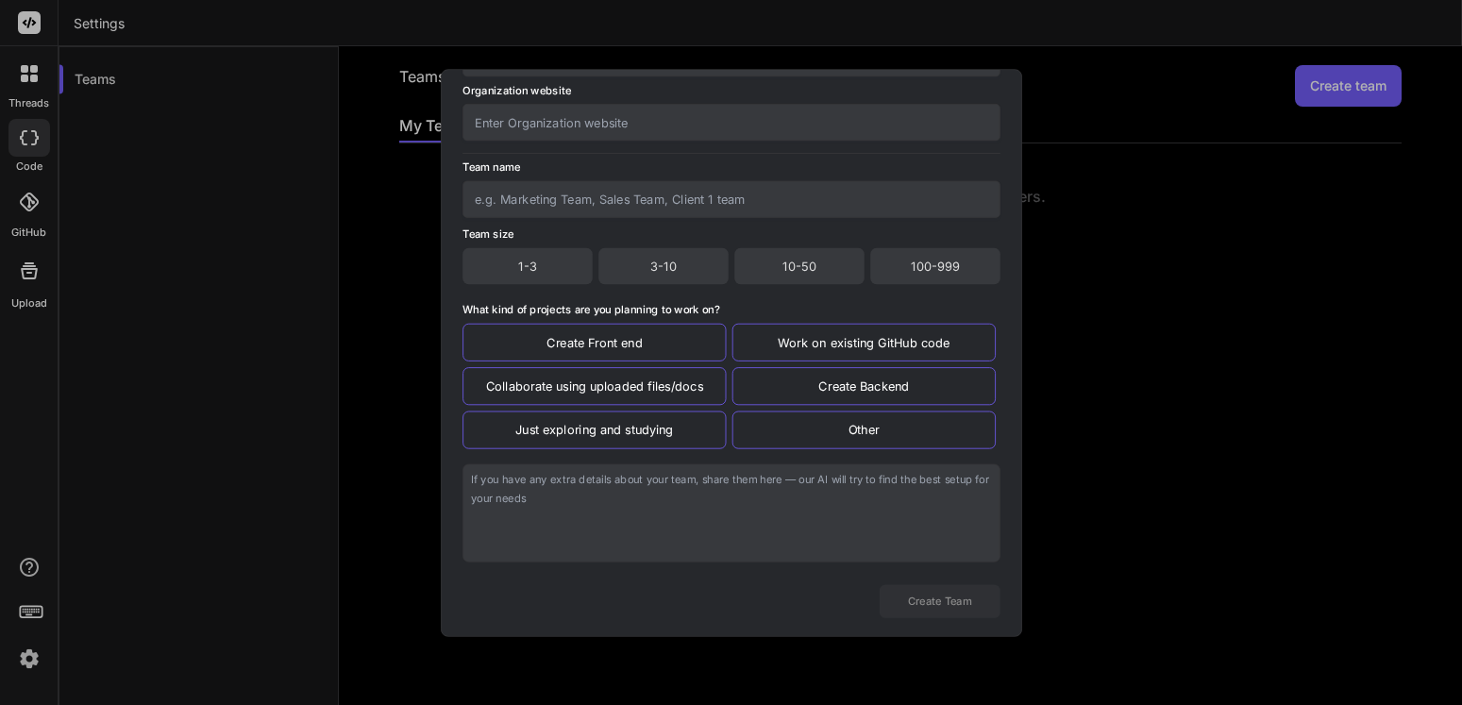
scroll to position [0, 0]
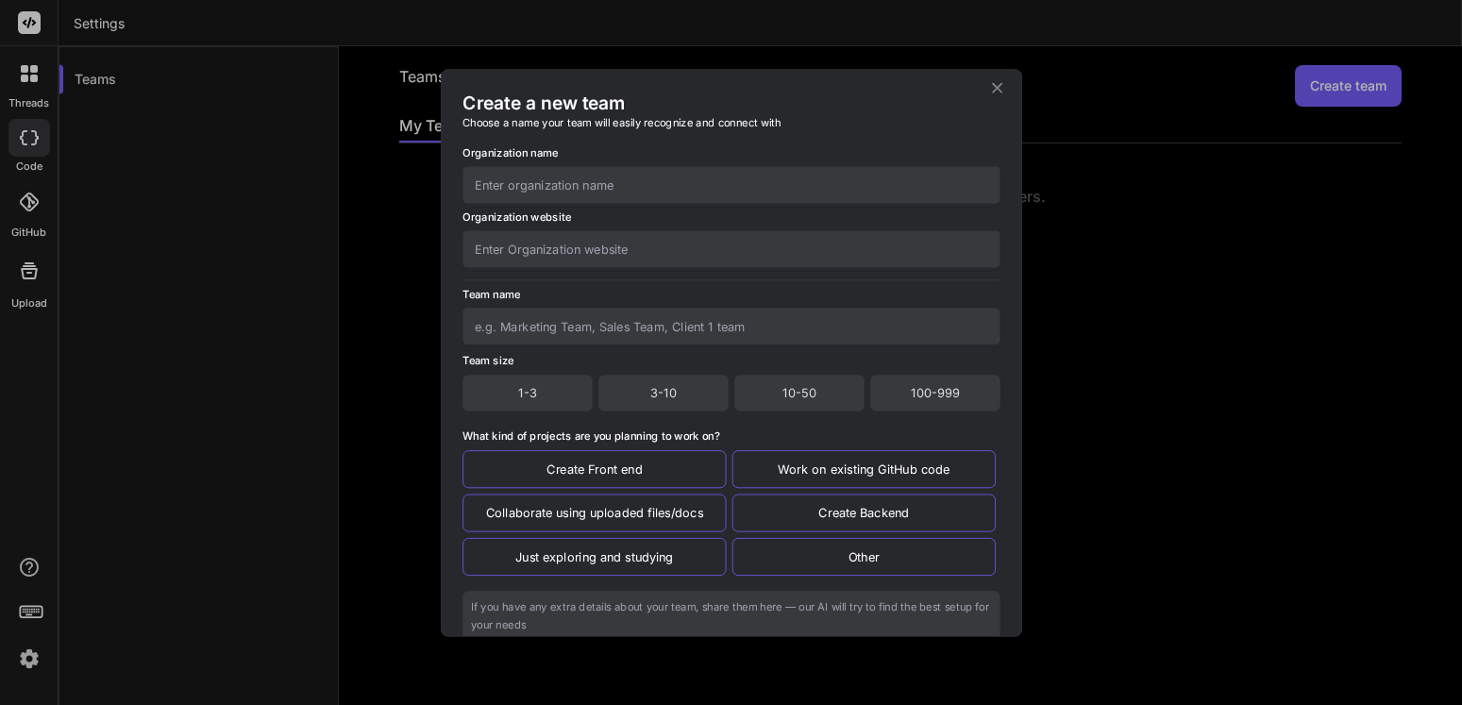
click at [988, 82] on icon at bounding box center [997, 87] width 18 height 18
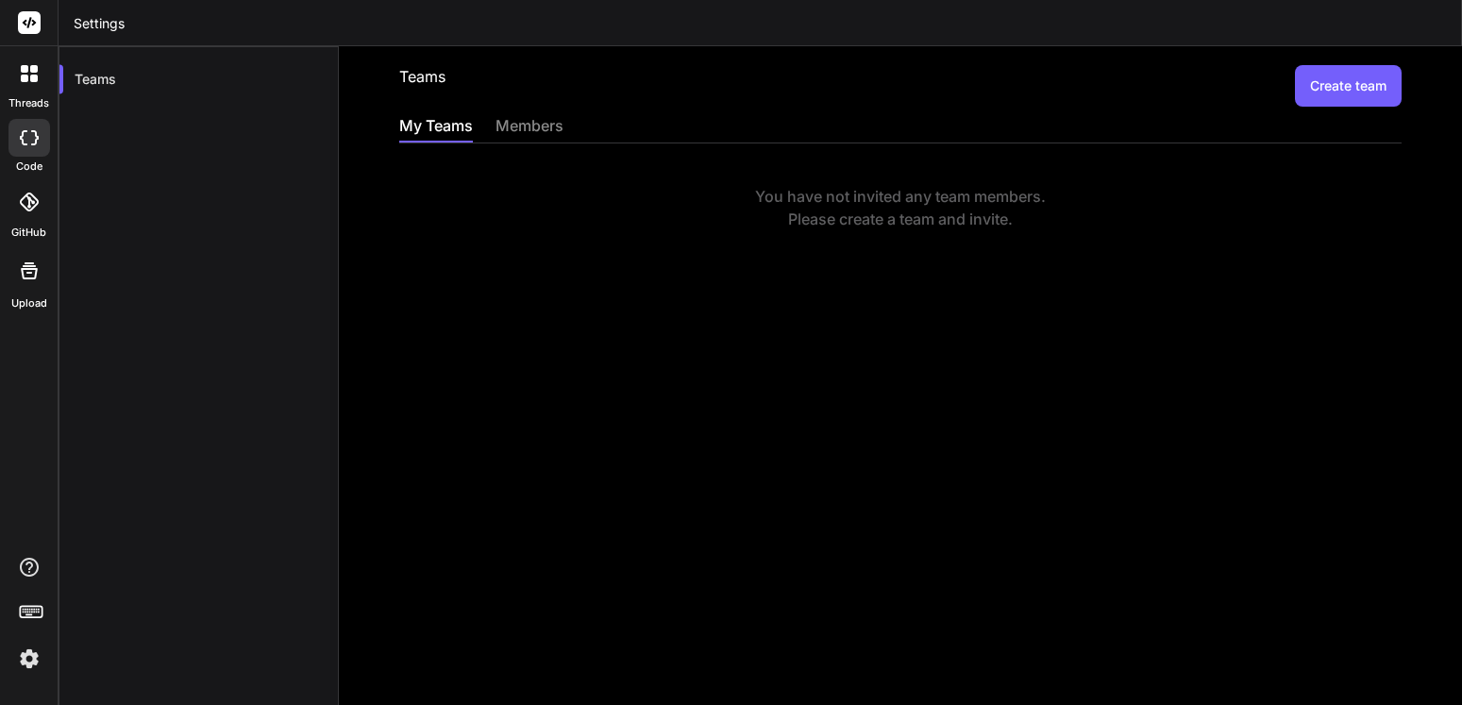
click at [1334, 74] on button "Create team" at bounding box center [1348, 86] width 107 height 42
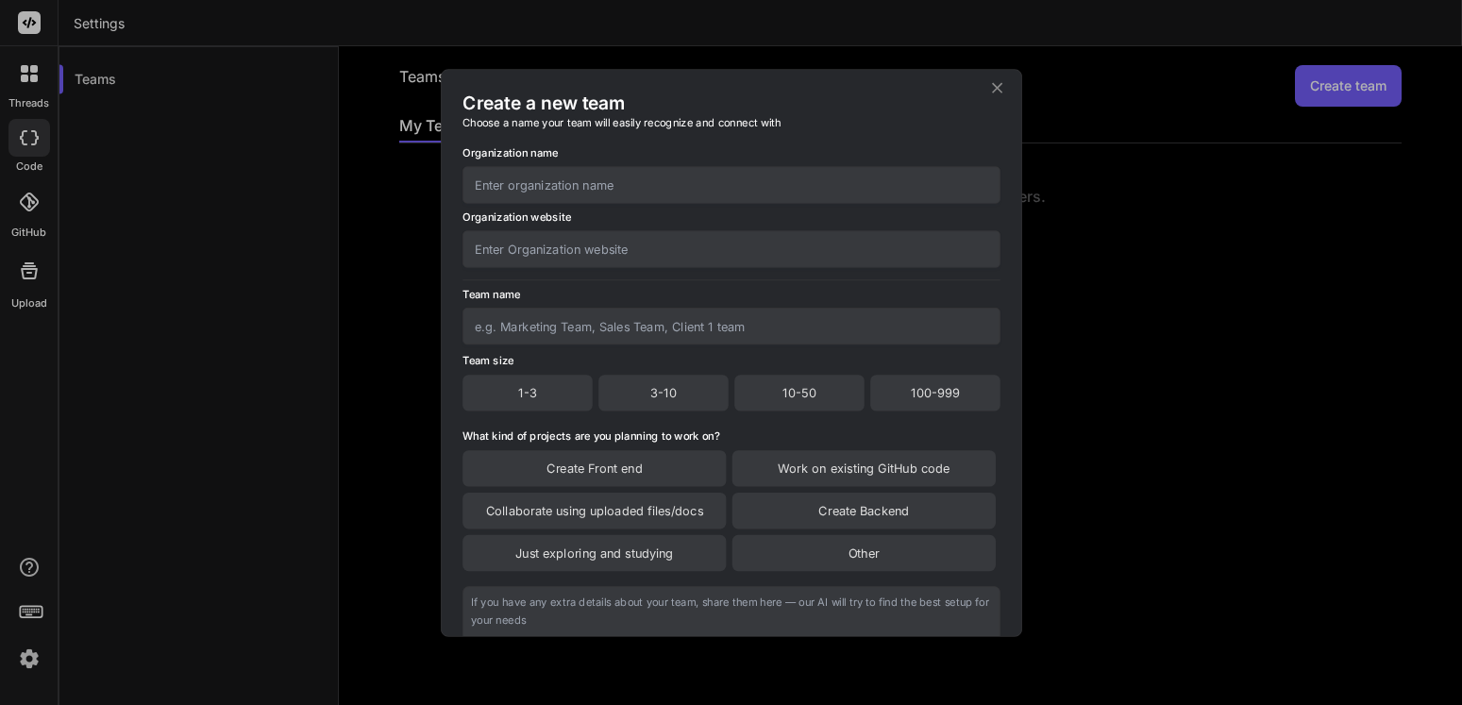
click at [988, 93] on icon at bounding box center [997, 87] width 18 height 18
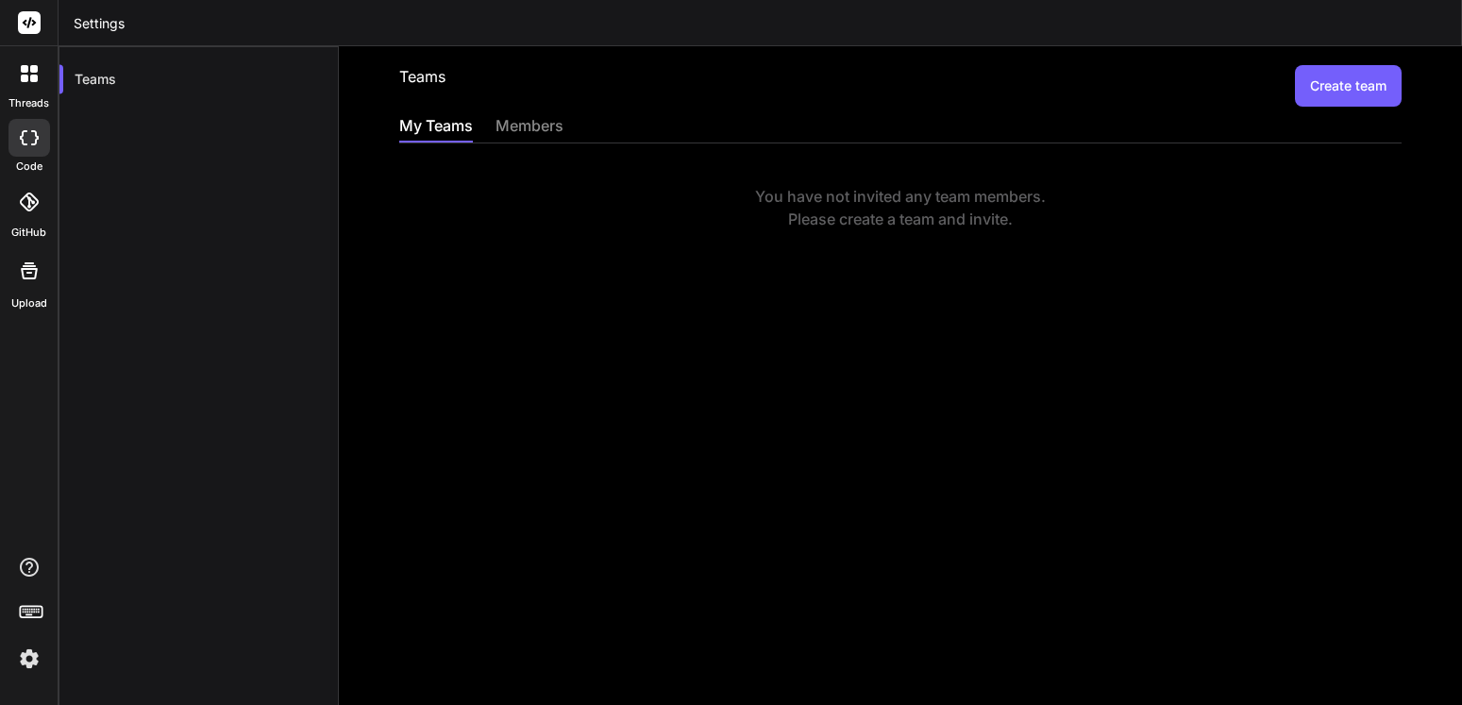
click at [530, 127] on div "members" at bounding box center [530, 127] width 68 height 26
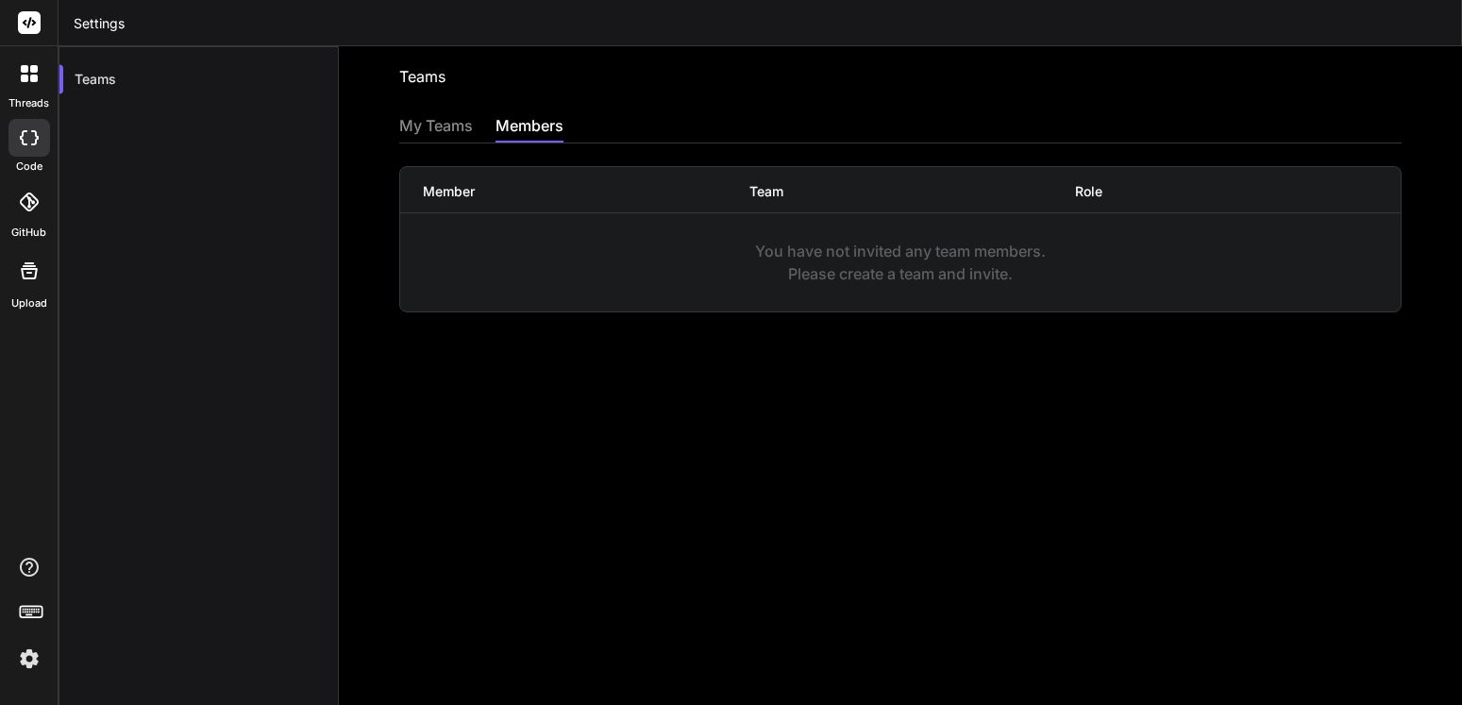
click at [793, 251] on div "You have not invited any team members. Please create a team and invite." at bounding box center [900, 262] width 1001 height 45
drag, startPoint x: 875, startPoint y: 379, endPoint x: 875, endPoint y: 365, distance: 13.2
click at [875, 378] on div "Teams Invite into a team My Teams members Member Team Role You have not invited…" at bounding box center [900, 375] width 1123 height 659
click at [849, 253] on div "You have not invited any team members. Please create a team and invite." at bounding box center [900, 262] width 1001 height 45
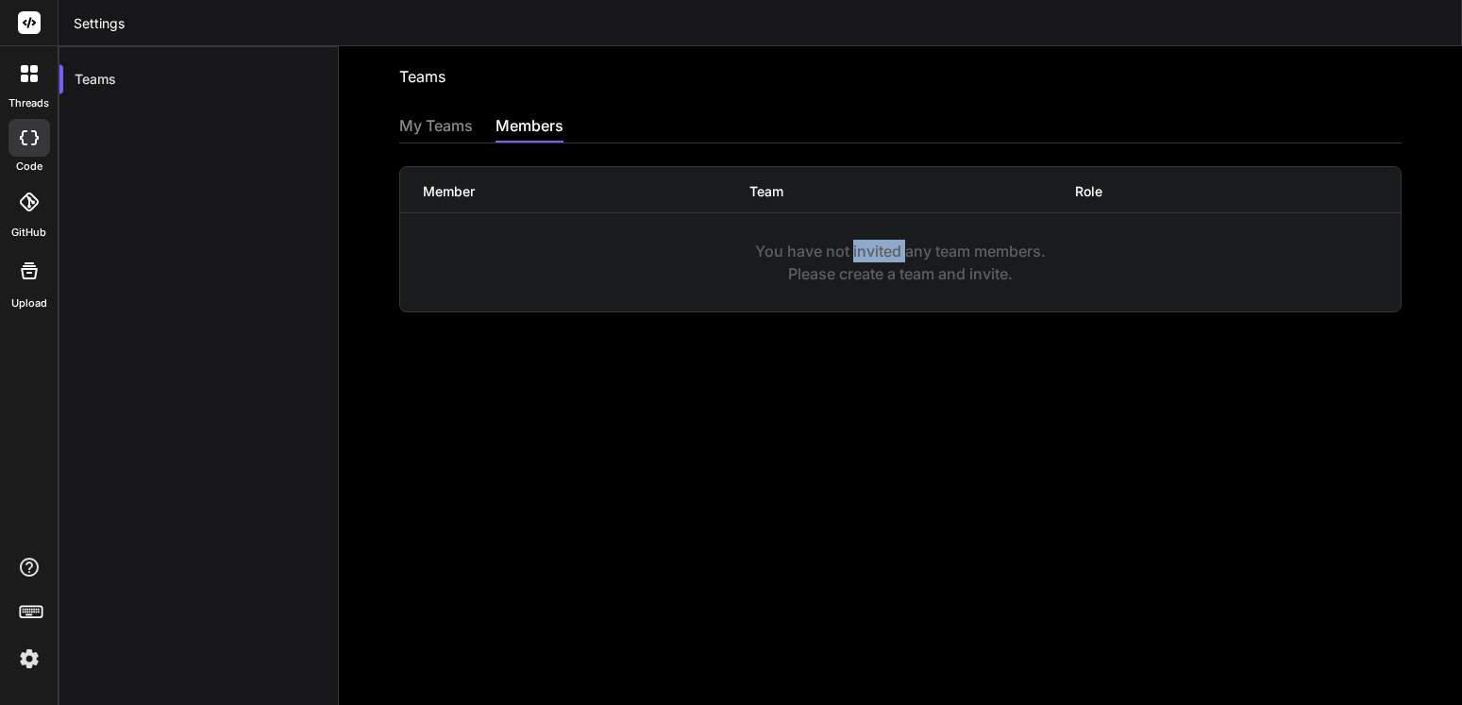
click at [444, 126] on div "My Teams" at bounding box center [436, 127] width 74 height 26
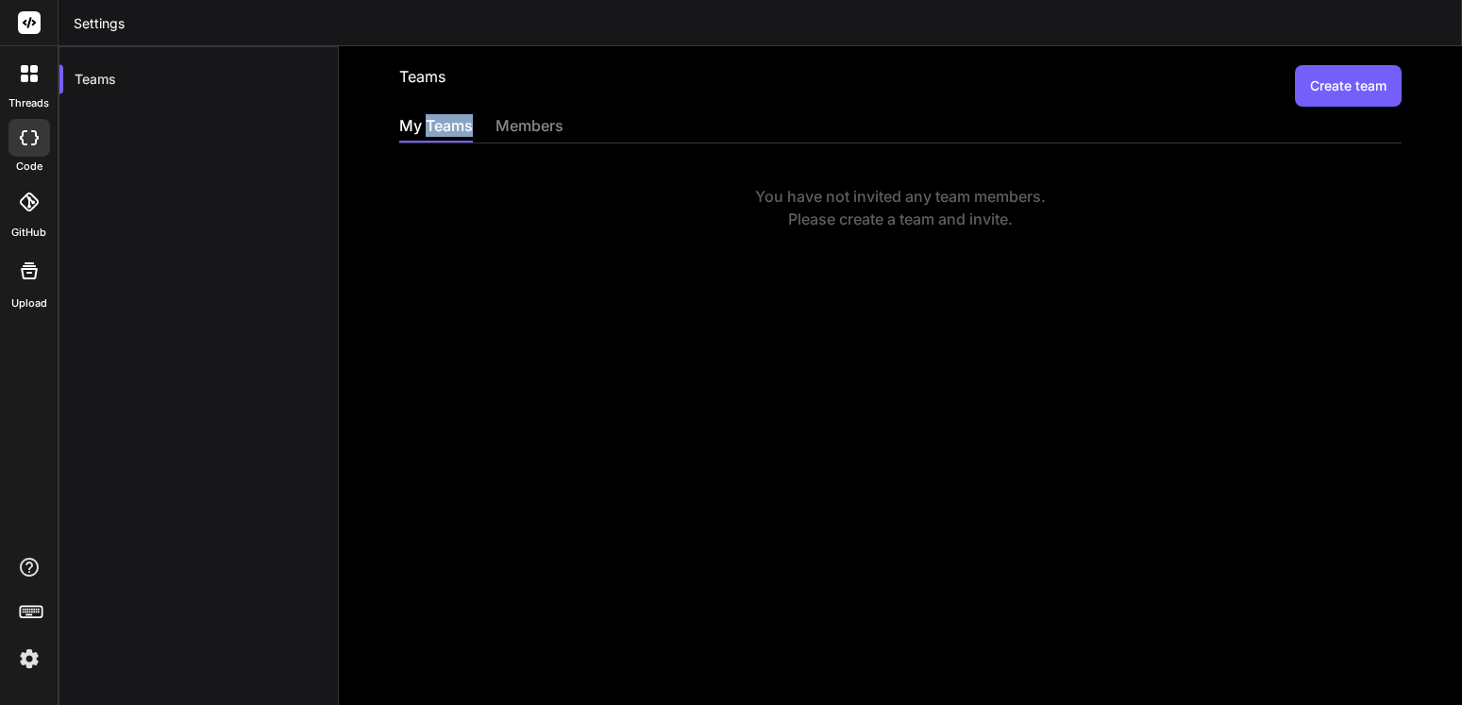
click at [1360, 90] on button "Create team" at bounding box center [1348, 86] width 107 height 42
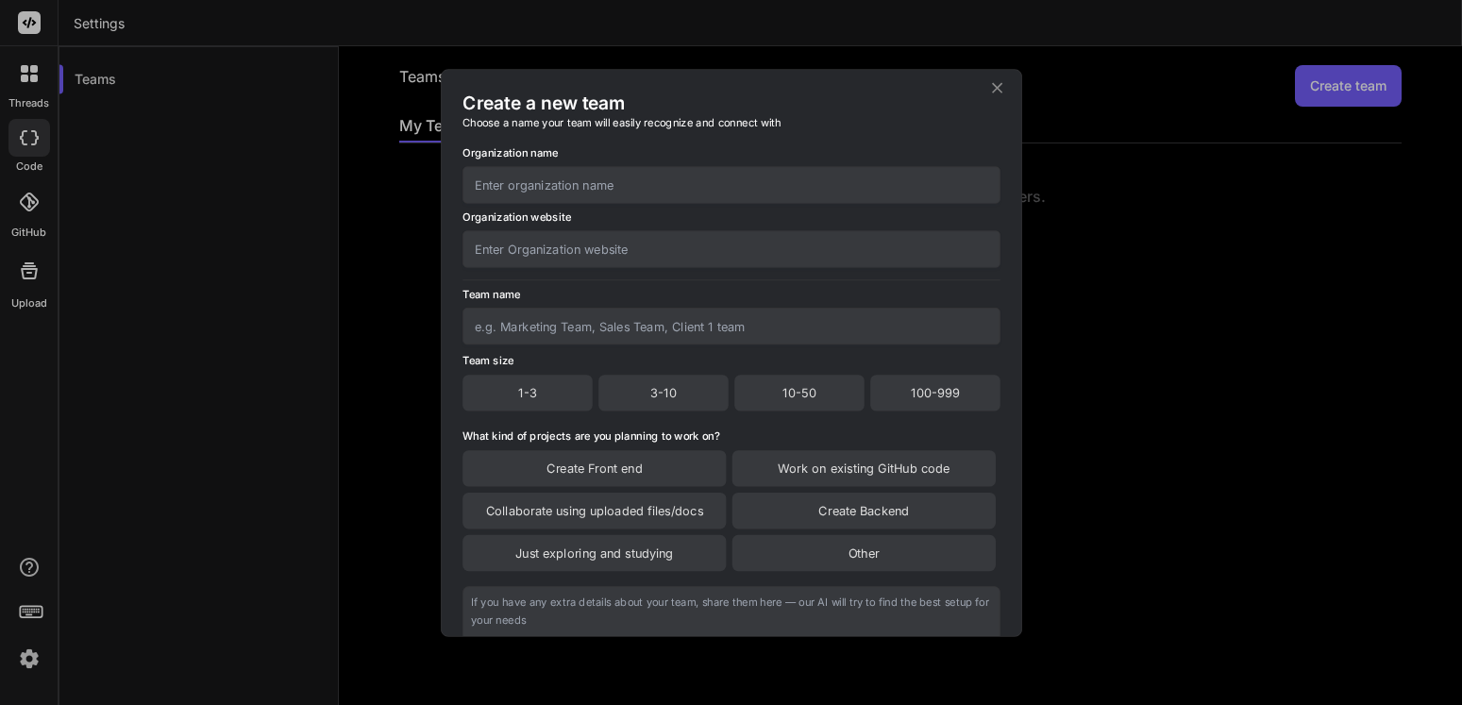
click at [580, 179] on input "text" at bounding box center [732, 184] width 538 height 37
type input "AEM"
click at [584, 255] on input "text" at bounding box center [732, 248] width 538 height 37
paste input "[URL][DOMAIN_NAME]"
type input "[URL][DOMAIN_NAME]"
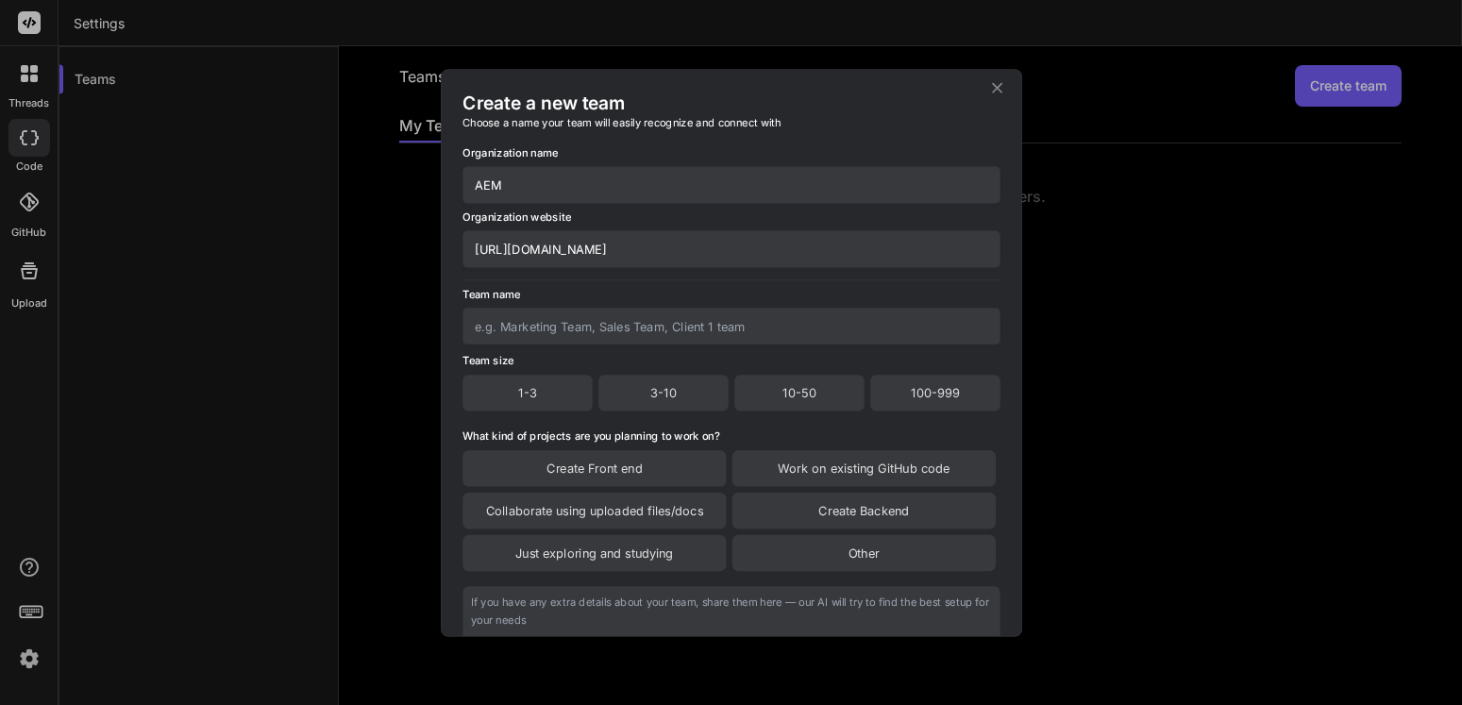
click at [614, 329] on input "text" at bounding box center [732, 326] width 538 height 37
type input "AEM"
click at [665, 386] on div "3-10" at bounding box center [664, 393] width 130 height 36
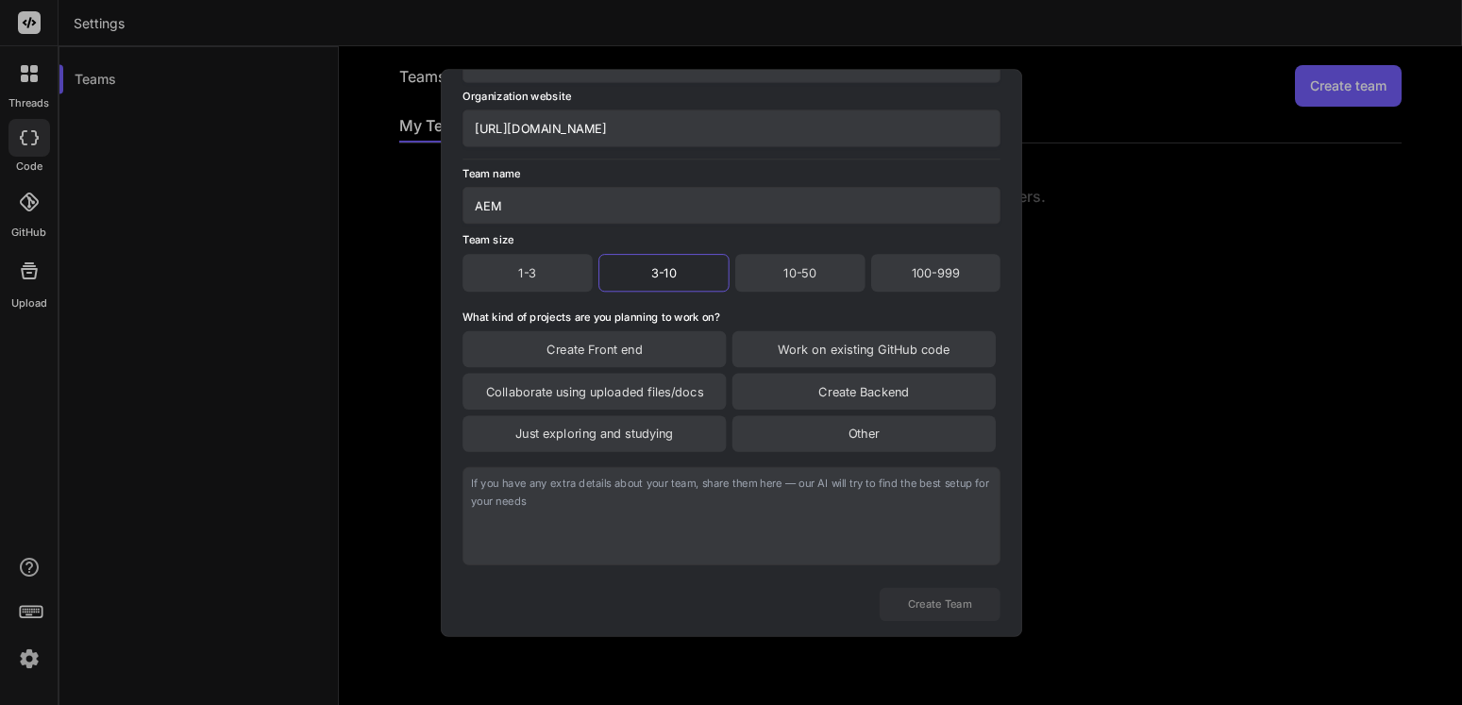
scroll to position [155, 0]
click at [579, 339] on div "Create Front end" at bounding box center [594, 346] width 263 height 36
click at [599, 382] on div "Collaborate using uploaded files/docs" at bounding box center [594, 390] width 263 height 36
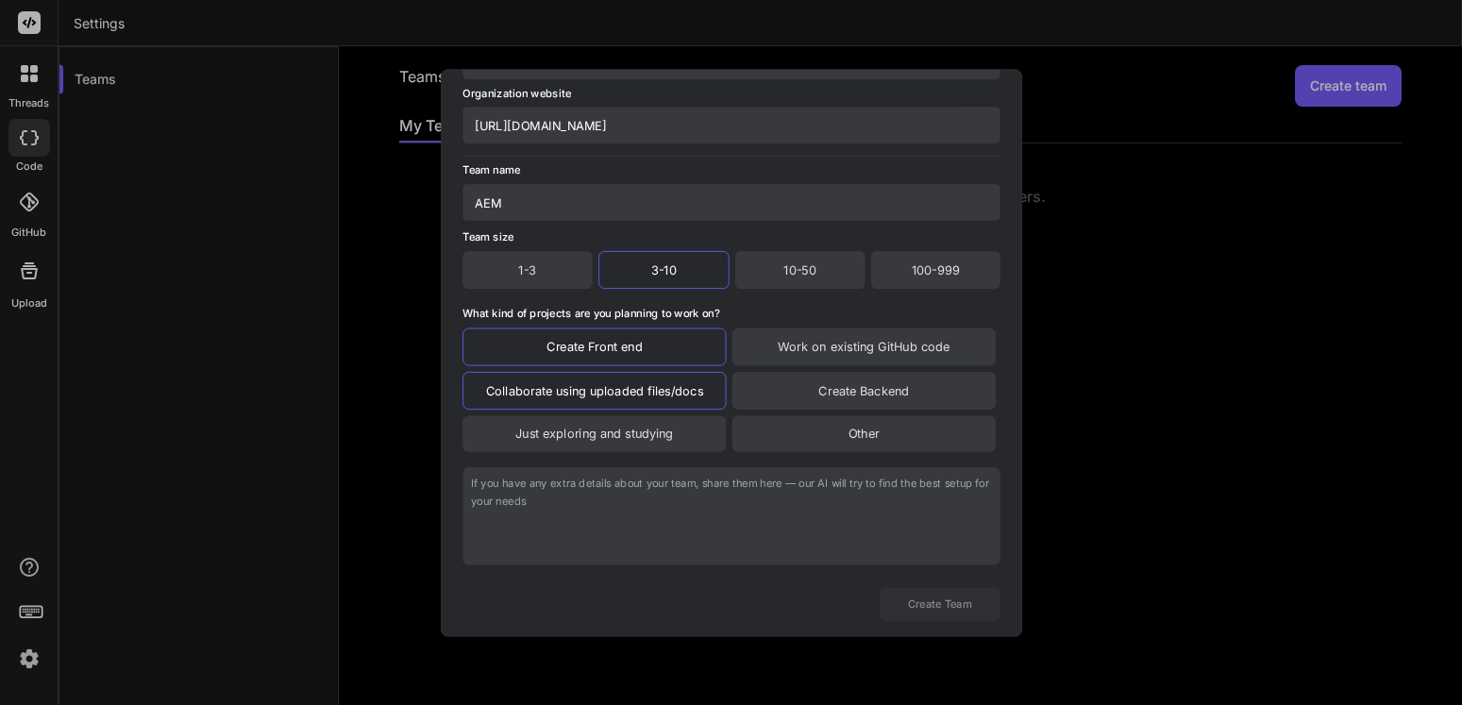
click at [612, 430] on div "Just exploring and studying" at bounding box center [594, 433] width 263 height 36
click at [848, 429] on div "Other" at bounding box center [863, 434] width 263 height 38
click at [852, 393] on div "Create Backend" at bounding box center [863, 391] width 263 height 38
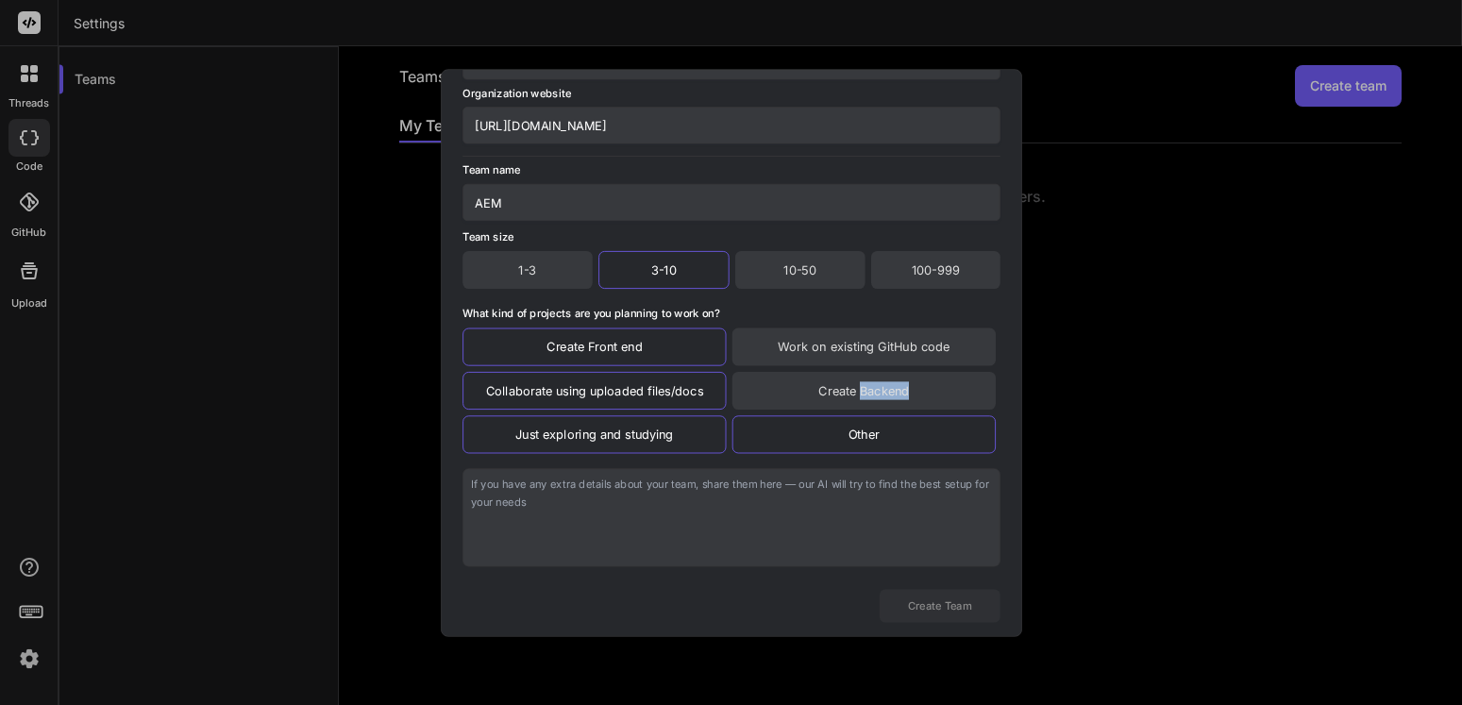
click at [852, 393] on div "Create Backend" at bounding box center [863, 391] width 263 height 38
click at [837, 344] on div "Work on existing GitHub code" at bounding box center [863, 347] width 263 height 38
click at [813, 382] on div "Create Backend" at bounding box center [863, 391] width 263 height 38
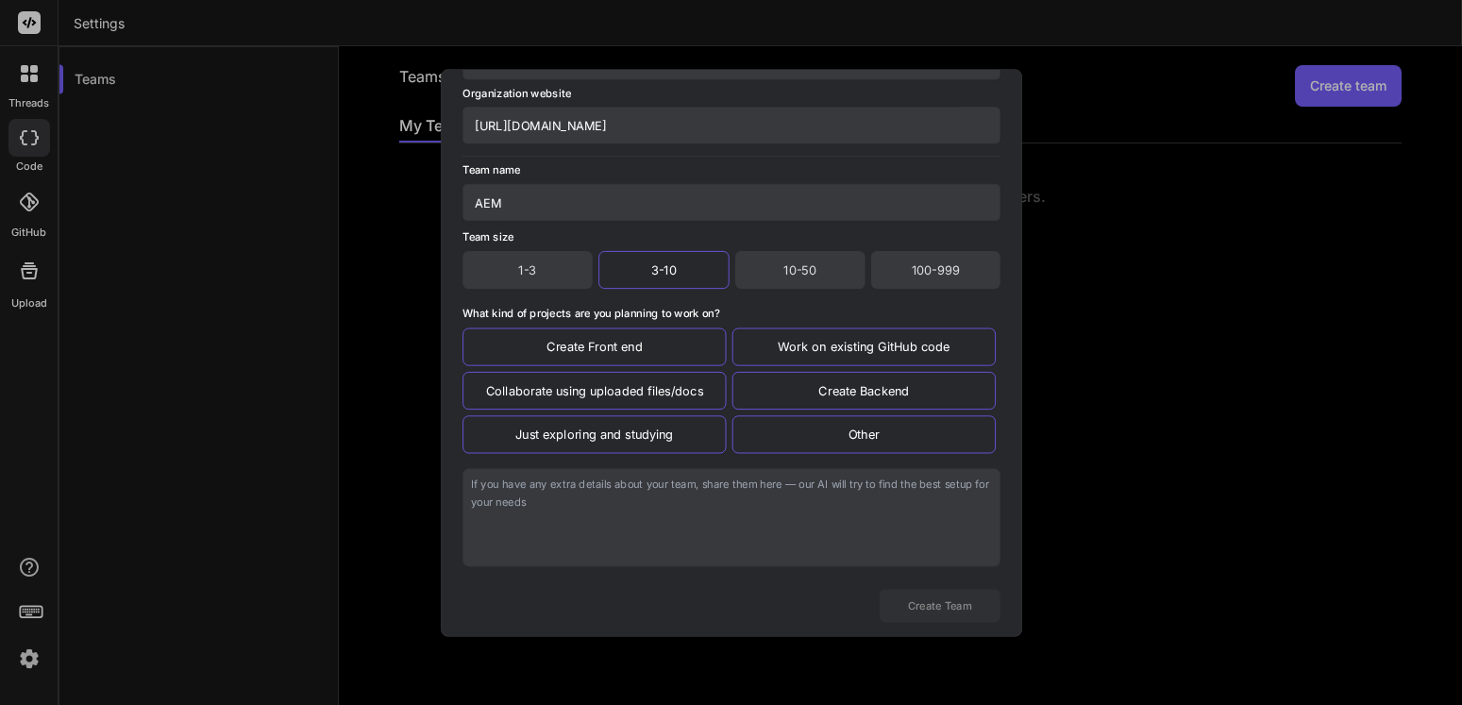
click at [817, 532] on textarea at bounding box center [732, 517] width 538 height 98
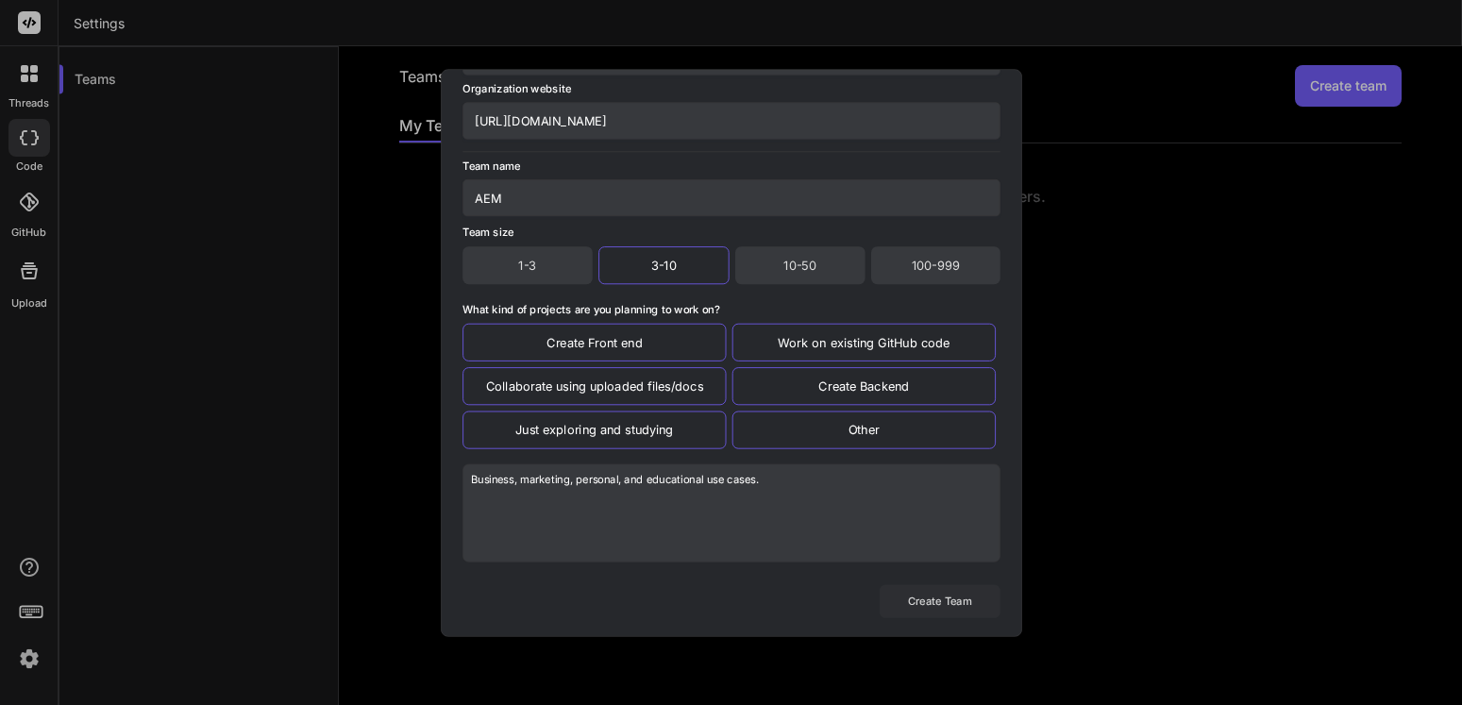
type textarea "Business, marketing, personal, and educational use cases."
click at [926, 604] on button "Create Team" at bounding box center [939, 600] width 121 height 33
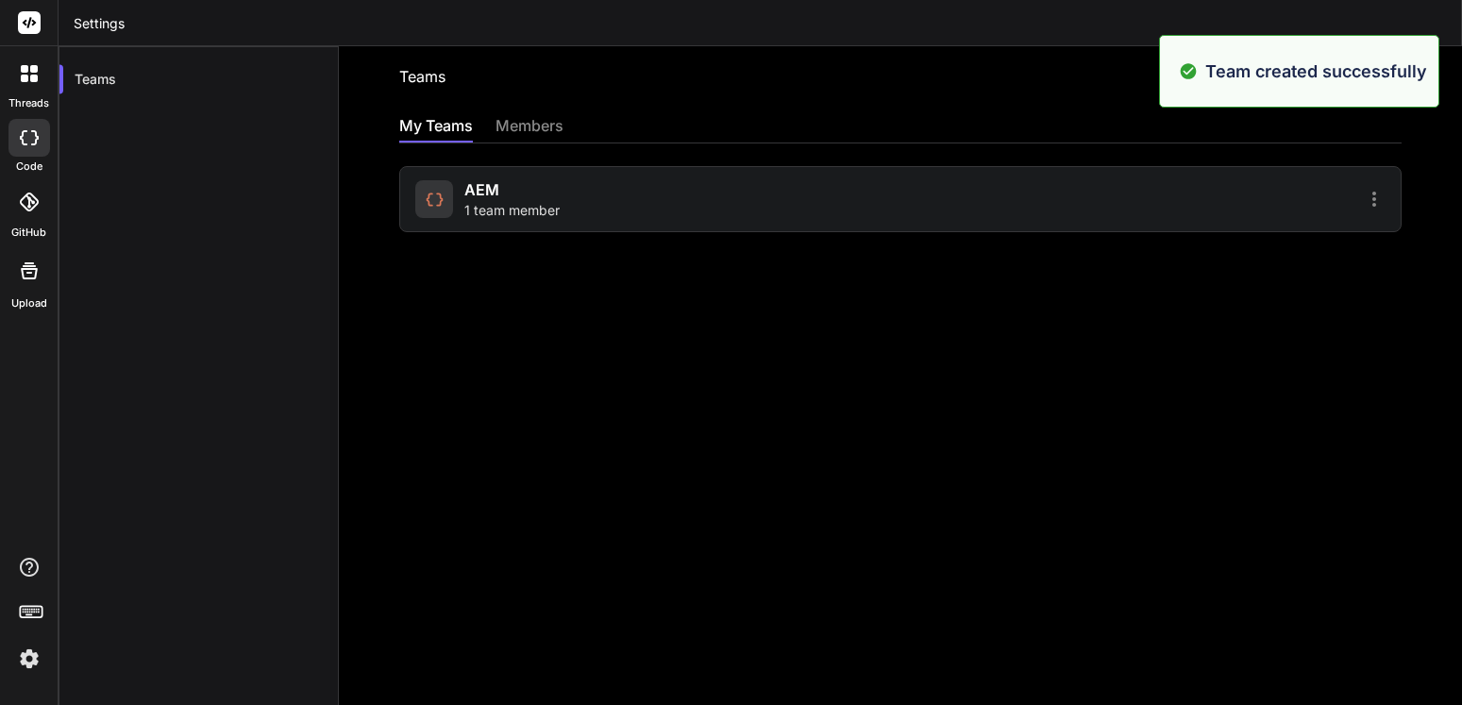
click at [510, 120] on div "members" at bounding box center [530, 127] width 68 height 26
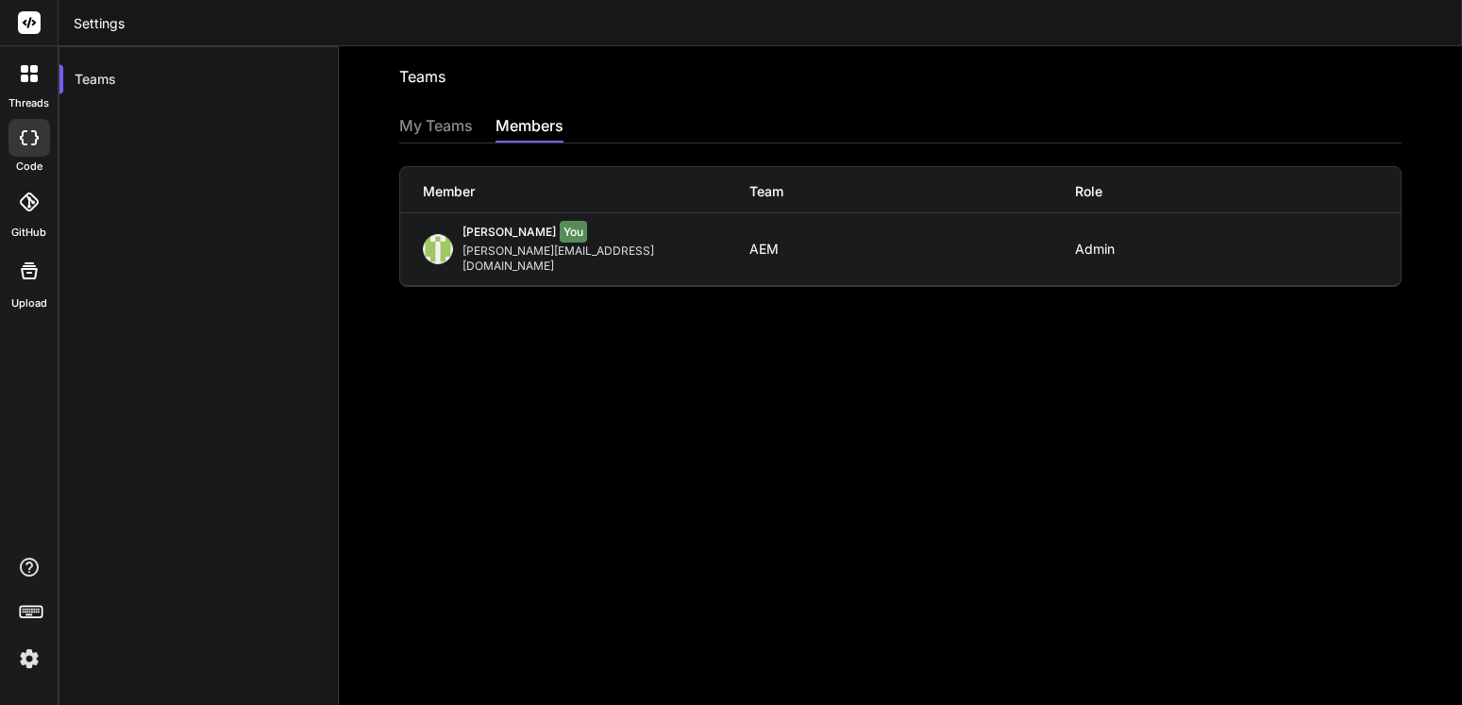
click at [429, 133] on div "My Teams" at bounding box center [436, 127] width 74 height 26
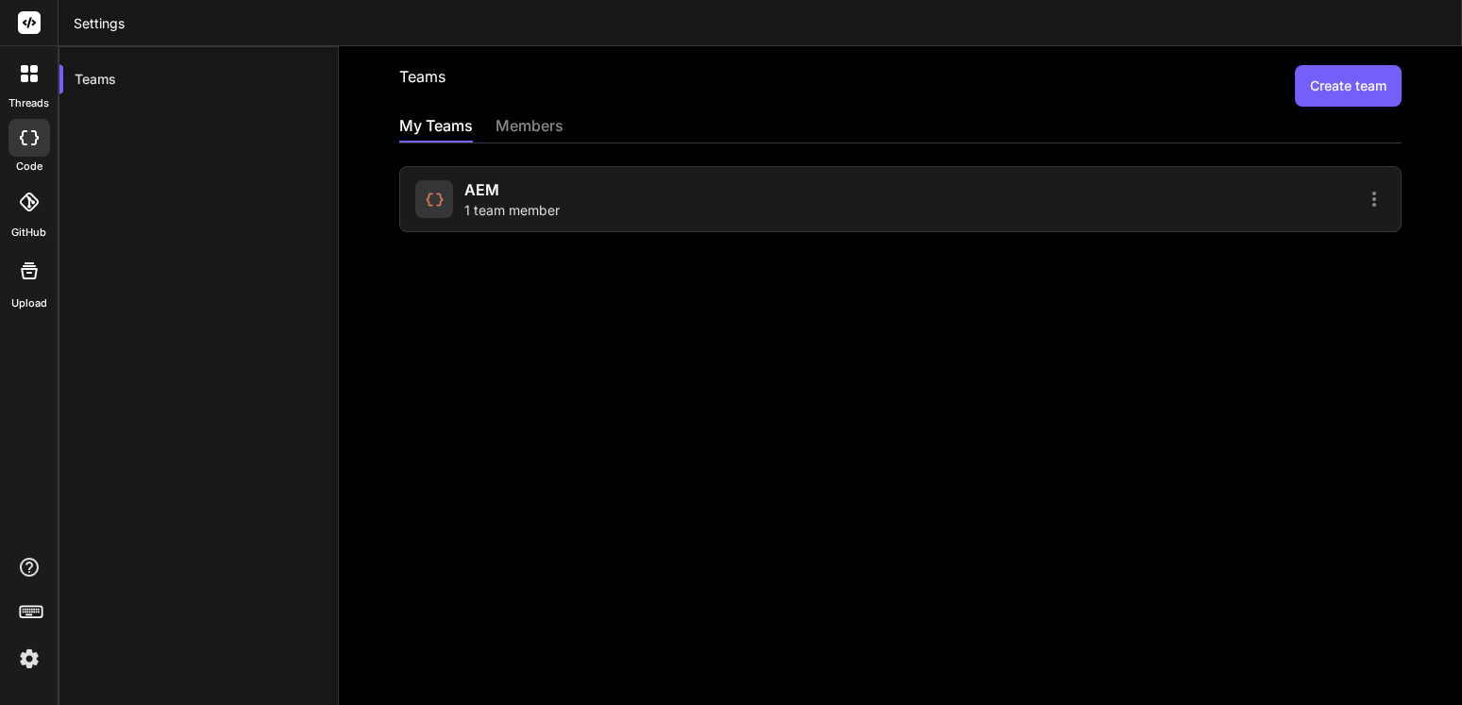
click at [948, 200] on div at bounding box center [1146, 199] width 480 height 23
click at [1352, 213] on div "AEM 1 team member" at bounding box center [900, 199] width 1003 height 66
click at [1363, 201] on icon at bounding box center [1374, 199] width 23 height 23
click at [1222, 246] on span "Members" at bounding box center [1251, 248] width 59 height 19
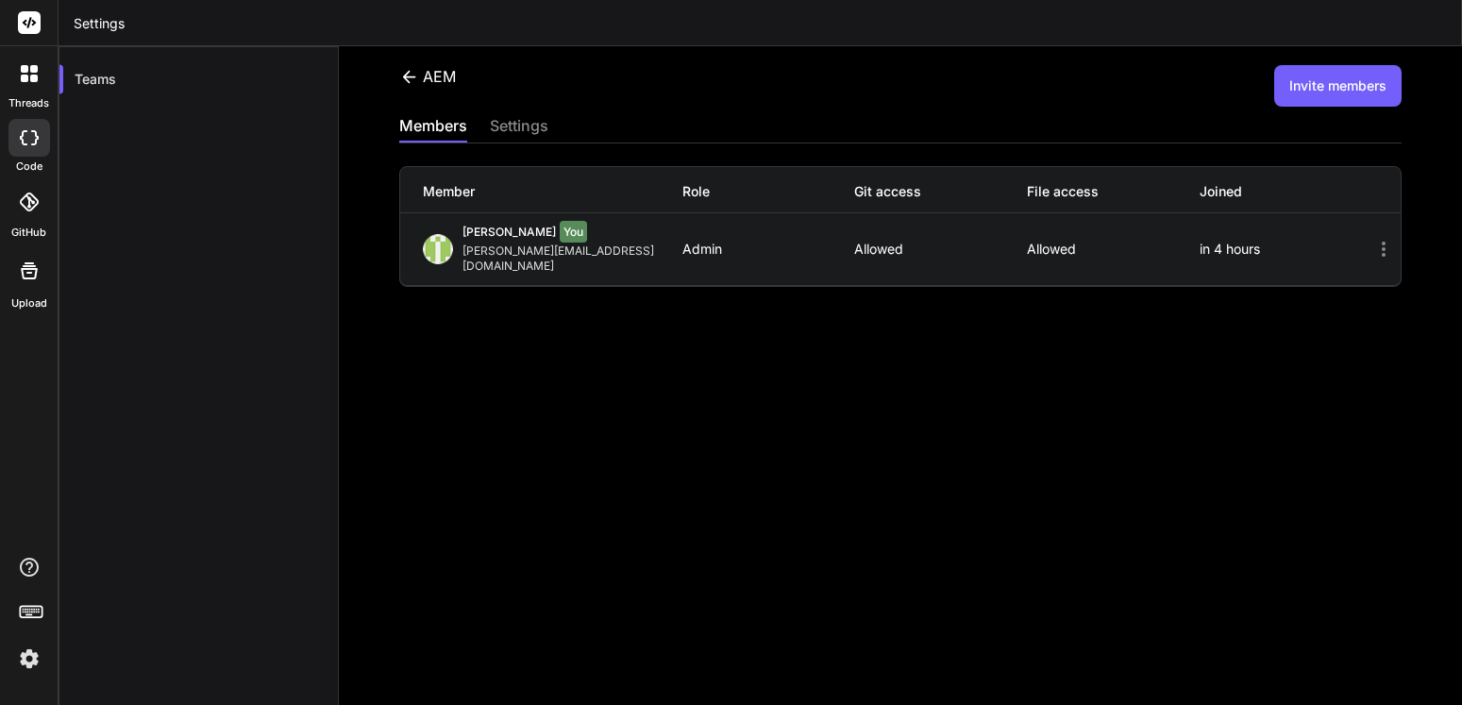
click at [526, 132] on div "settings" at bounding box center [519, 127] width 59 height 26
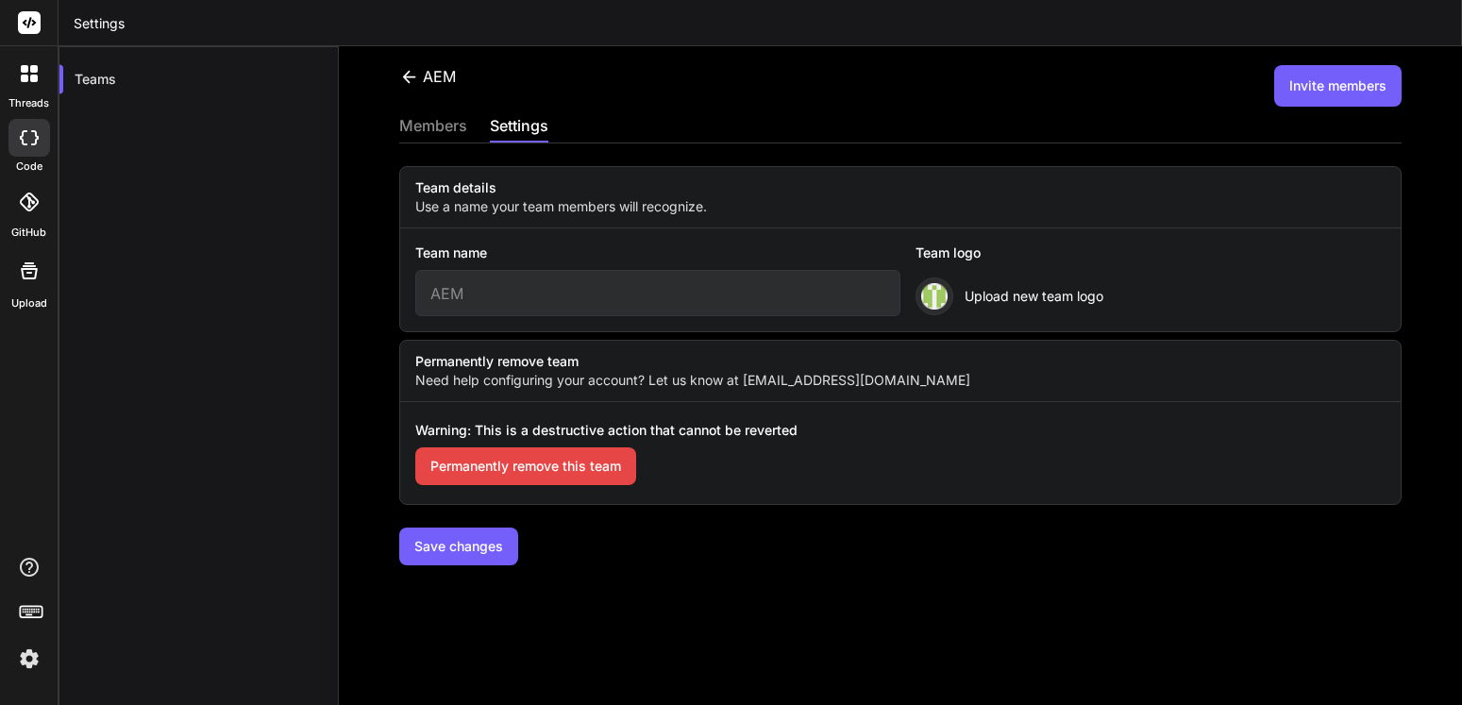
click at [420, 117] on div "members" at bounding box center [433, 127] width 68 height 26
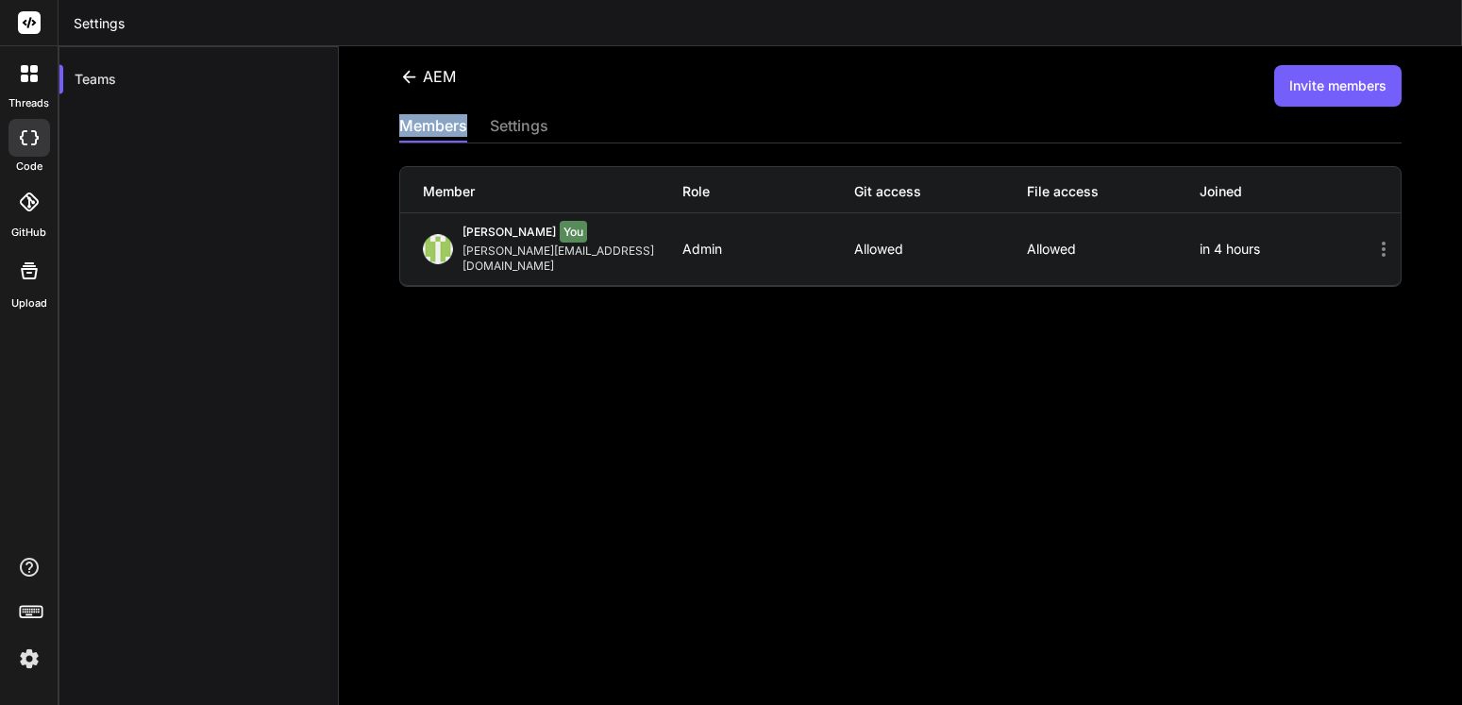
click at [420, 117] on div "members" at bounding box center [433, 127] width 68 height 26
click at [828, 361] on div "AEM Invite members members settings Member Role Git access File access Joined […" at bounding box center [900, 375] width 1123 height 659
click at [1351, 91] on button "Invite members" at bounding box center [1337, 86] width 127 height 42
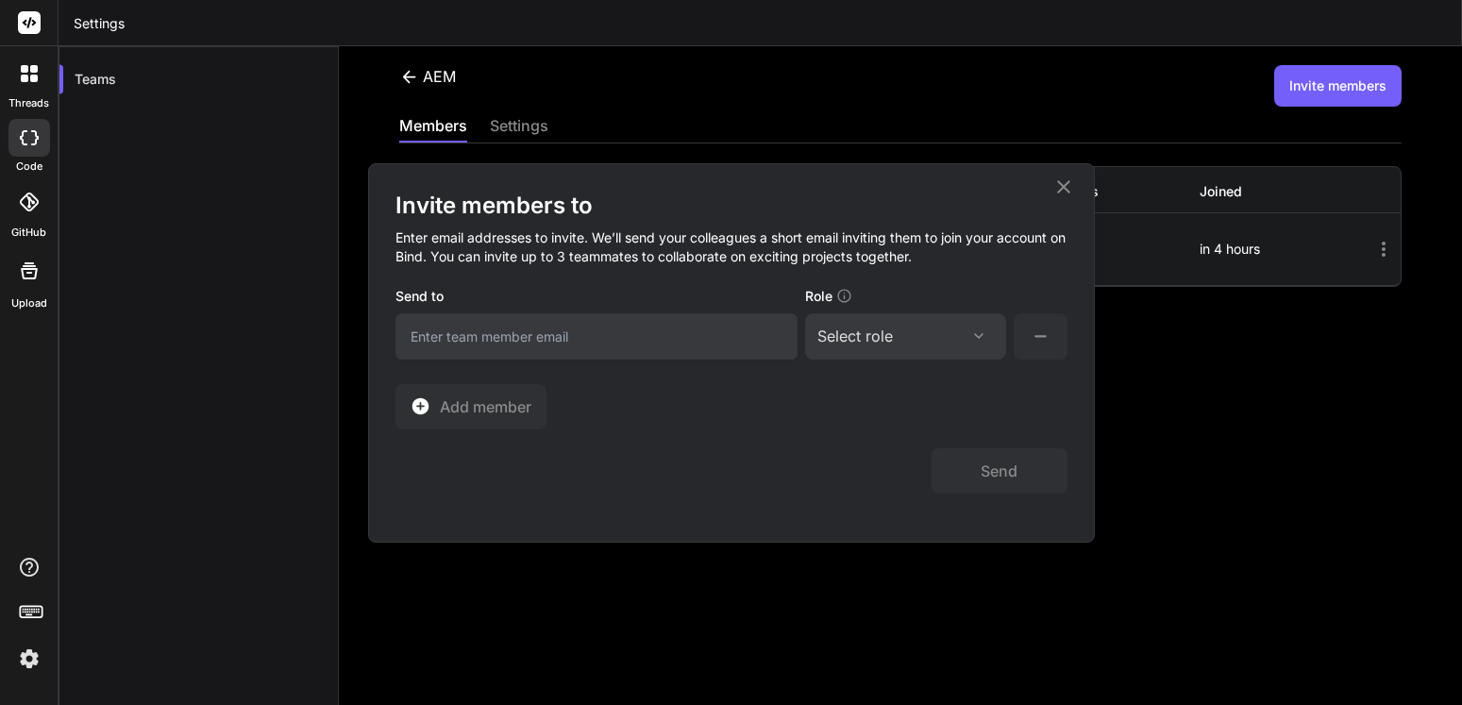
click at [632, 335] on input "email" at bounding box center [597, 336] width 402 height 46
click at [831, 335] on div "Select role" at bounding box center [856, 336] width 76 height 23
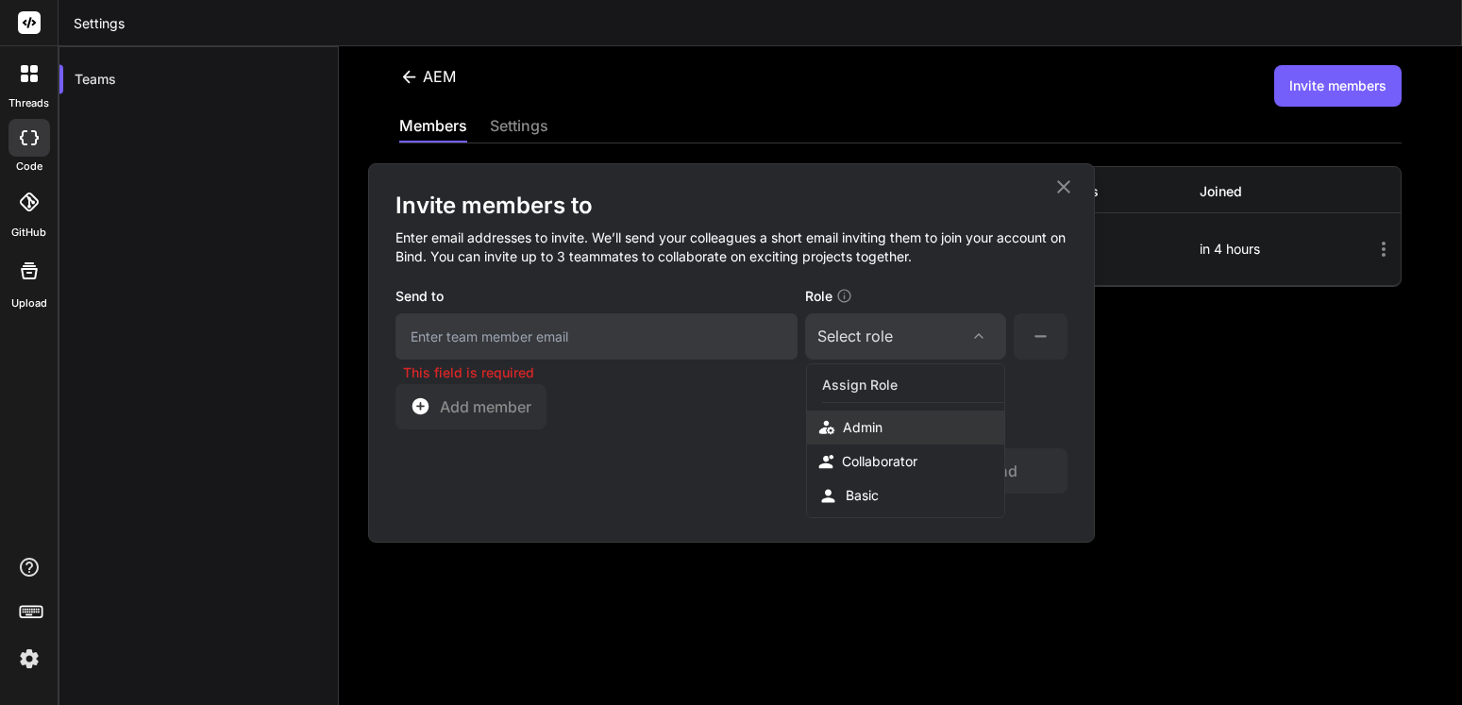
click at [880, 429] on div "Admin" at bounding box center [905, 428] width 197 height 34
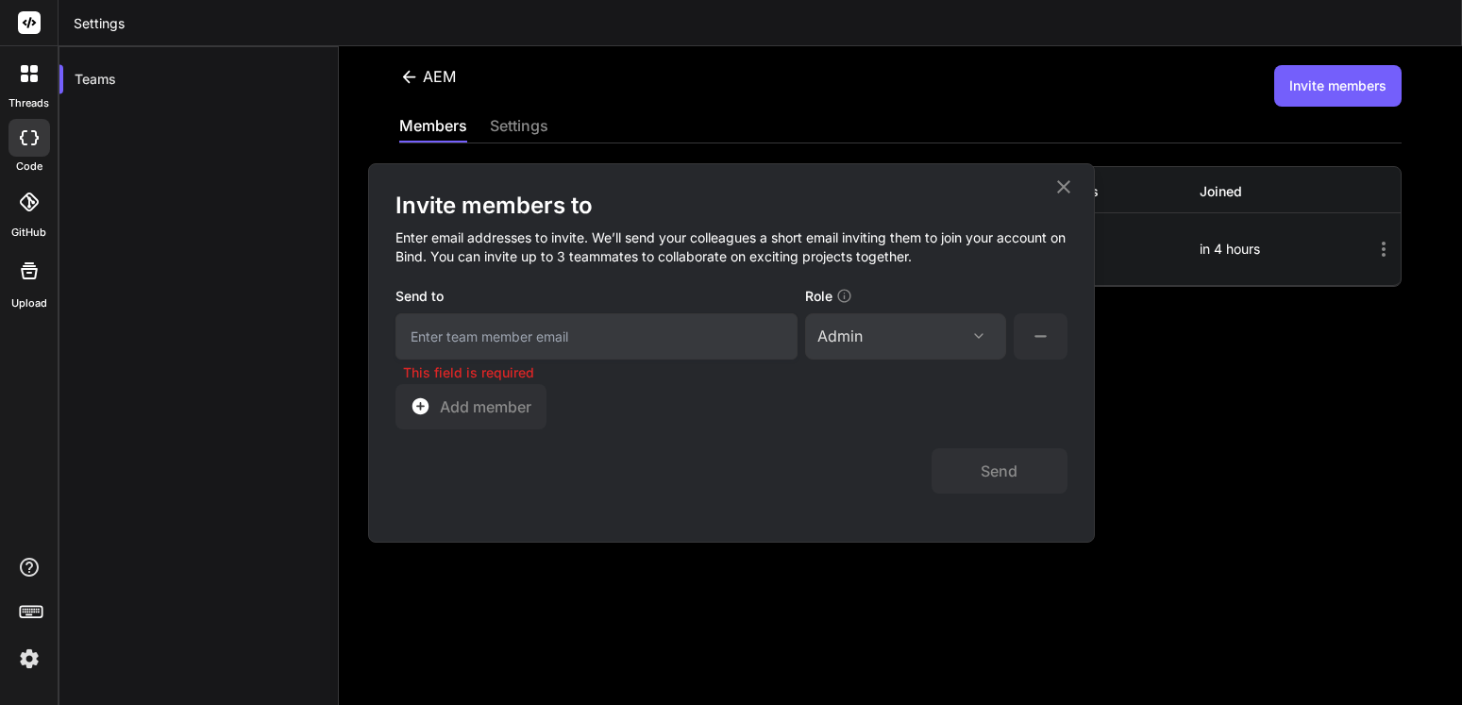
click at [676, 341] on input "email" at bounding box center [597, 336] width 402 height 46
click at [476, 401] on span "Add member" at bounding box center [486, 407] width 92 height 23
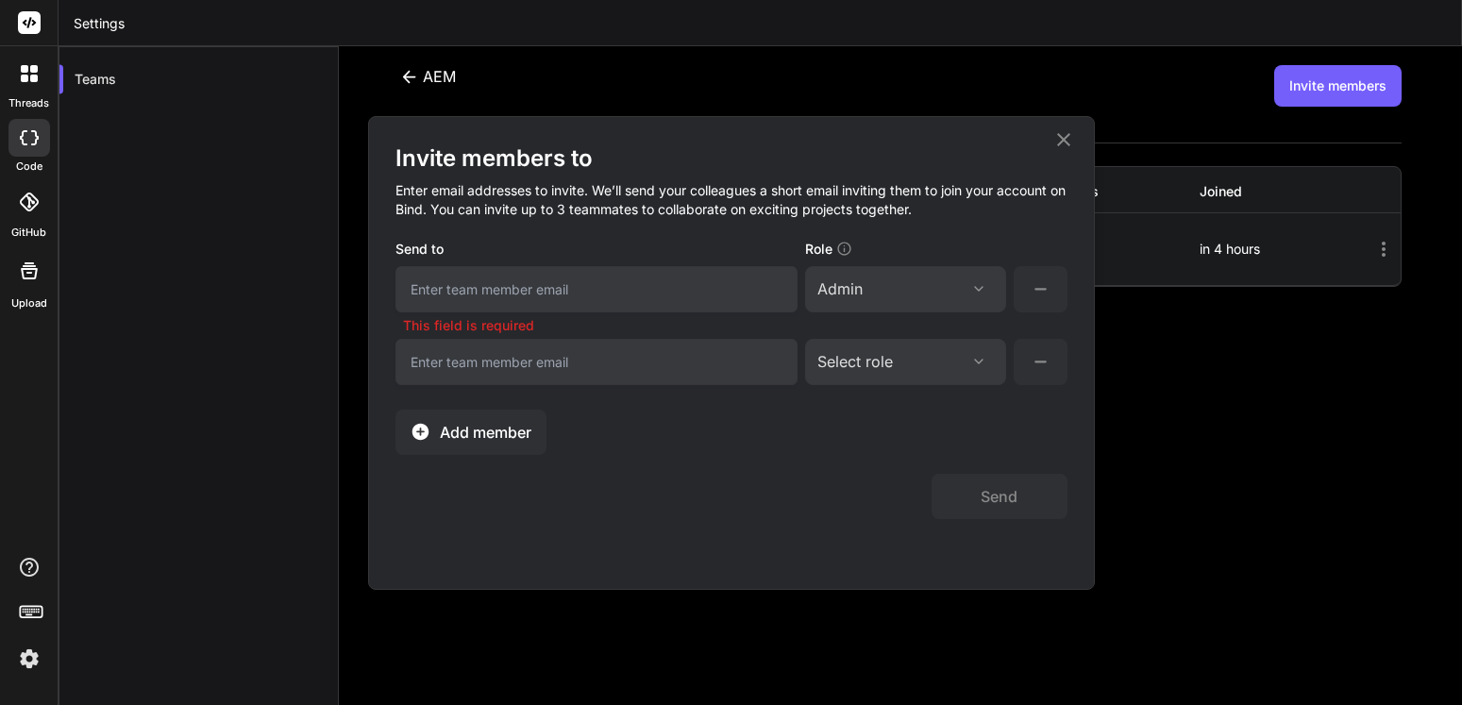
click at [483, 427] on span "Add member" at bounding box center [486, 432] width 92 height 23
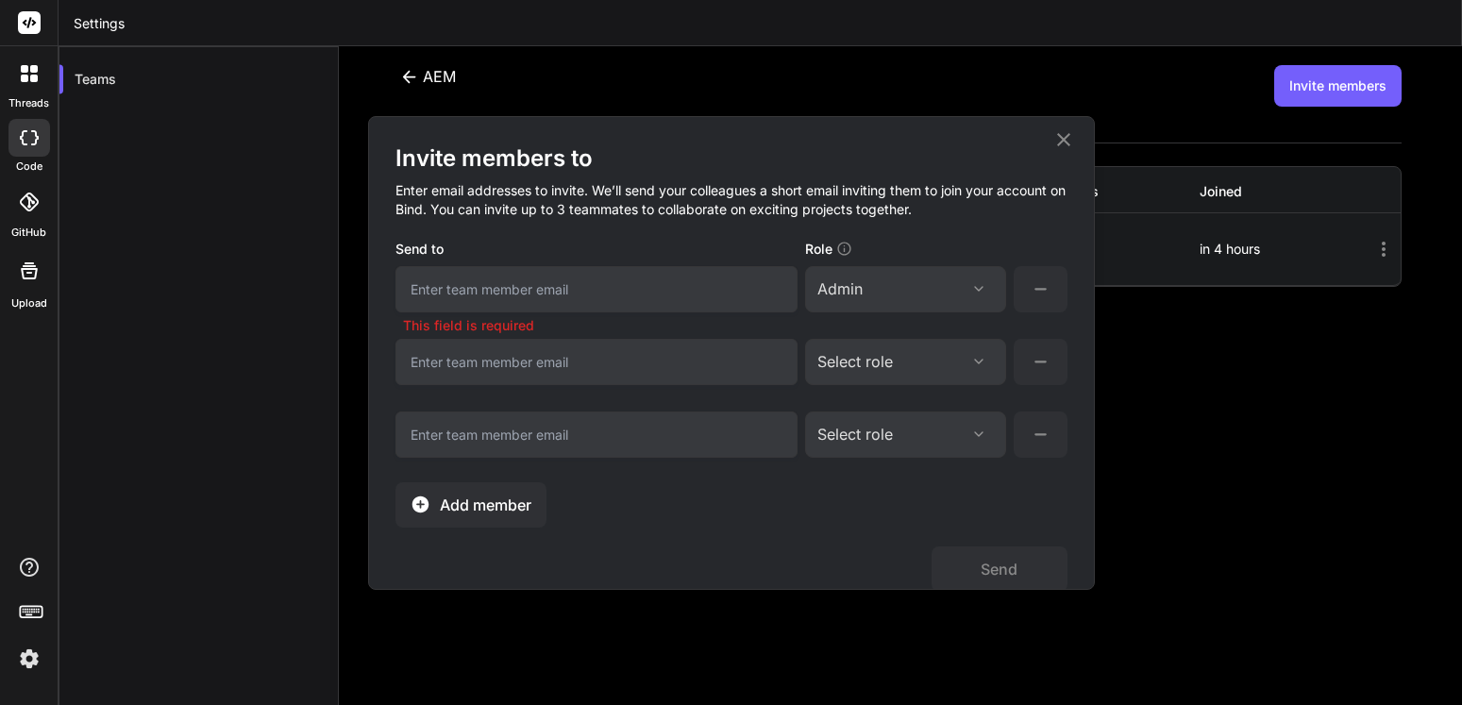
click at [483, 427] on input "email" at bounding box center [597, 435] width 402 height 46
click at [1053, 133] on icon at bounding box center [1064, 139] width 23 height 23
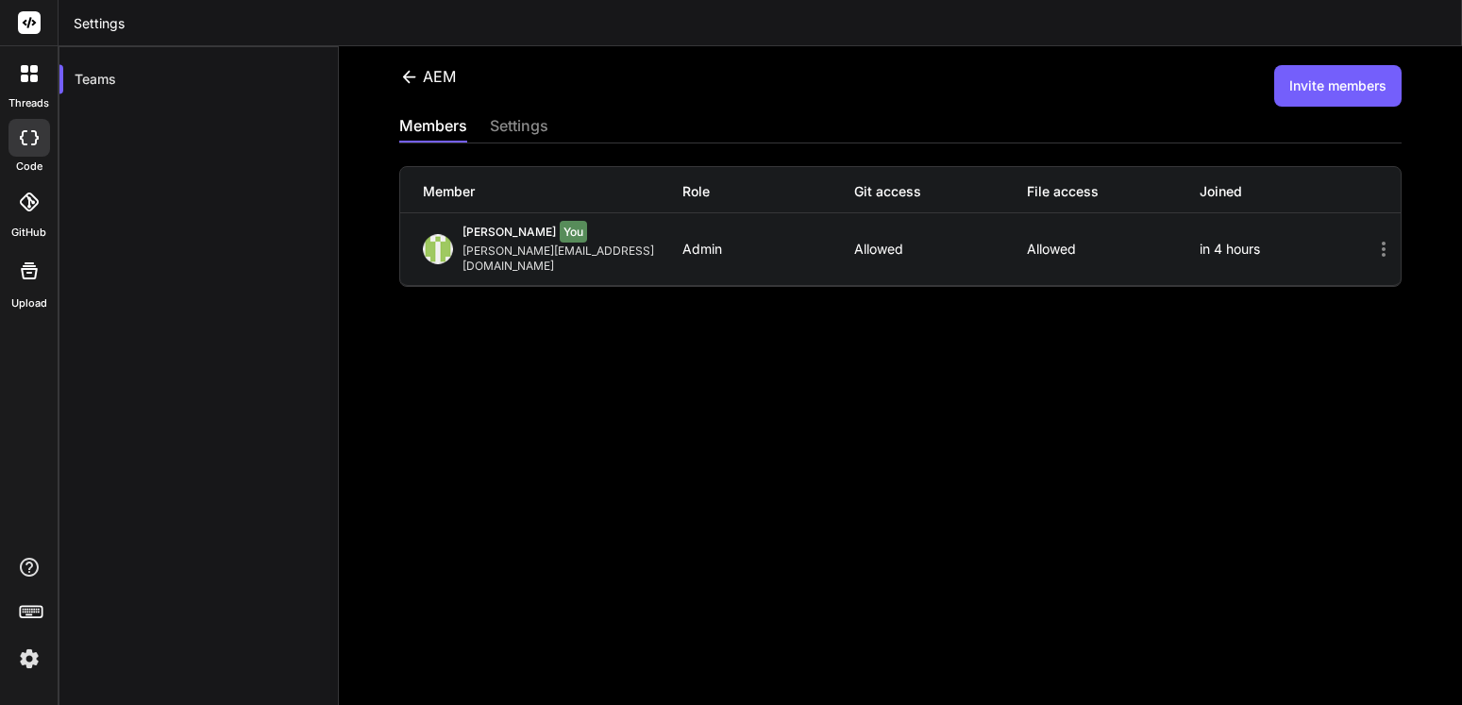
click at [1376, 238] on icon at bounding box center [1384, 249] width 23 height 23
click at [1373, 240] on icon at bounding box center [1384, 249] width 23 height 23
click at [1382, 243] on icon at bounding box center [1384, 249] width 4 height 15
click at [525, 125] on div "settings" at bounding box center [519, 127] width 59 height 26
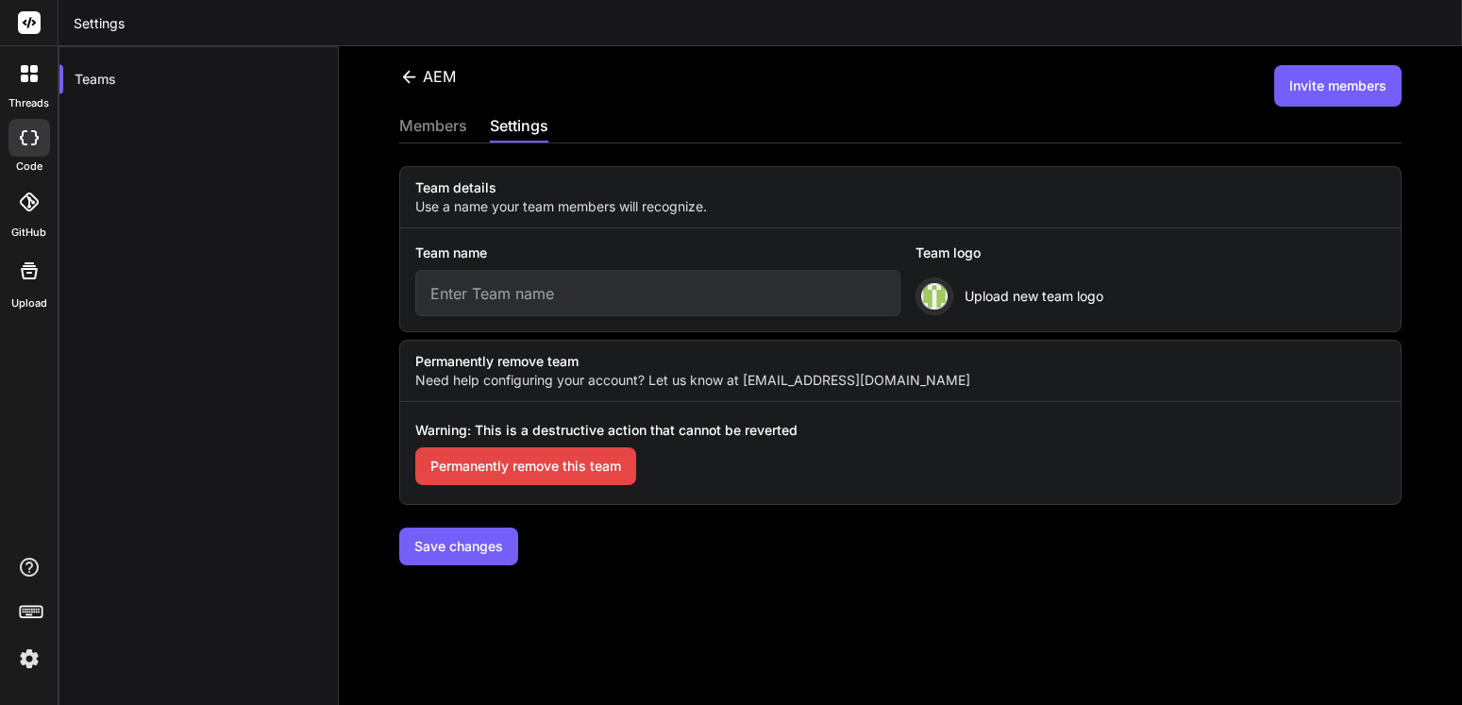
type input "AEM"
click at [443, 134] on div "members" at bounding box center [433, 127] width 68 height 26
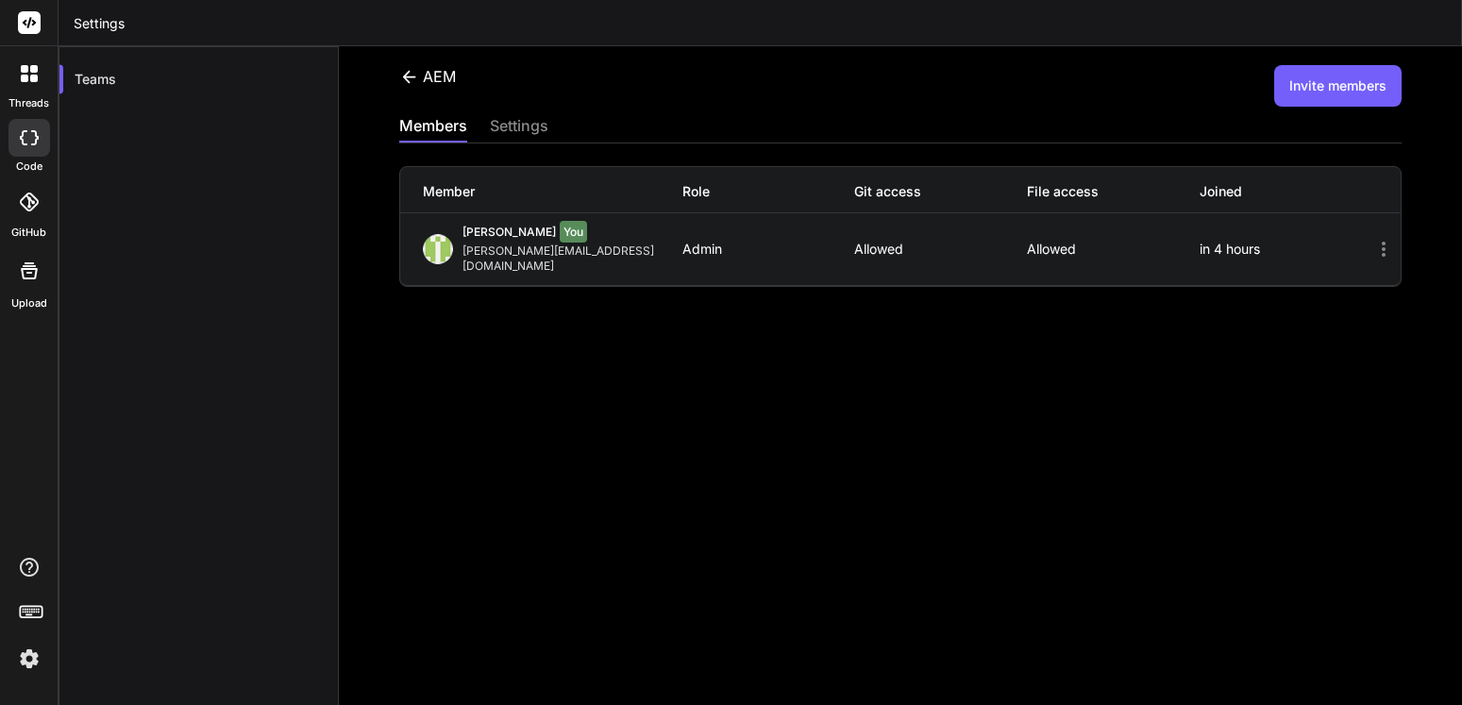
click at [39, 278] on icon at bounding box center [29, 271] width 23 height 23
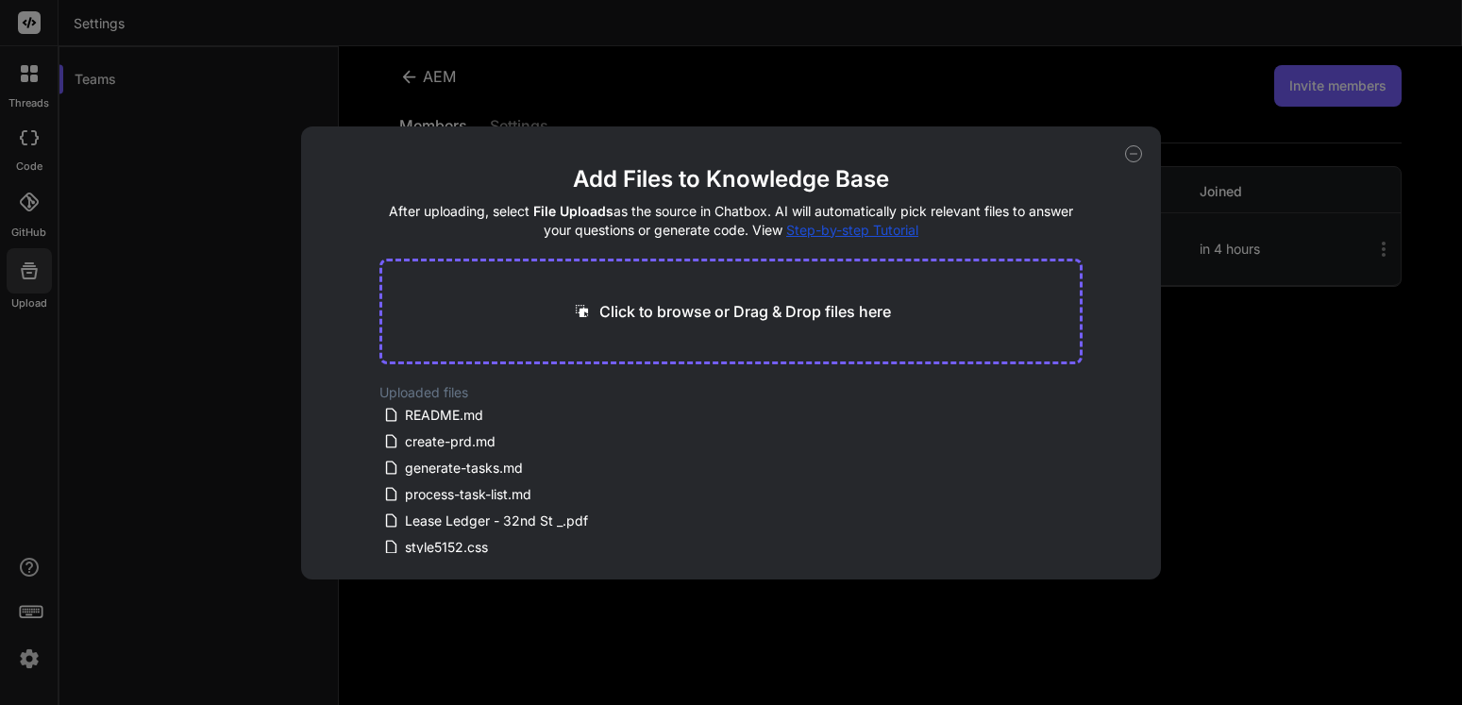
click at [1129, 157] on icon at bounding box center [1133, 153] width 17 height 17
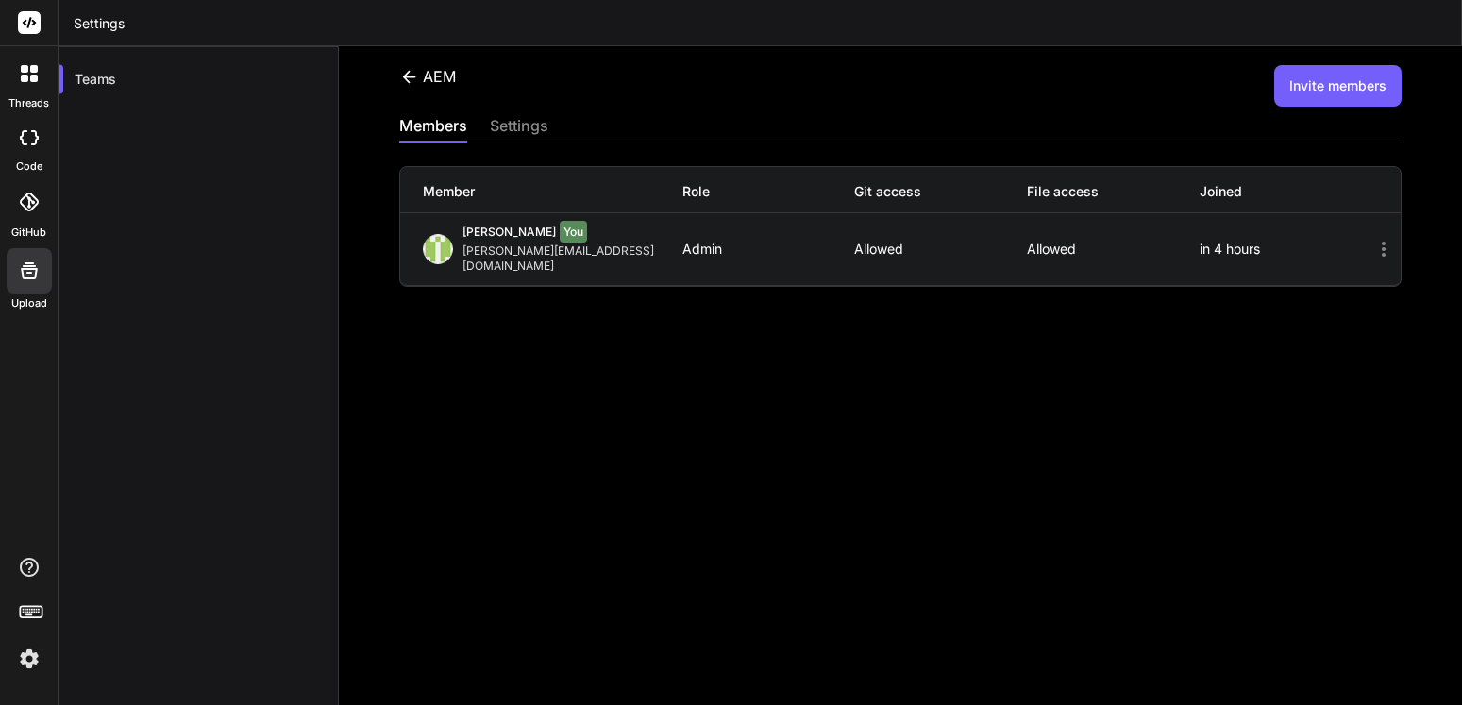
click at [35, 212] on div at bounding box center [29, 202] width 42 height 42
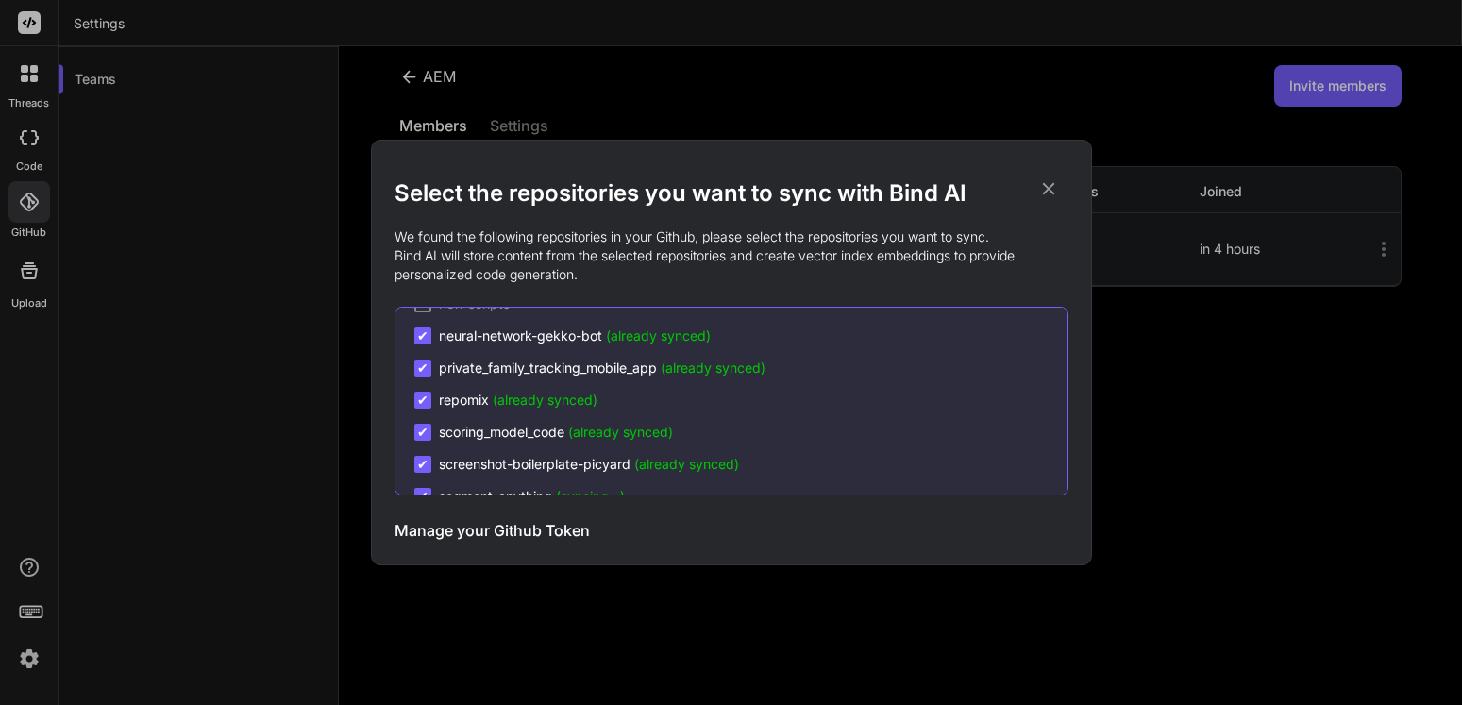
scroll to position [2496, 0]
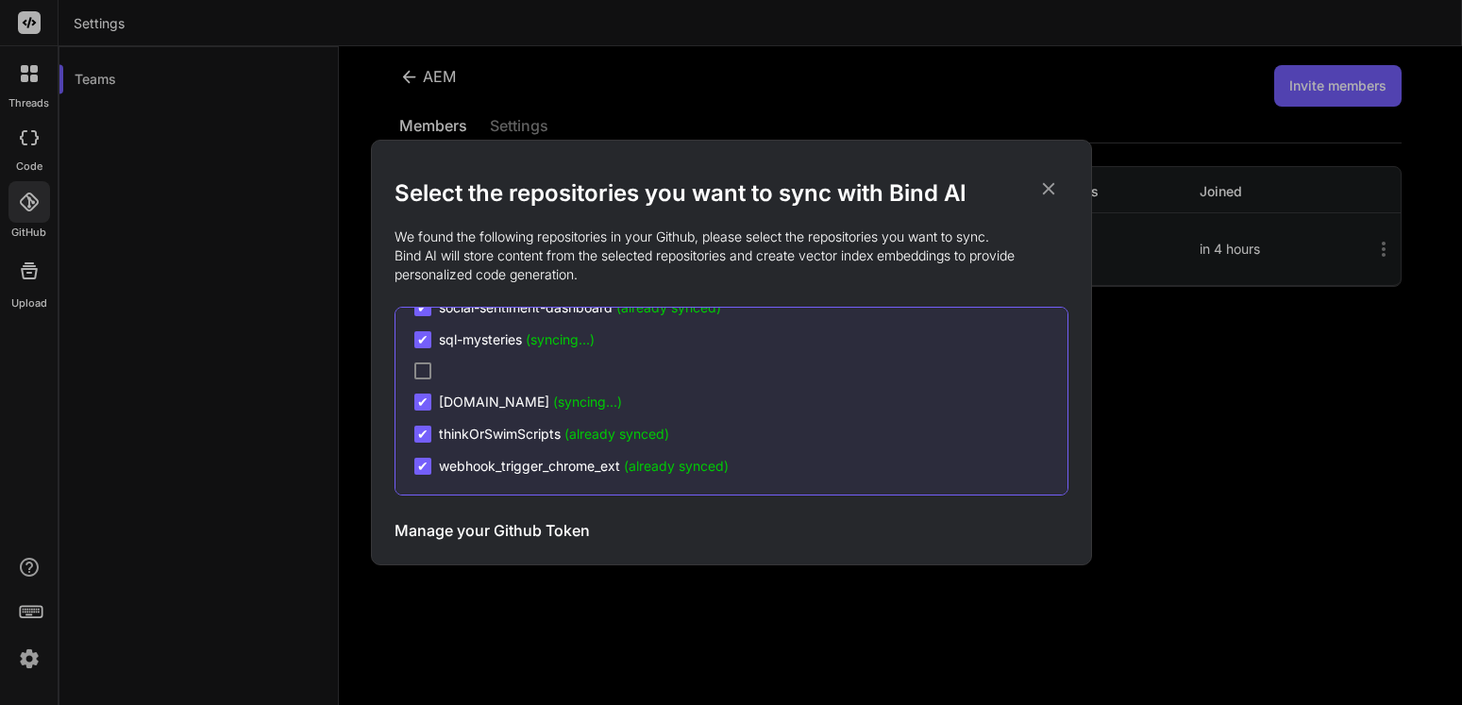
click at [24, 137] on div "Select the repositories you want to sync with Bind AI We found the following re…" at bounding box center [731, 352] width 1462 height 705
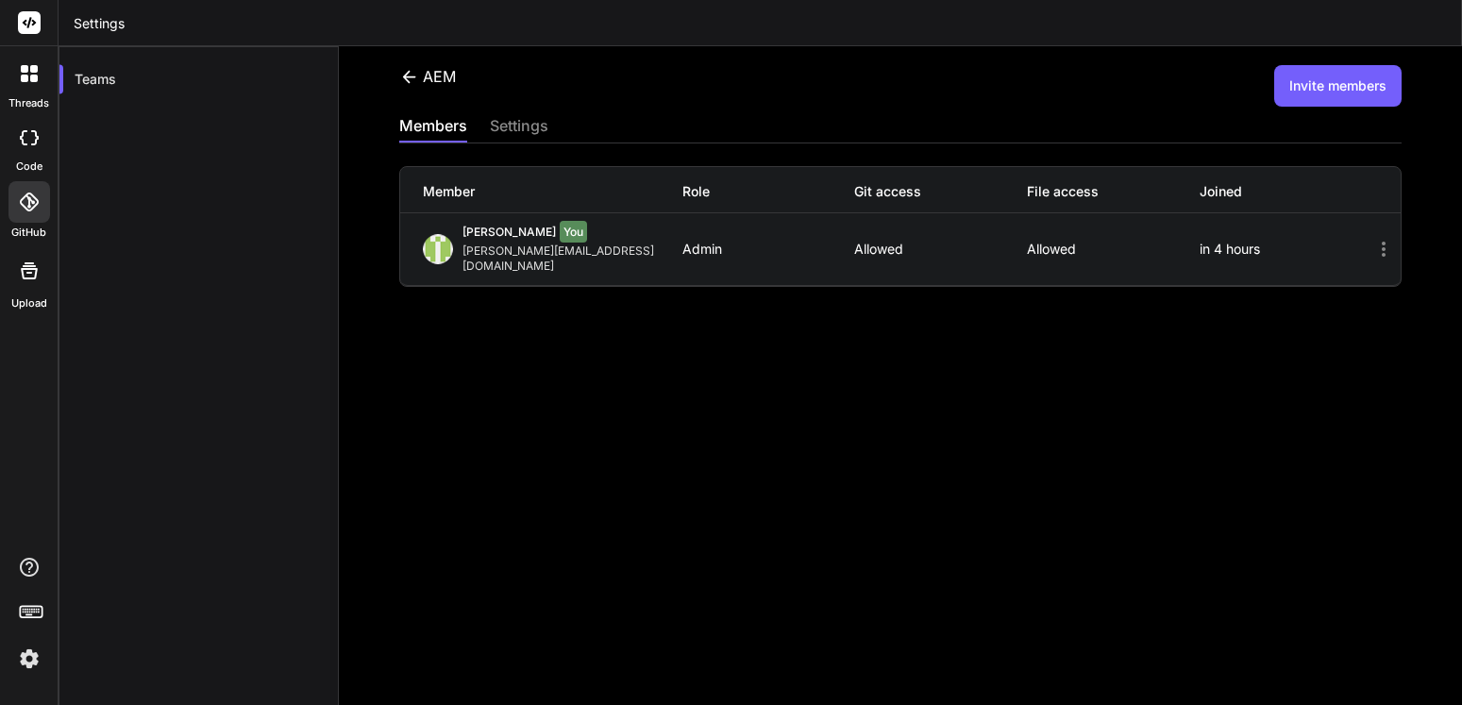
click at [36, 144] on icon at bounding box center [35, 137] width 8 height 15
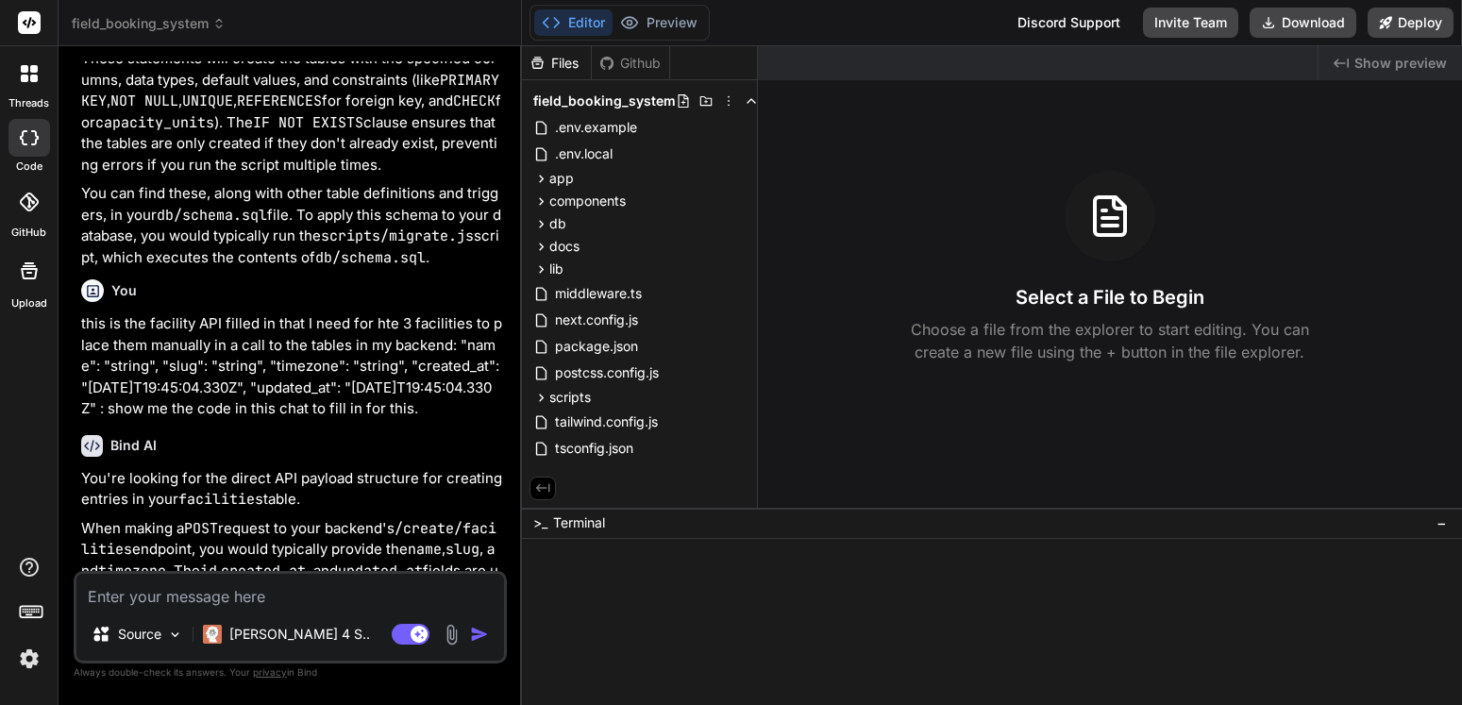
scroll to position [4589, 0]
click at [28, 89] on div at bounding box center [29, 74] width 40 height 40
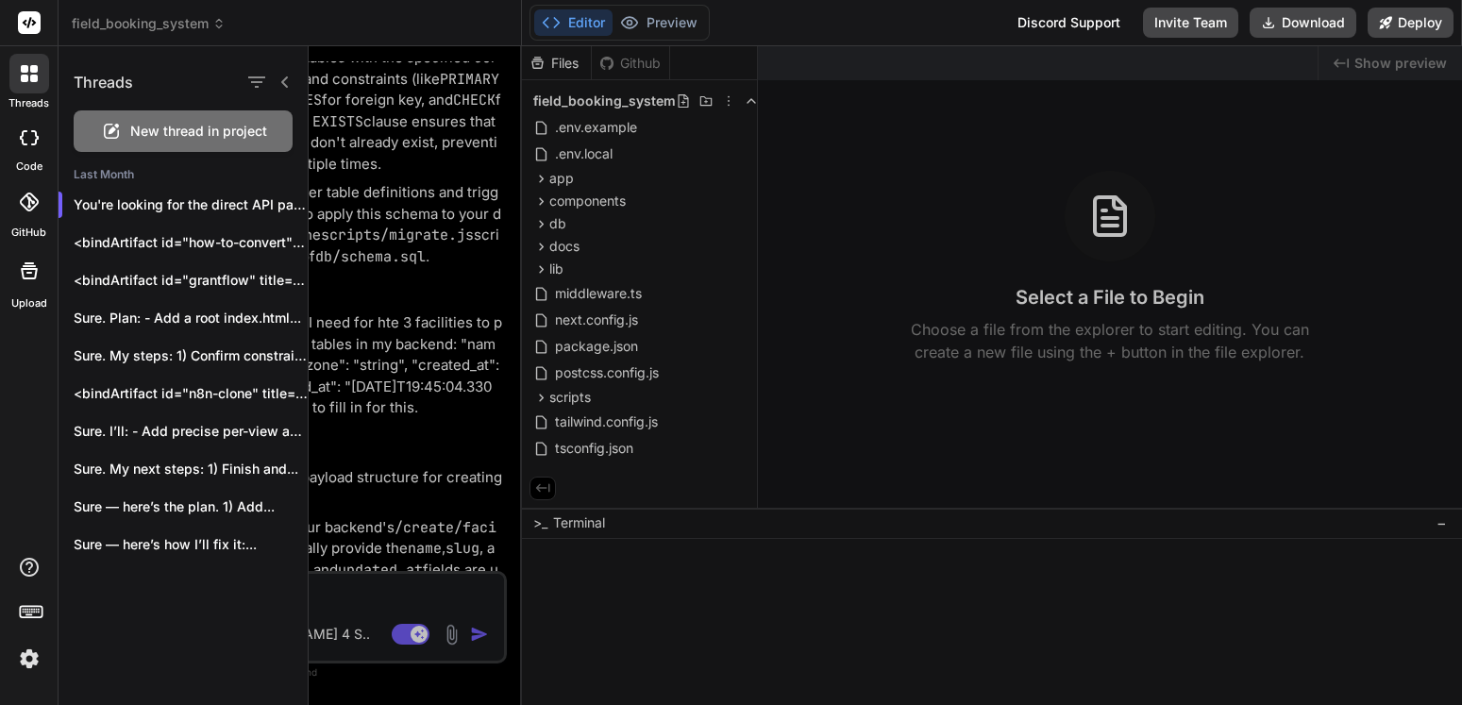
click at [34, 29] on rect at bounding box center [29, 22] width 23 height 23
